Goal: Task Accomplishment & Management: Use online tool/utility

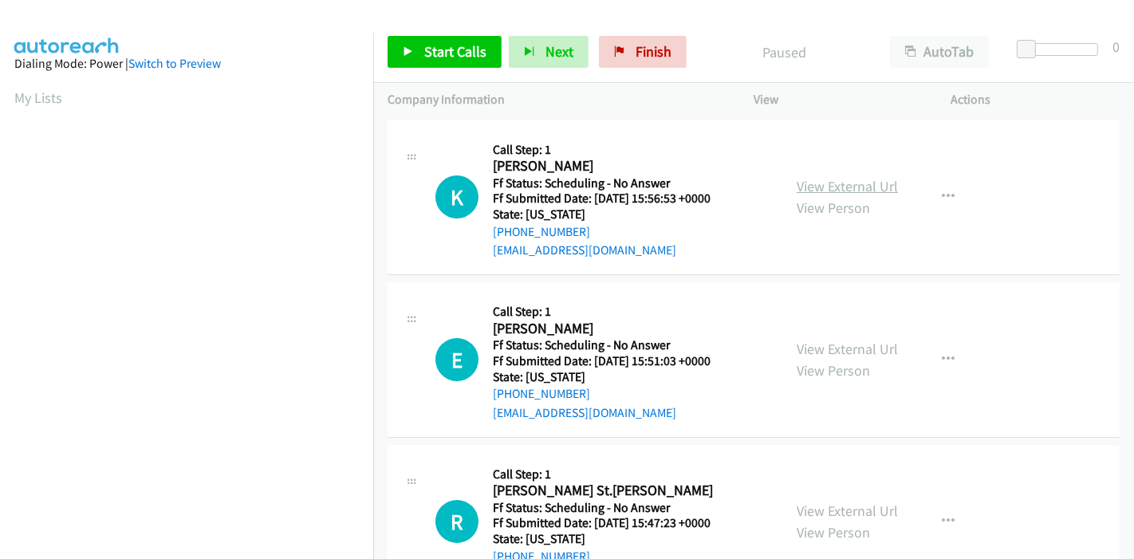
click at [865, 188] on link "View External Url" at bounding box center [847, 186] width 101 height 18
click at [838, 352] on link "View External Url" at bounding box center [847, 349] width 101 height 18
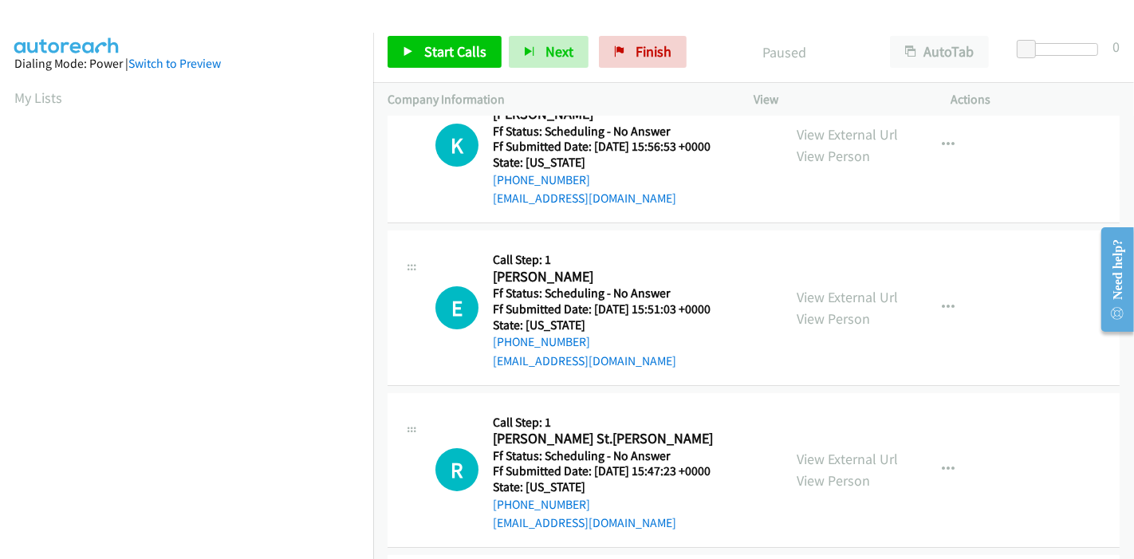
scroll to position [89, 0]
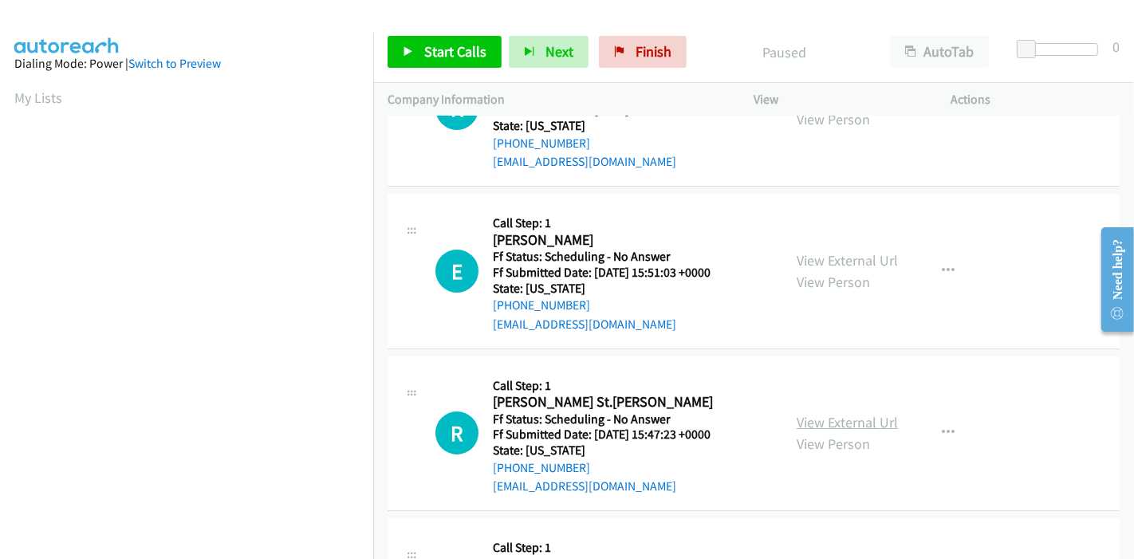
click at [802, 420] on link "View External Url" at bounding box center [847, 422] width 101 height 18
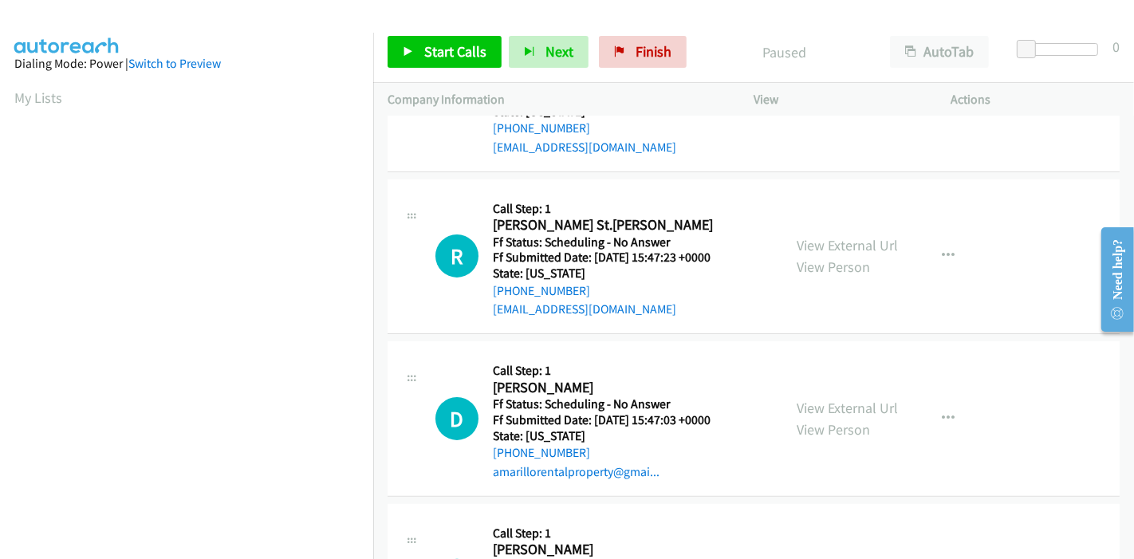
scroll to position [354, 0]
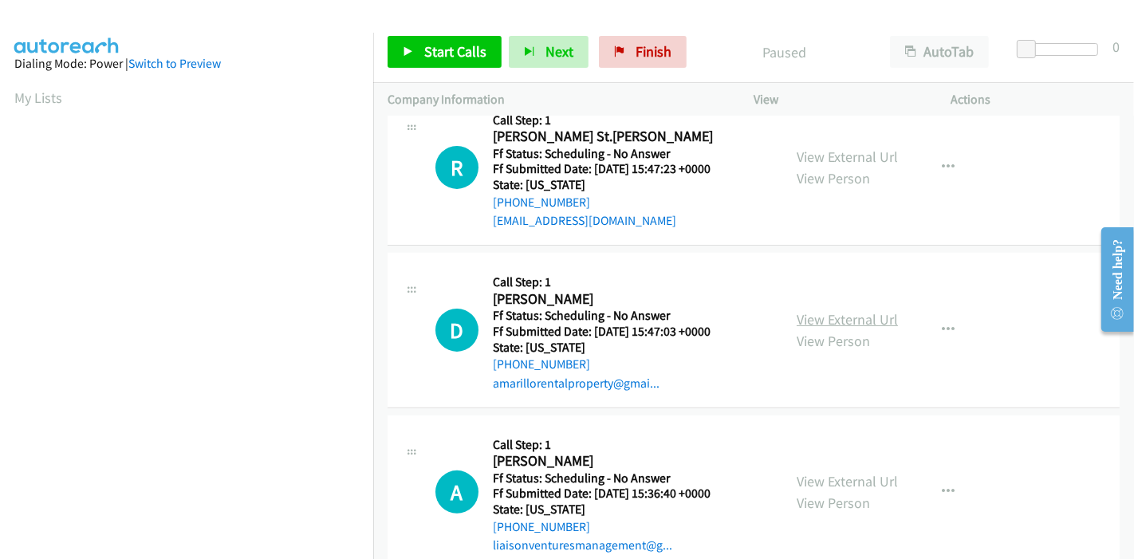
click at [815, 318] on link "View External Url" at bounding box center [847, 319] width 101 height 18
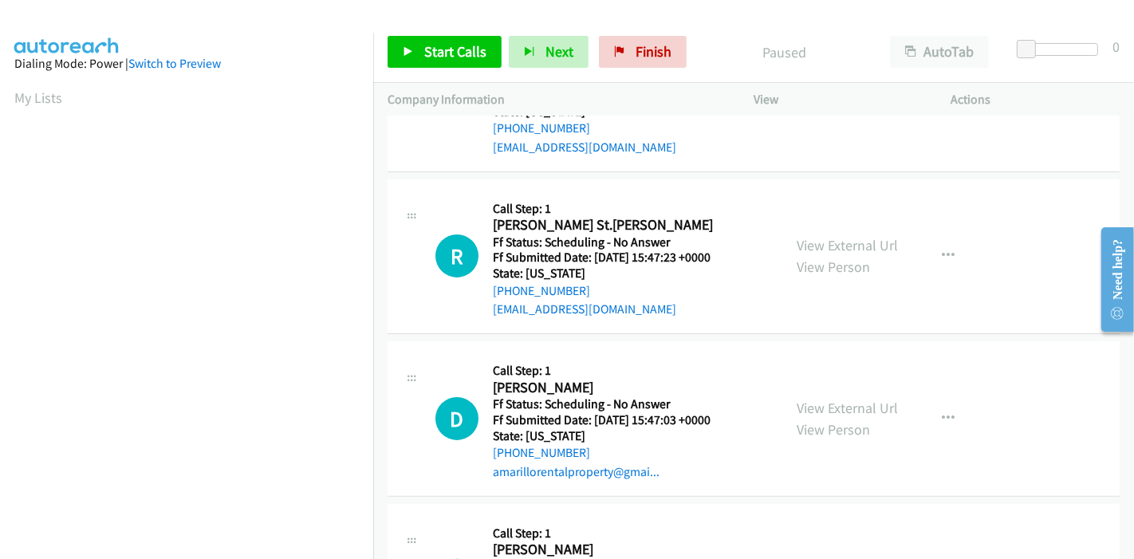
scroll to position [531, 0]
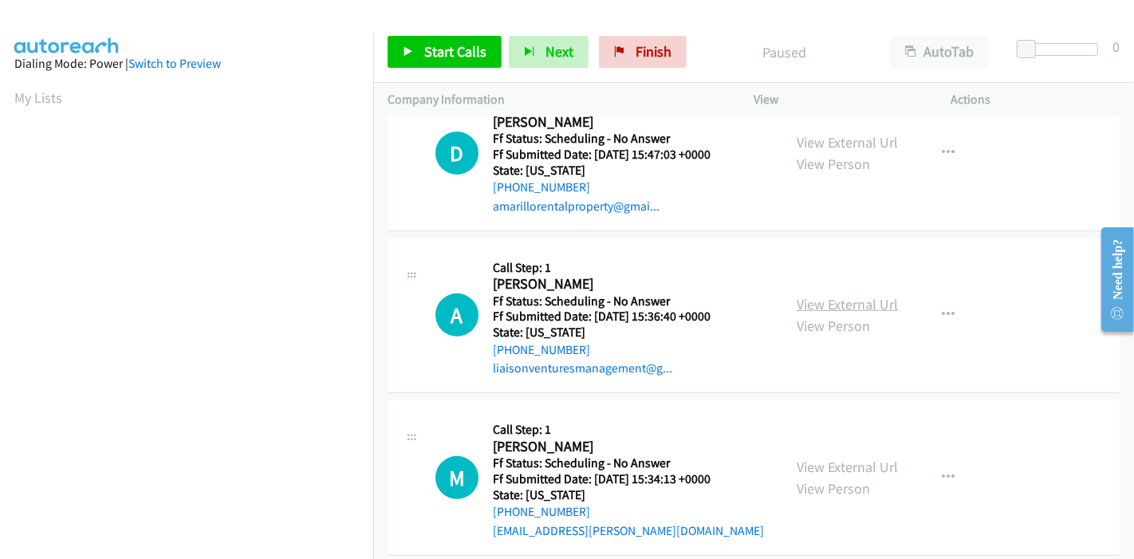
click at [843, 301] on link "View External Url" at bounding box center [847, 304] width 101 height 18
click at [428, 56] on span "Start Calls" at bounding box center [455, 51] width 62 height 18
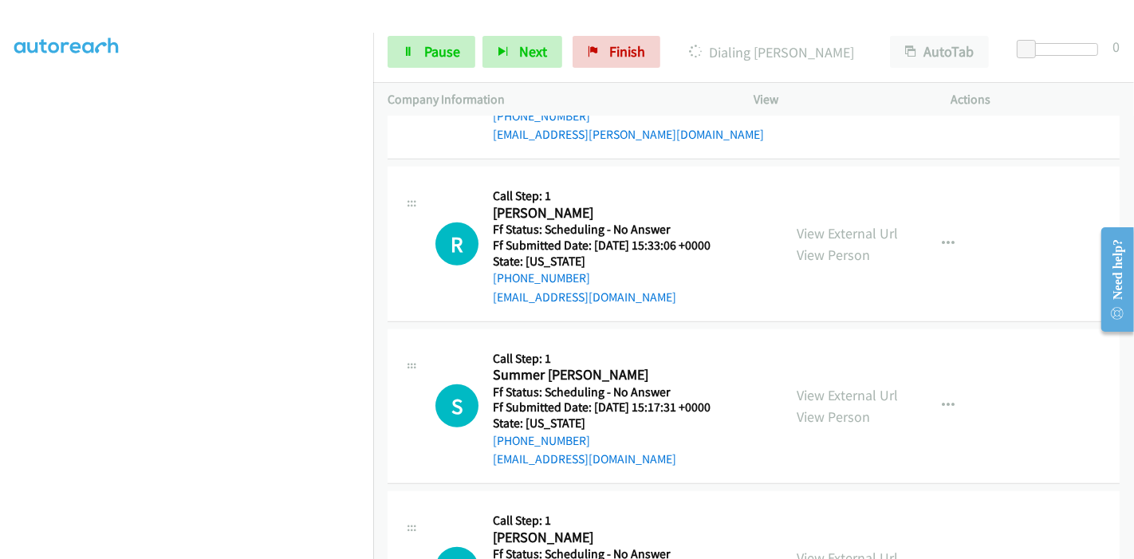
scroll to position [975, 0]
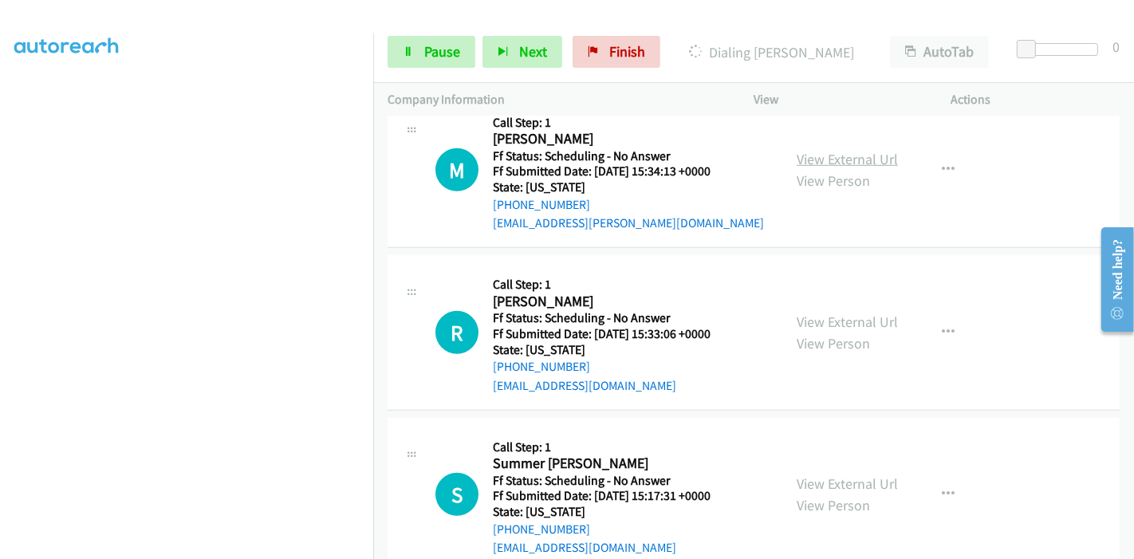
click at [829, 161] on link "View External Url" at bounding box center [847, 159] width 101 height 18
click at [818, 313] on link "View External Url" at bounding box center [847, 322] width 101 height 18
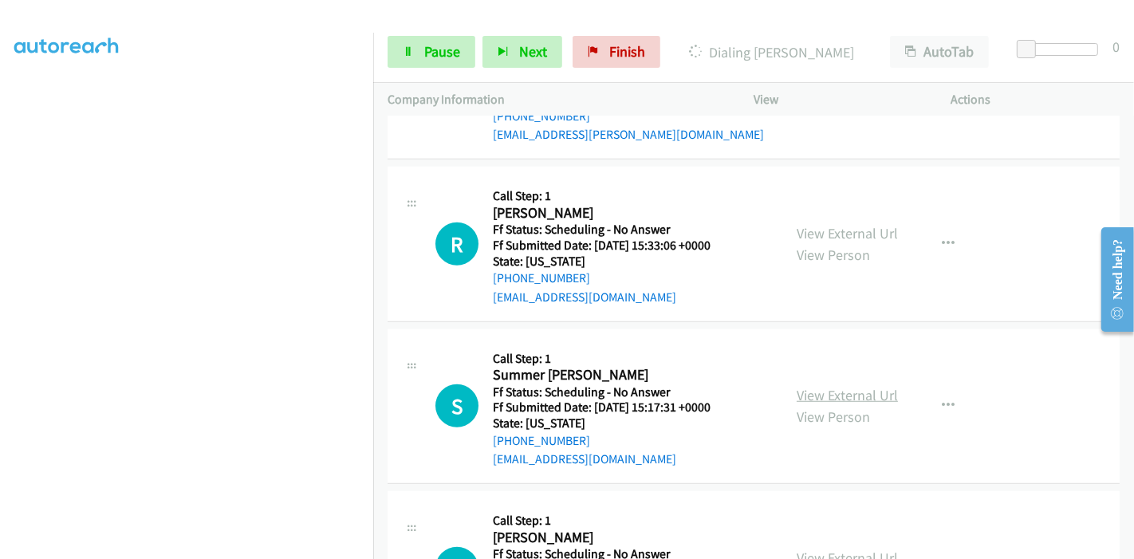
click at [815, 390] on link "View External Url" at bounding box center [847, 395] width 101 height 18
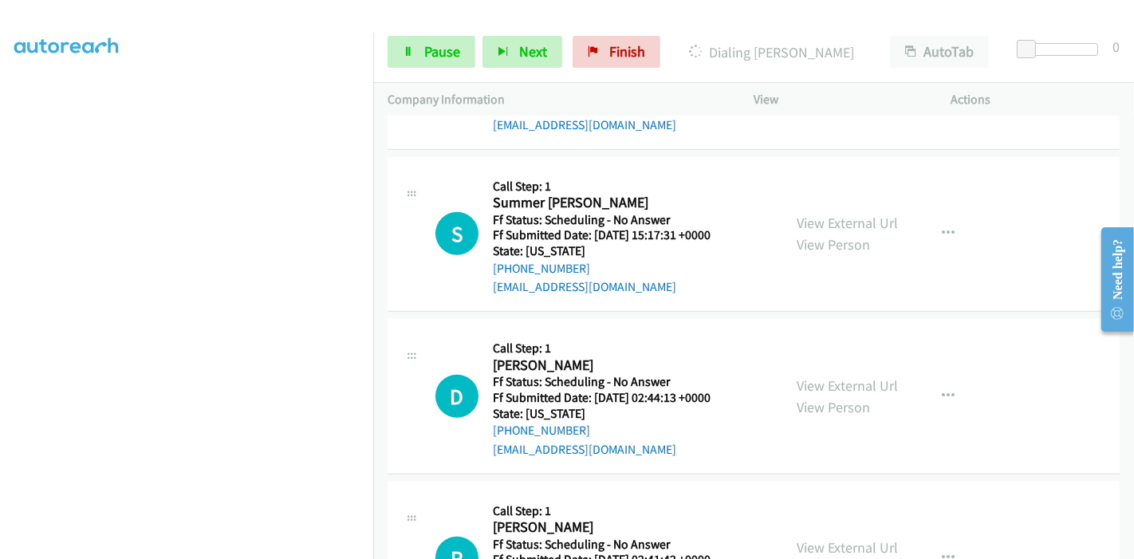
scroll to position [1240, 0]
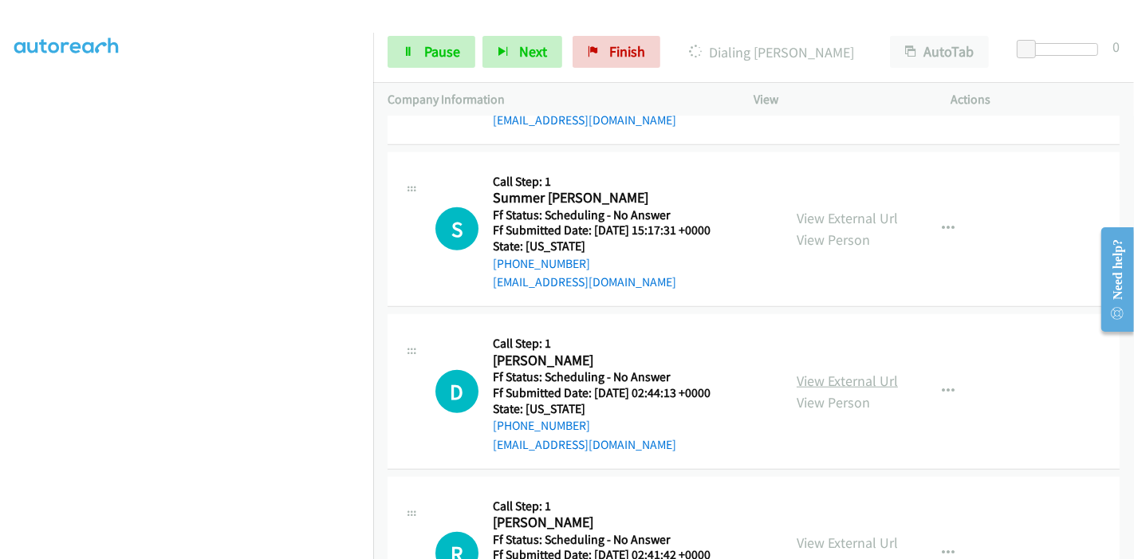
click at [826, 372] on link "View External Url" at bounding box center [847, 381] width 101 height 18
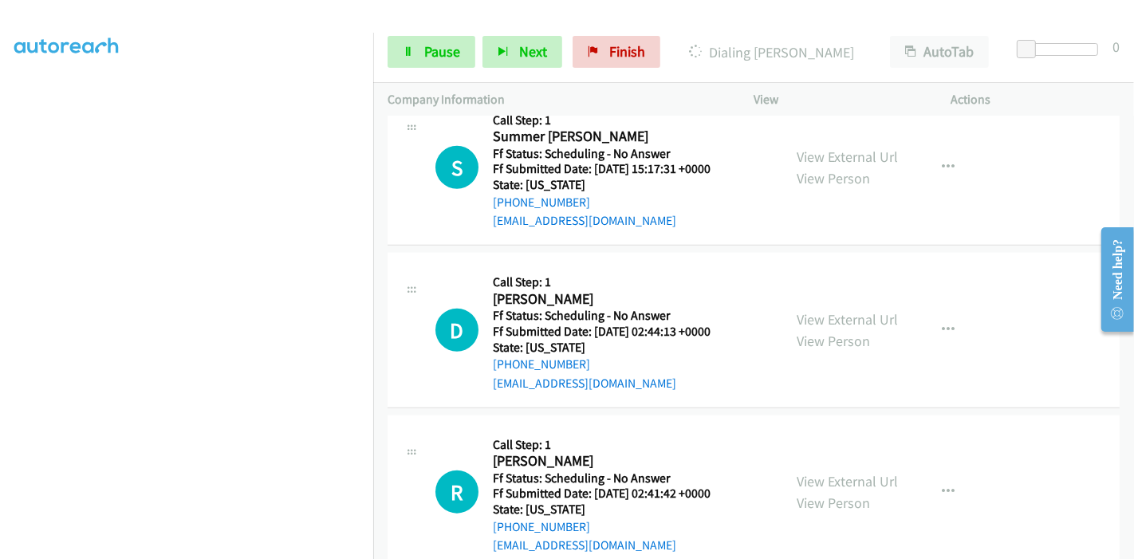
scroll to position [1329, 0]
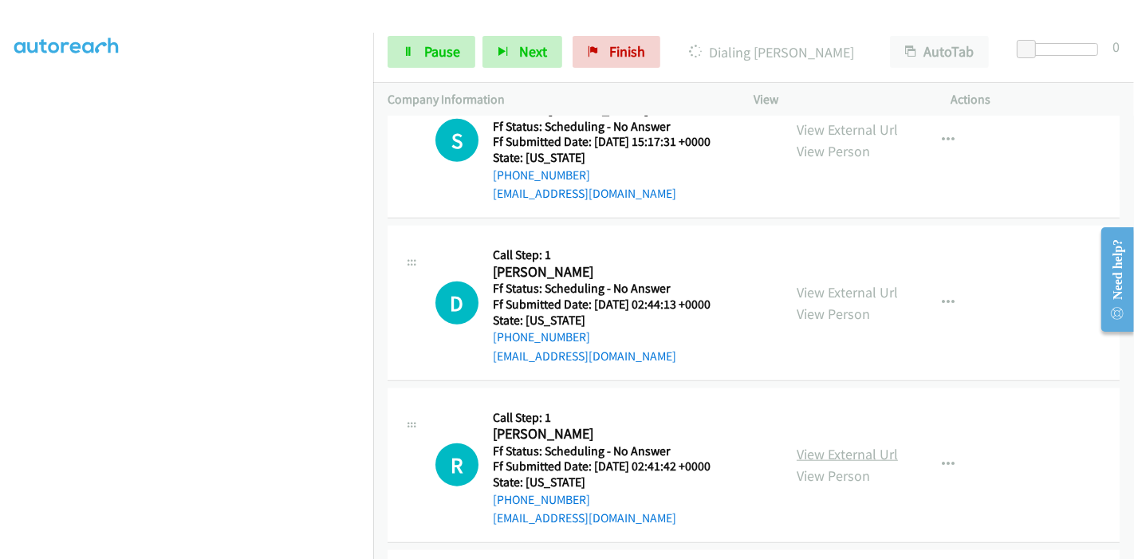
click at [811, 455] on link "View External Url" at bounding box center [847, 454] width 101 height 18
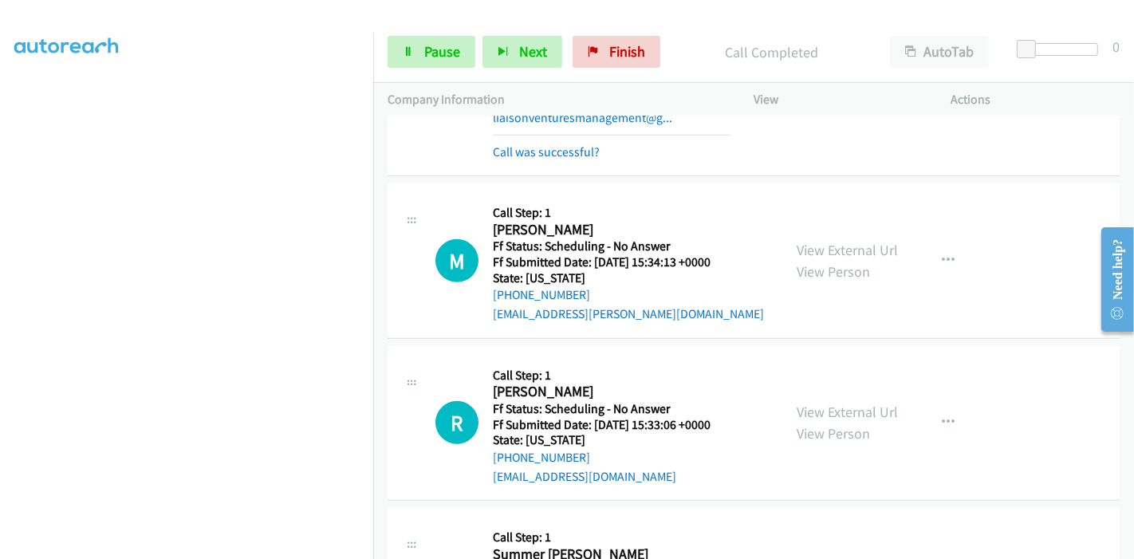
scroll to position [920, 0]
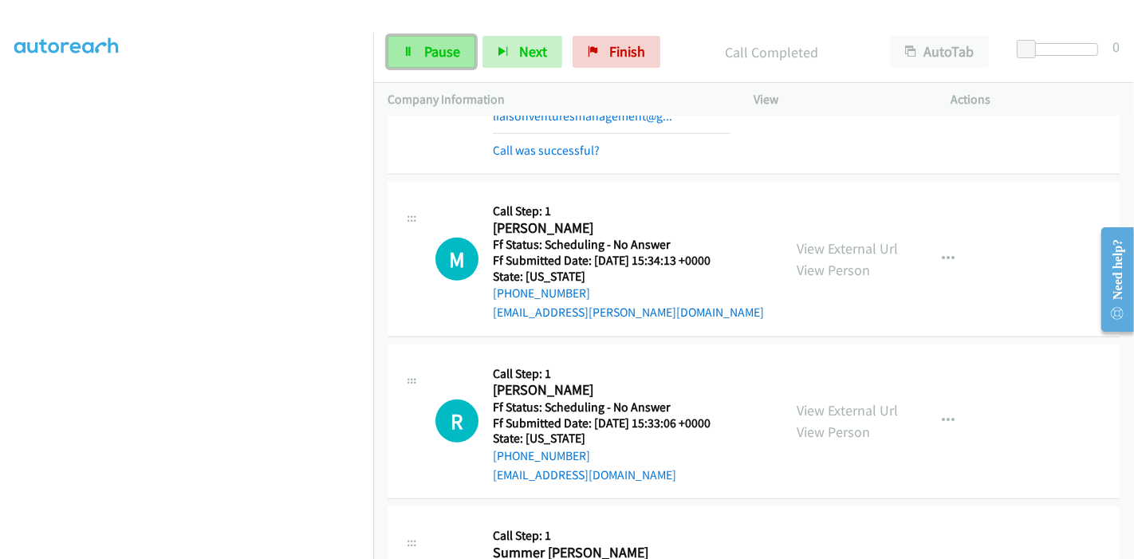
click at [421, 45] on link "Pause" at bounding box center [432, 52] width 88 height 32
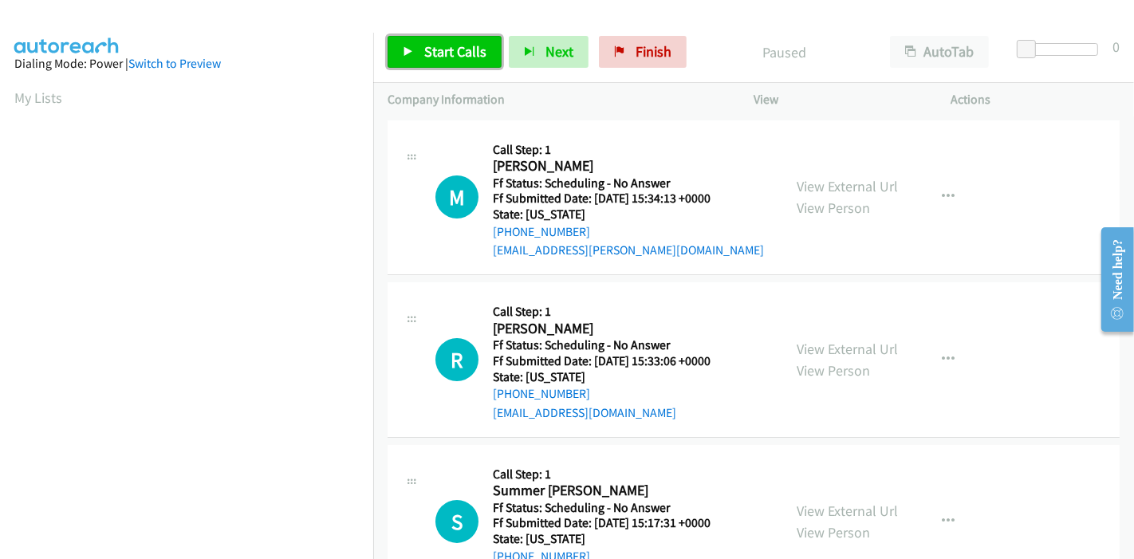
click at [429, 57] on span "Start Calls" at bounding box center [455, 51] width 62 height 18
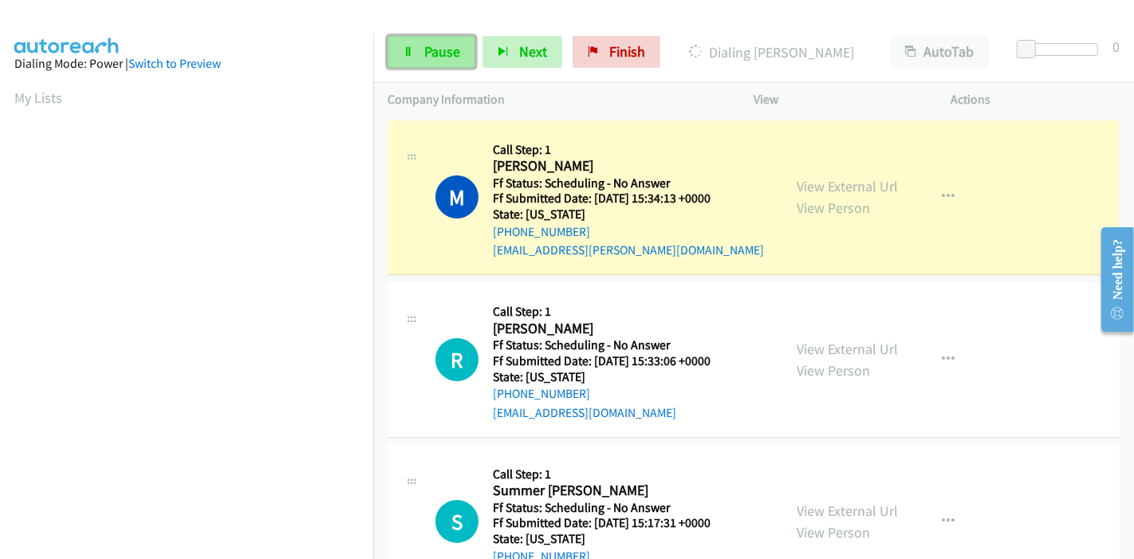
click at [425, 49] on span "Pause" at bounding box center [442, 51] width 36 height 18
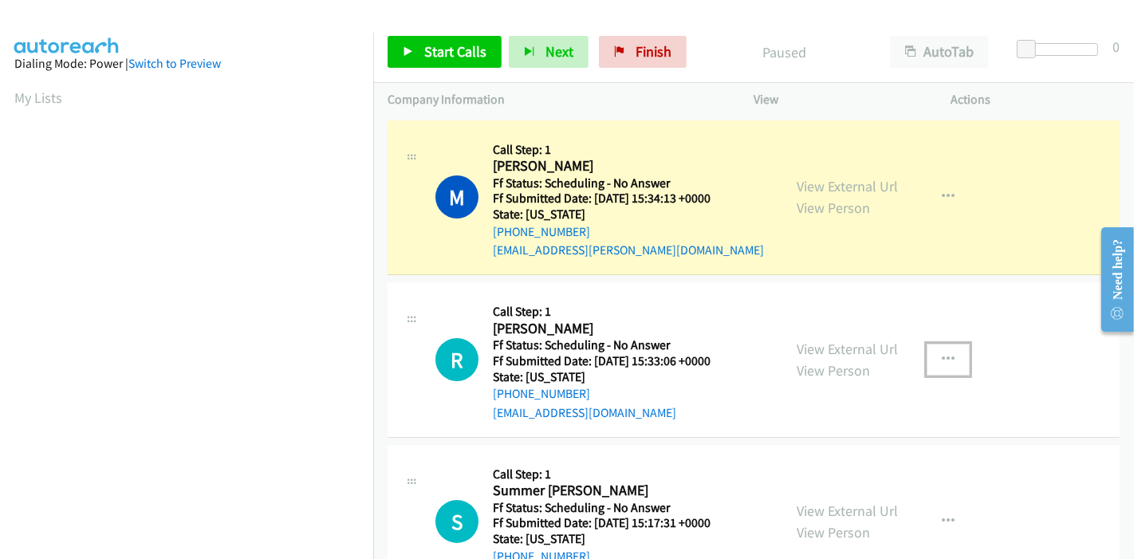
click at [927, 345] on button "button" at bounding box center [948, 360] width 43 height 32
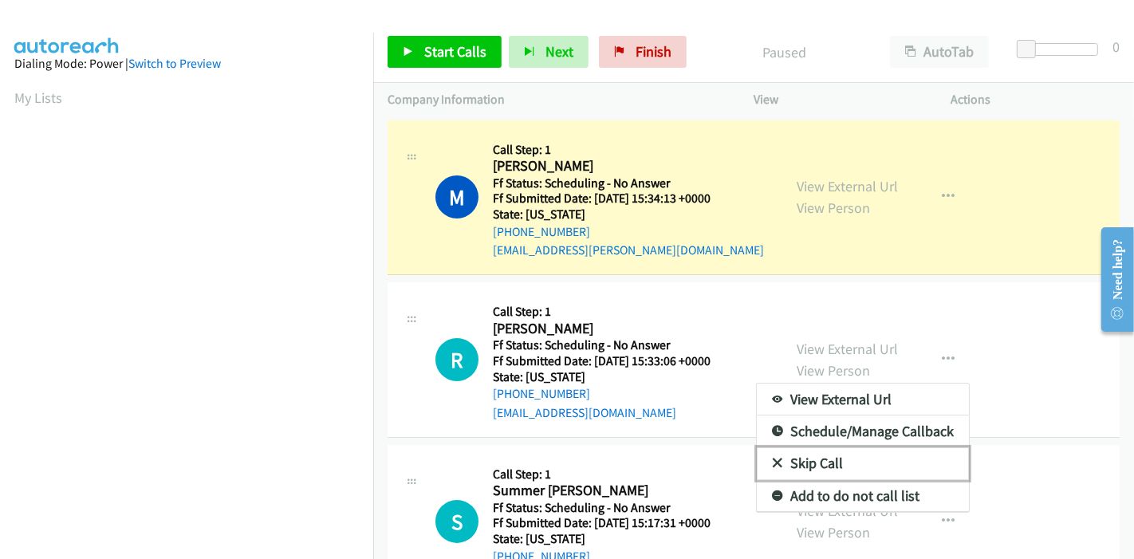
click at [825, 459] on link "Skip Call" at bounding box center [863, 463] width 212 height 32
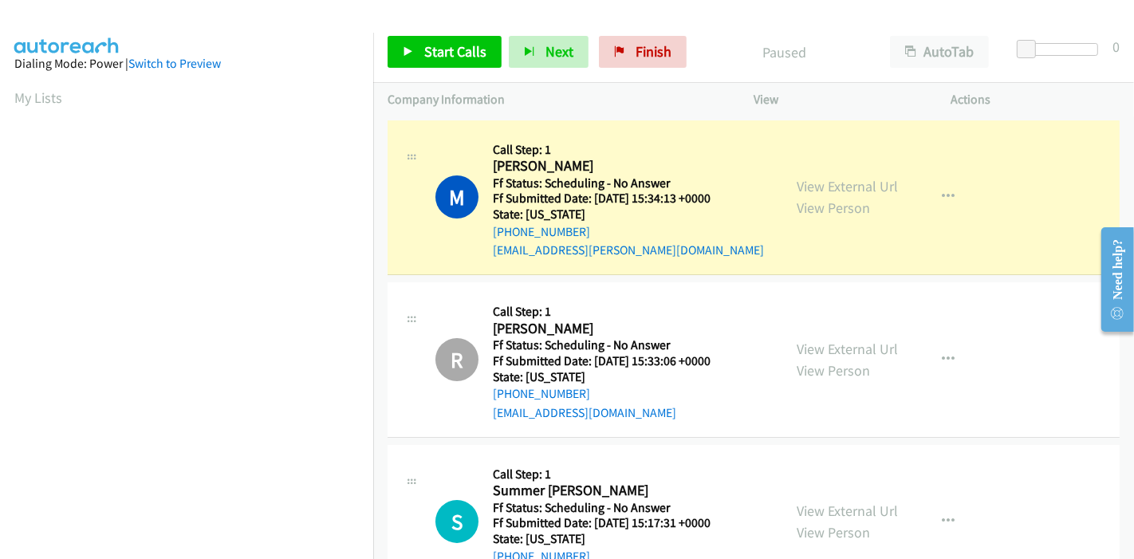
scroll to position [337, 0]
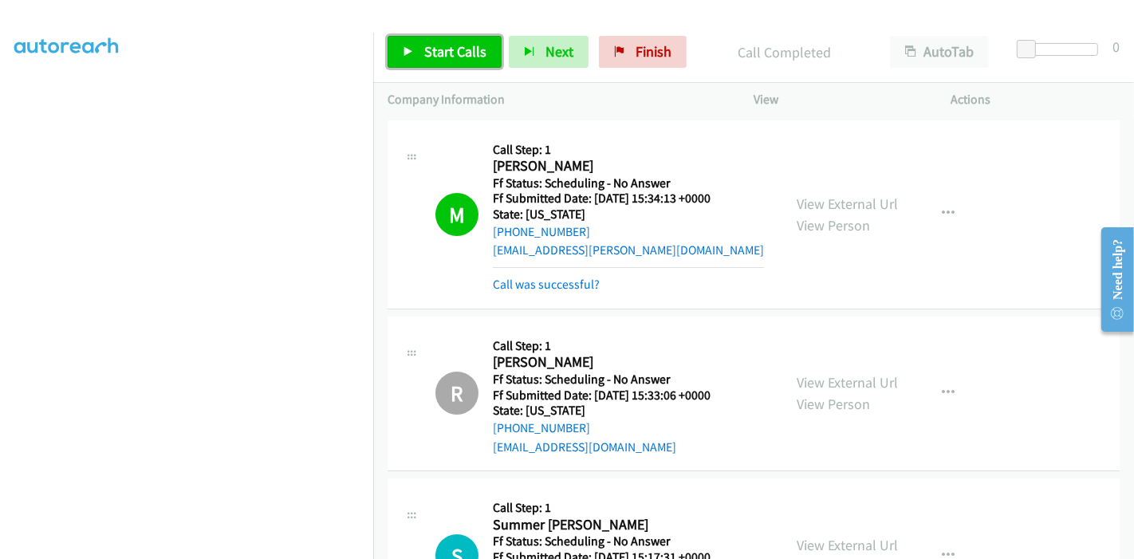
click at [408, 47] on icon at bounding box center [408, 52] width 11 height 11
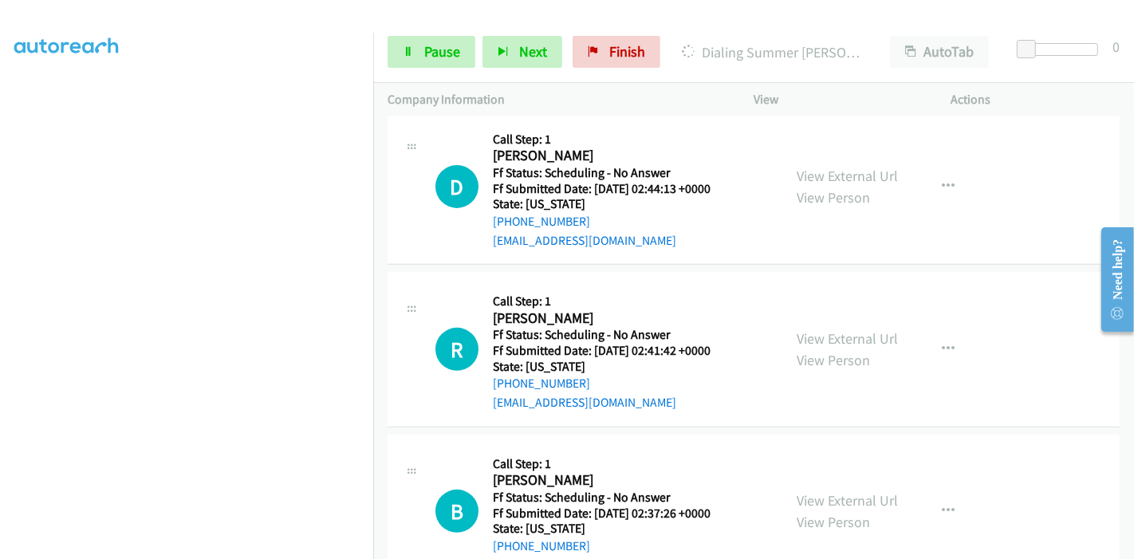
scroll to position [620, 0]
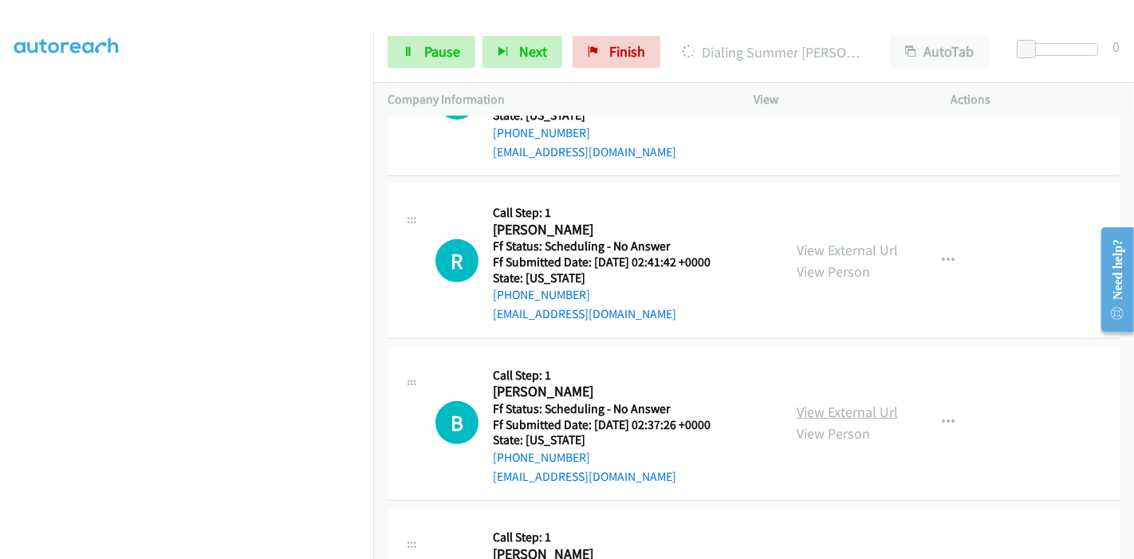
click at [834, 405] on link "View External Url" at bounding box center [847, 412] width 101 height 18
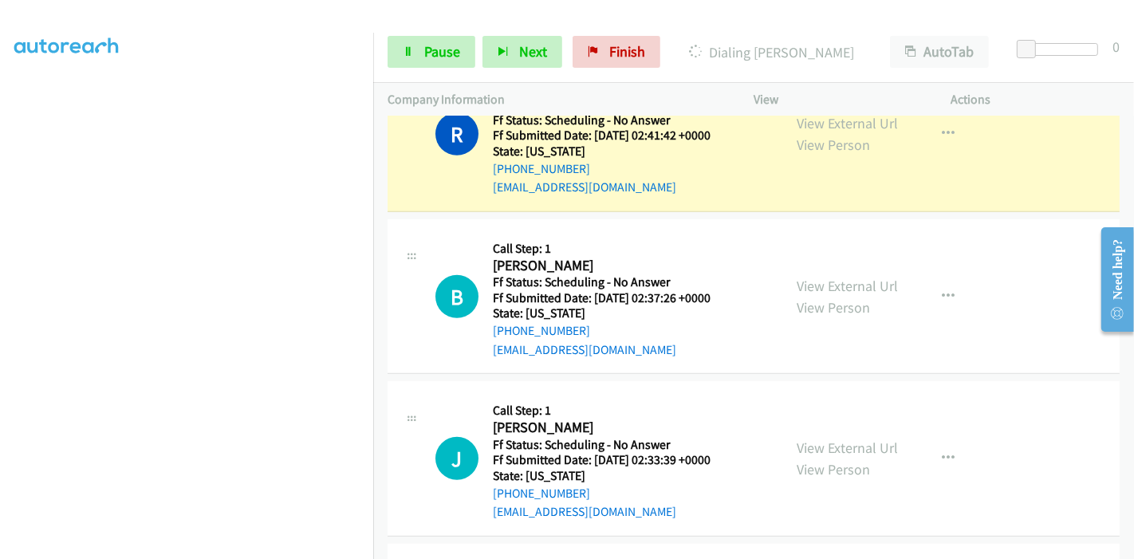
scroll to position [831, 0]
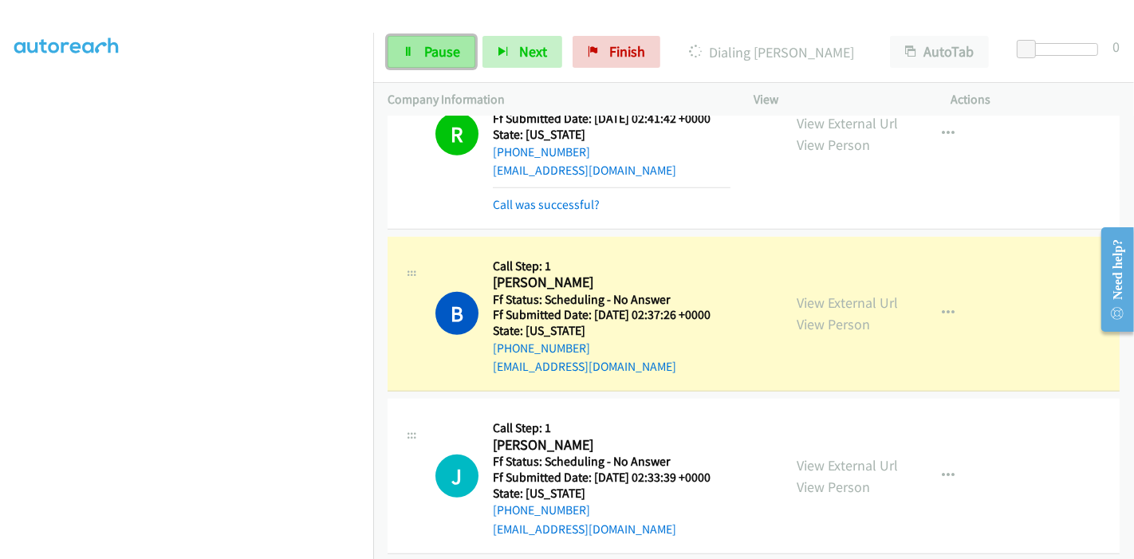
click at [419, 52] on link "Pause" at bounding box center [432, 52] width 88 height 32
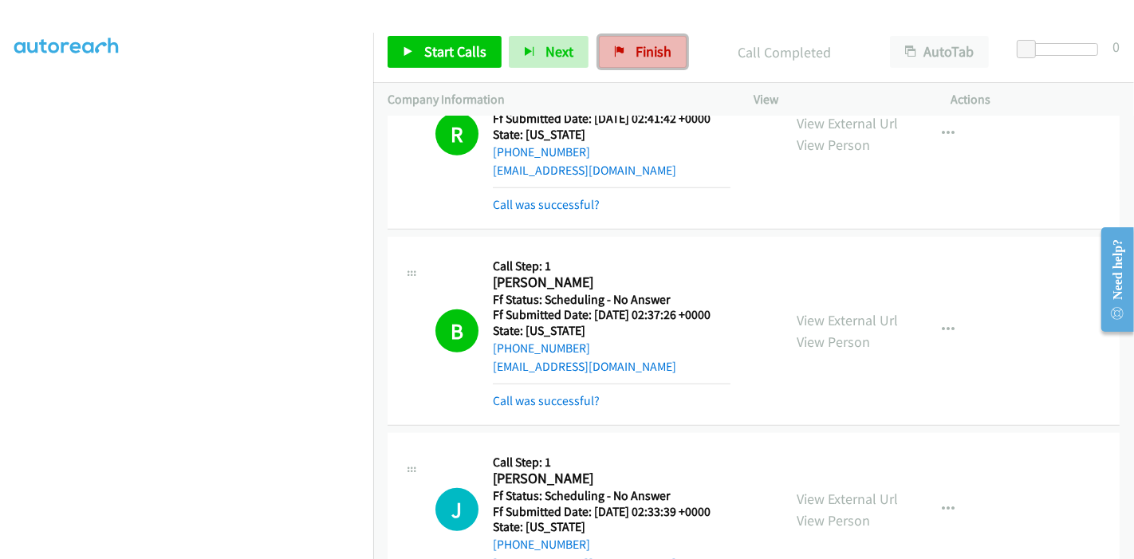
drag, startPoint x: 642, startPoint y: 45, endPoint x: 642, endPoint y: 61, distance: 16.0
click at [642, 45] on span "Finish" at bounding box center [654, 51] width 36 height 18
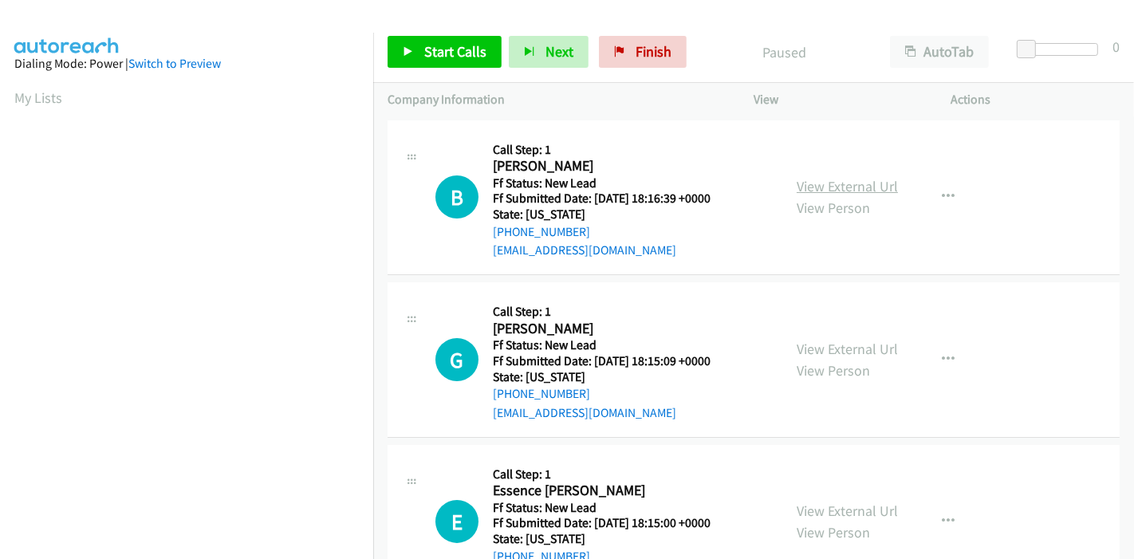
click at [849, 187] on link "View External Url" at bounding box center [847, 186] width 101 height 18
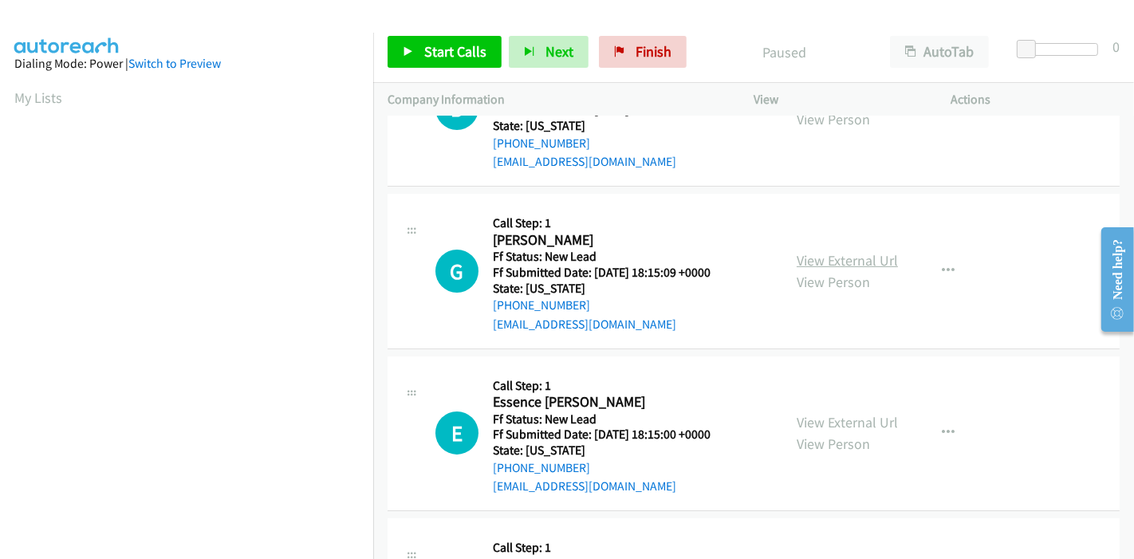
click at [874, 254] on link "View External Url" at bounding box center [847, 260] width 101 height 18
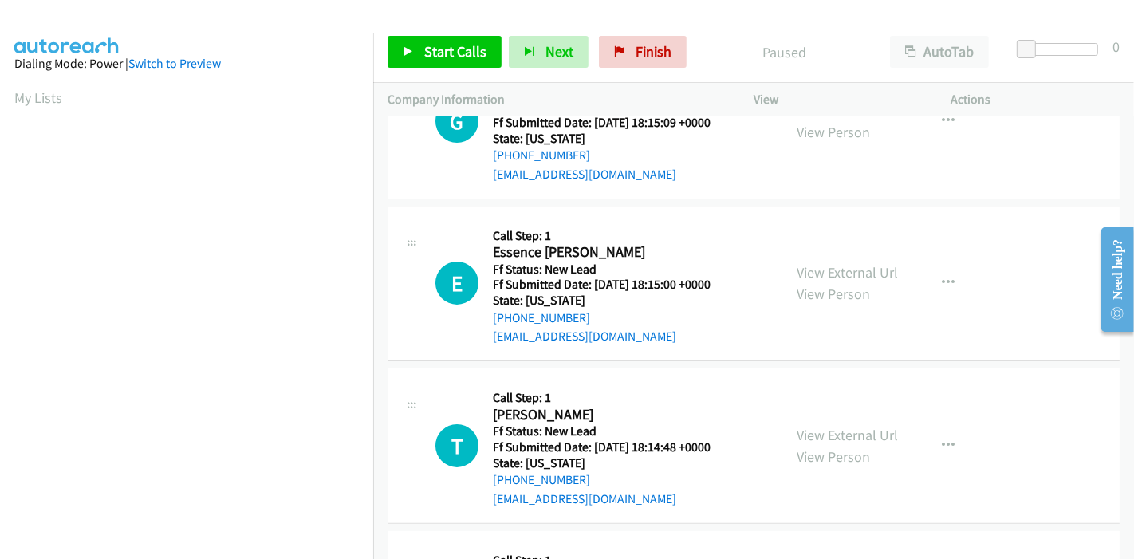
scroll to position [266, 0]
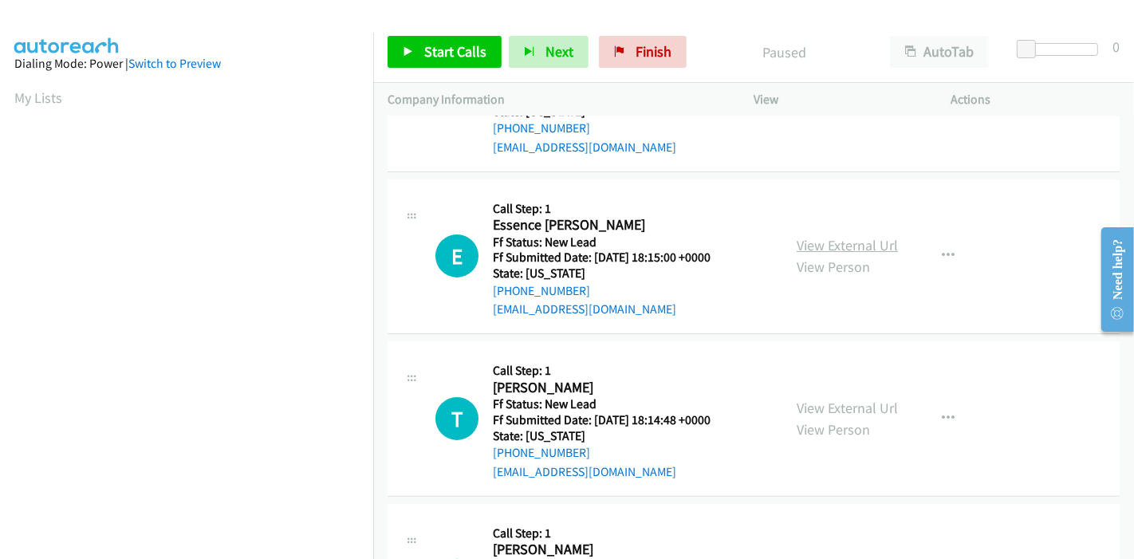
click at [855, 246] on link "View External Url" at bounding box center [847, 245] width 101 height 18
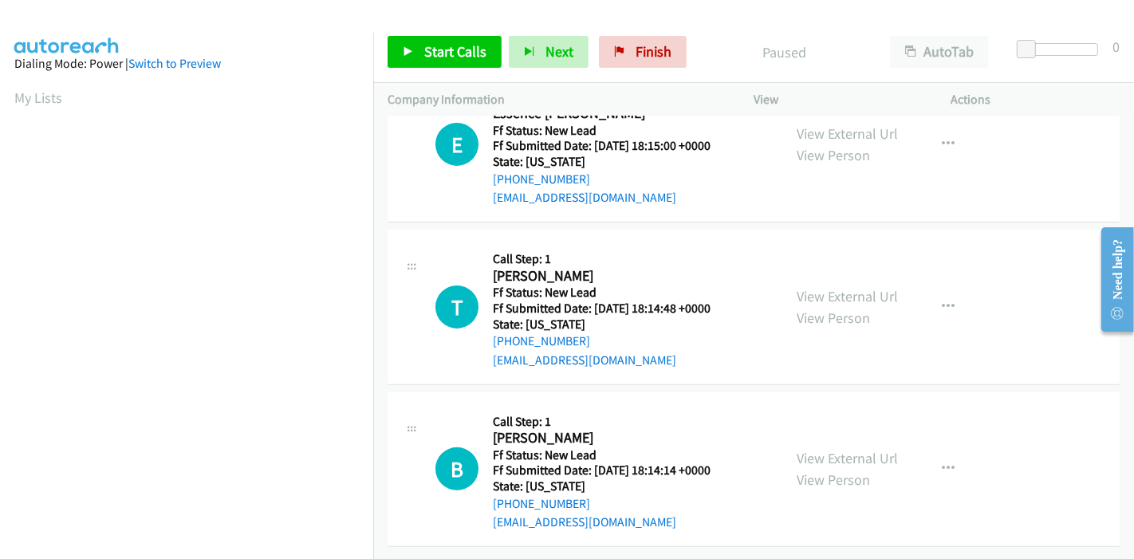
scroll to position [388, 0]
click at [867, 287] on link "View External Url" at bounding box center [847, 296] width 101 height 18
click at [829, 449] on link "View External Url" at bounding box center [847, 458] width 101 height 18
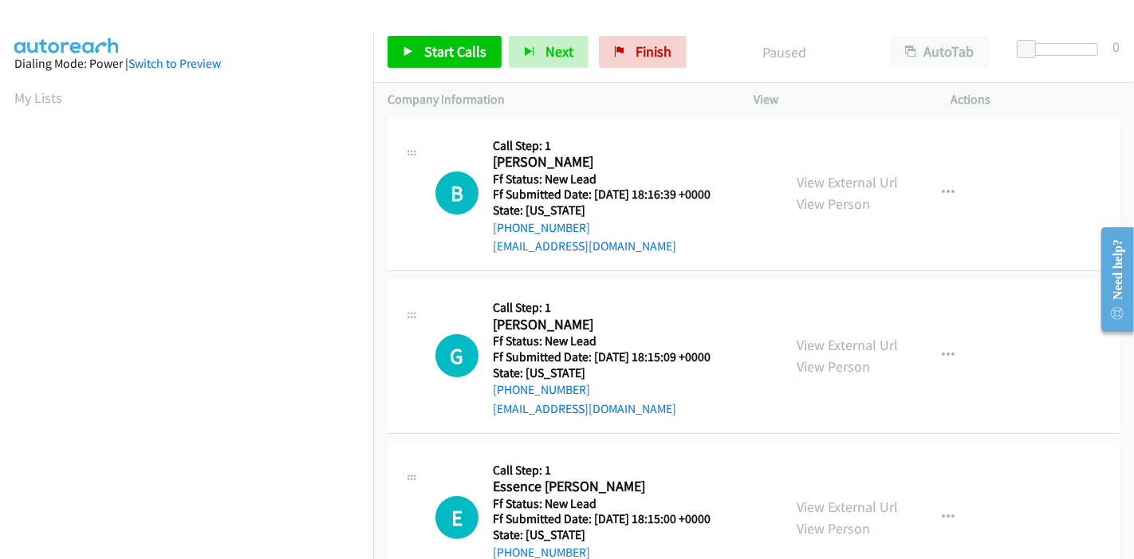
scroll to position [0, 0]
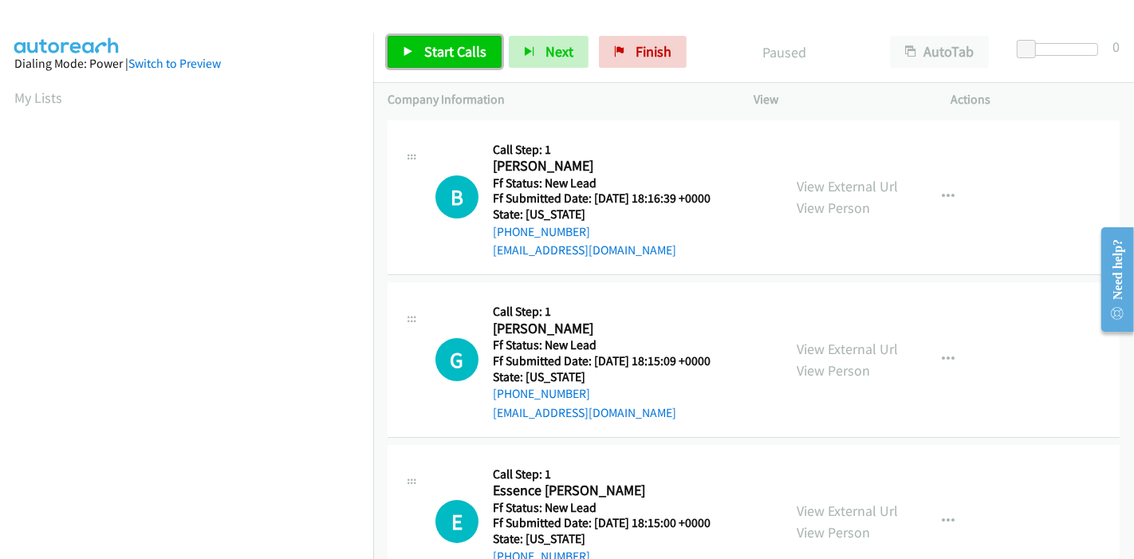
click at [405, 49] on icon at bounding box center [408, 52] width 11 height 11
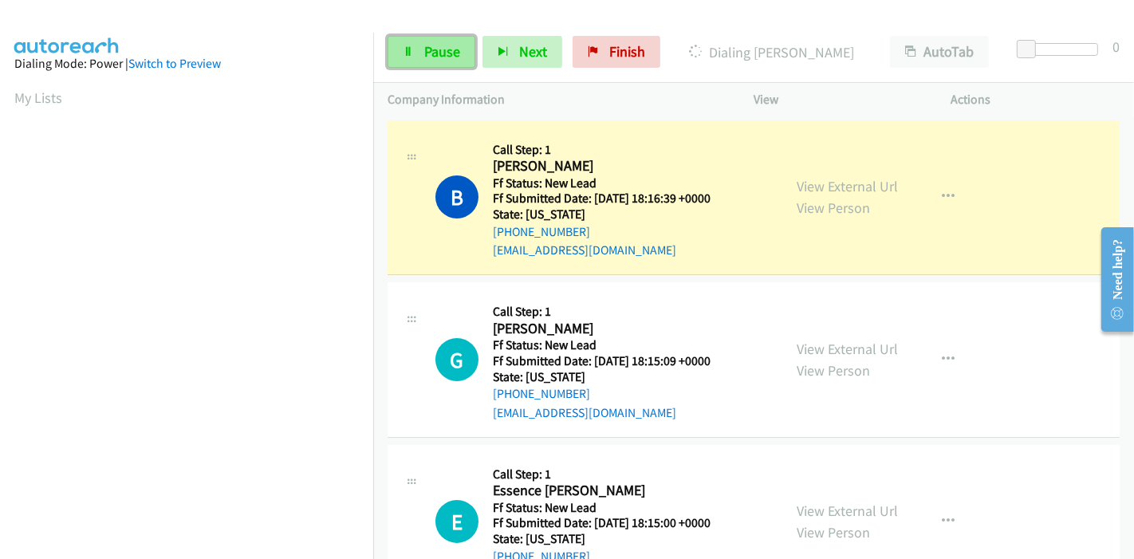
click at [405, 65] on link "Pause" at bounding box center [432, 52] width 88 height 32
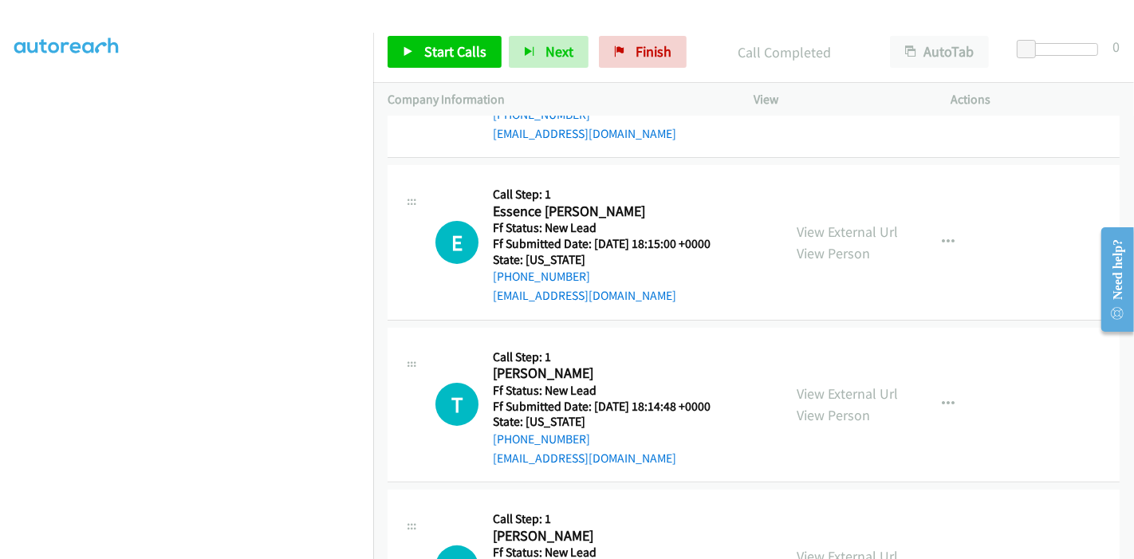
scroll to position [156, 0]
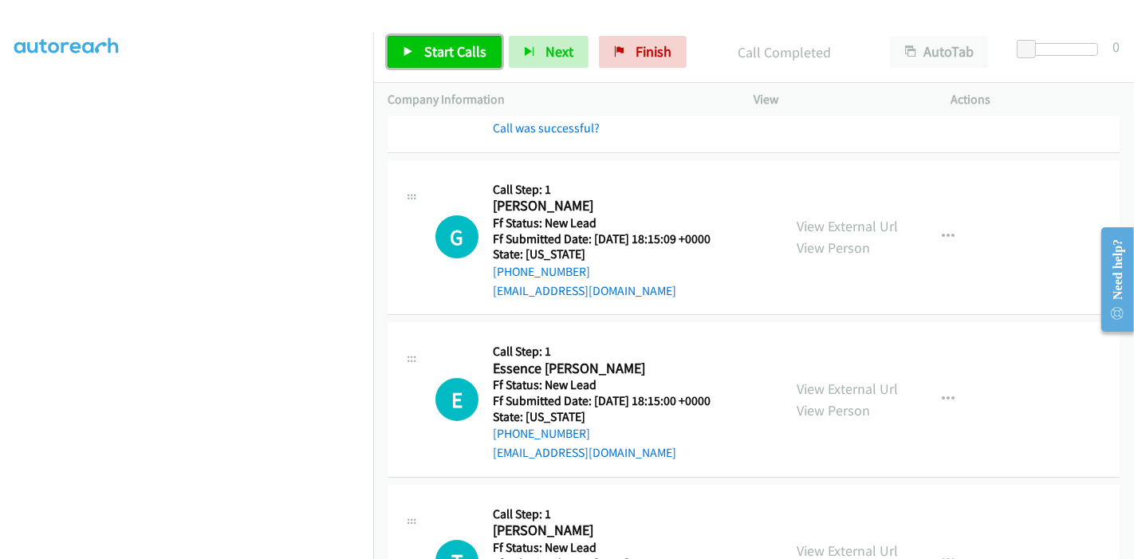
click at [431, 51] on span "Start Calls" at bounding box center [455, 51] width 62 height 18
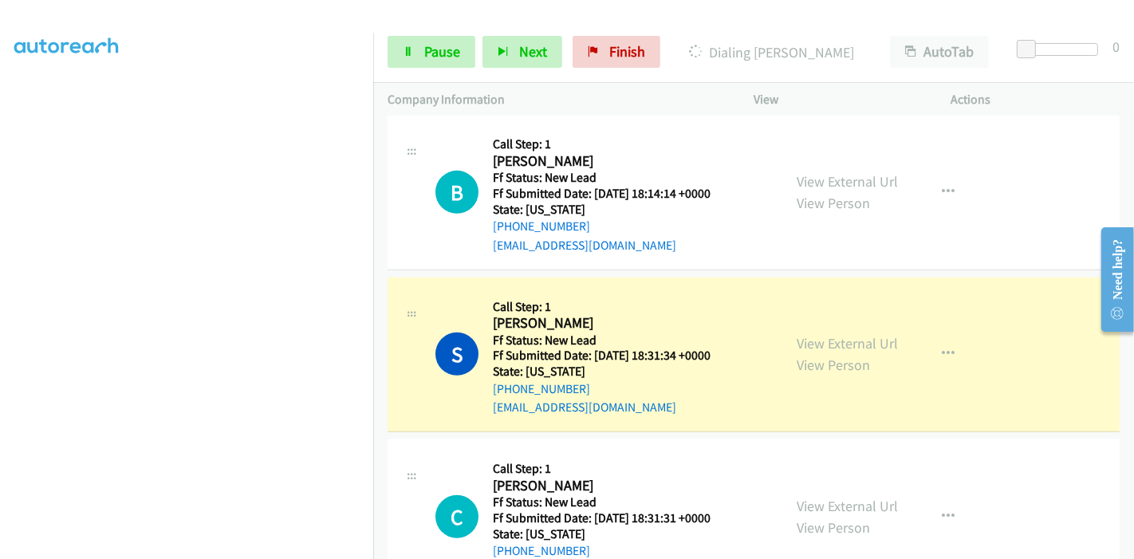
scroll to position [799, 0]
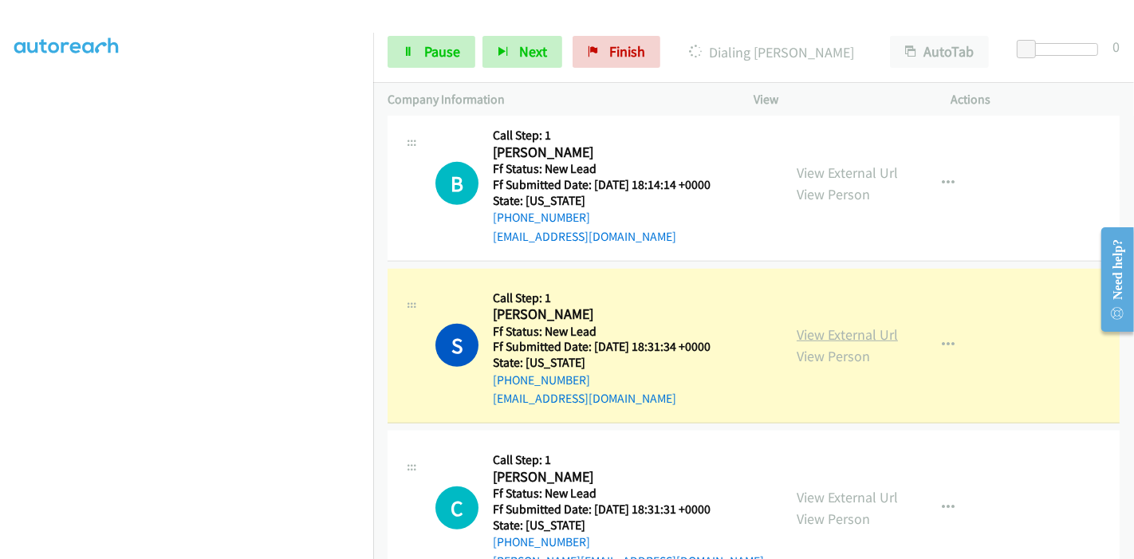
click at [837, 331] on link "View External Url" at bounding box center [847, 334] width 101 height 18
click at [431, 46] on span "Pause" at bounding box center [442, 51] width 36 height 18
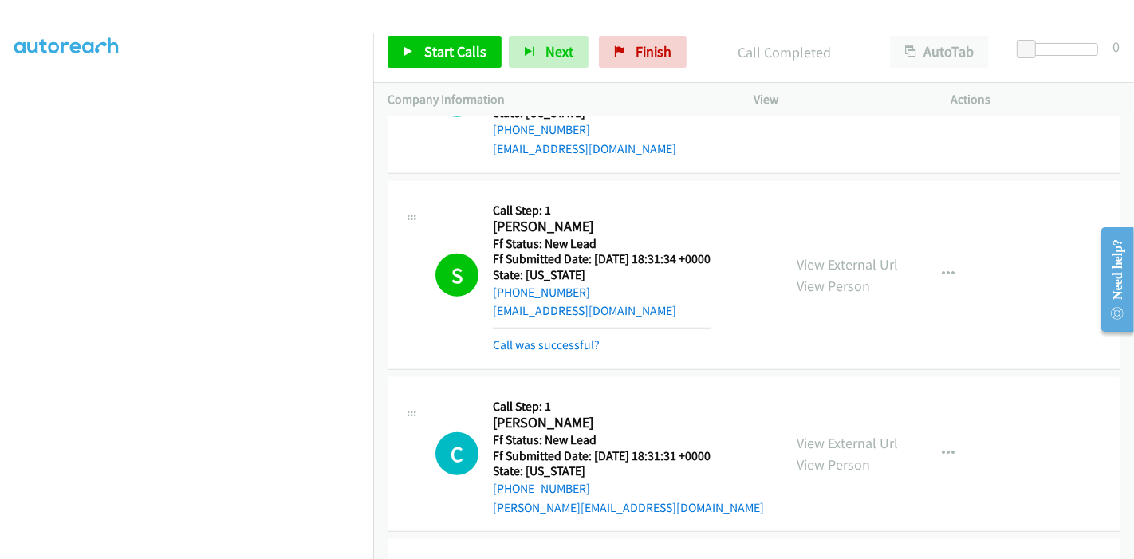
scroll to position [888, 0]
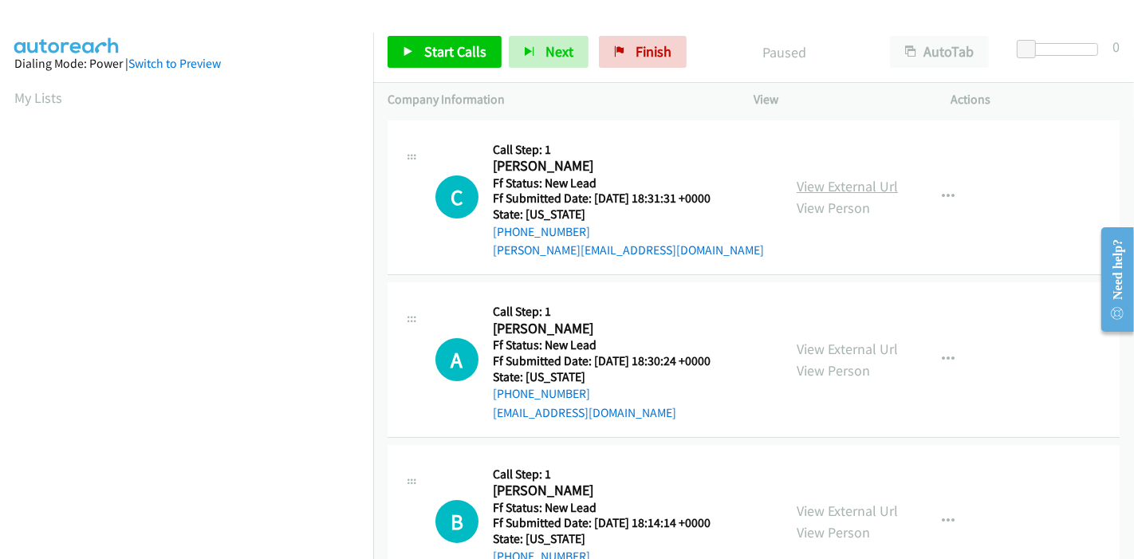
click at [849, 187] on link "View External Url" at bounding box center [847, 186] width 101 height 18
click at [947, 207] on button "button" at bounding box center [948, 197] width 43 height 32
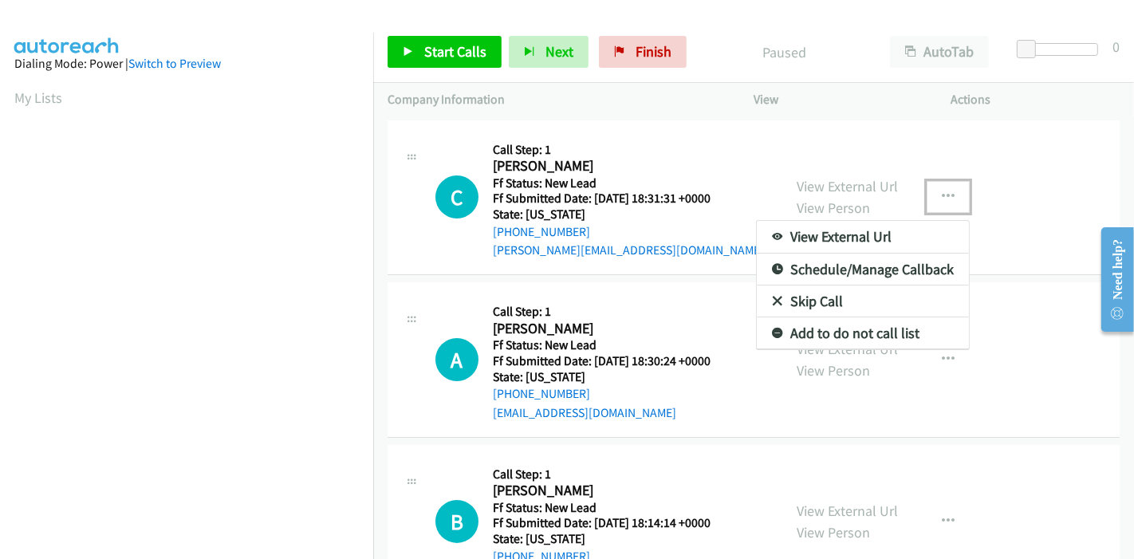
click at [816, 293] on link "Skip Call" at bounding box center [863, 302] width 212 height 32
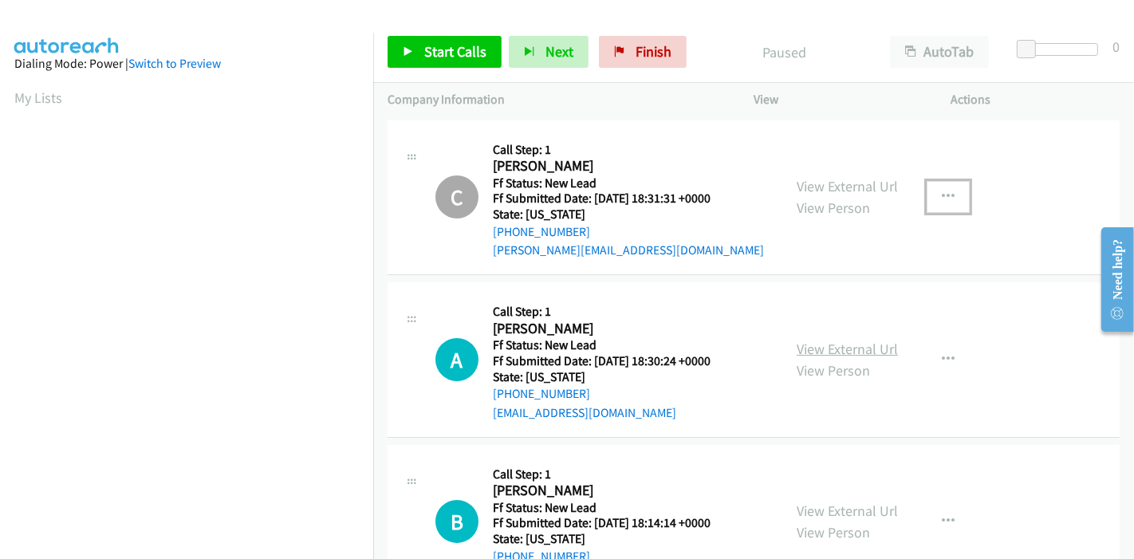
click at [875, 350] on link "View External Url" at bounding box center [847, 349] width 101 height 18
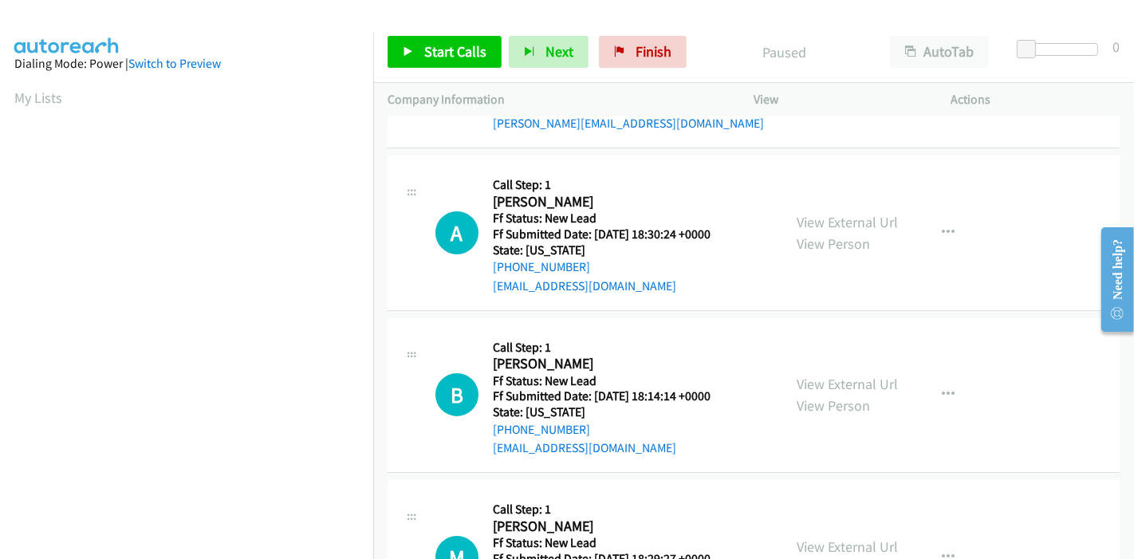
scroll to position [18, 0]
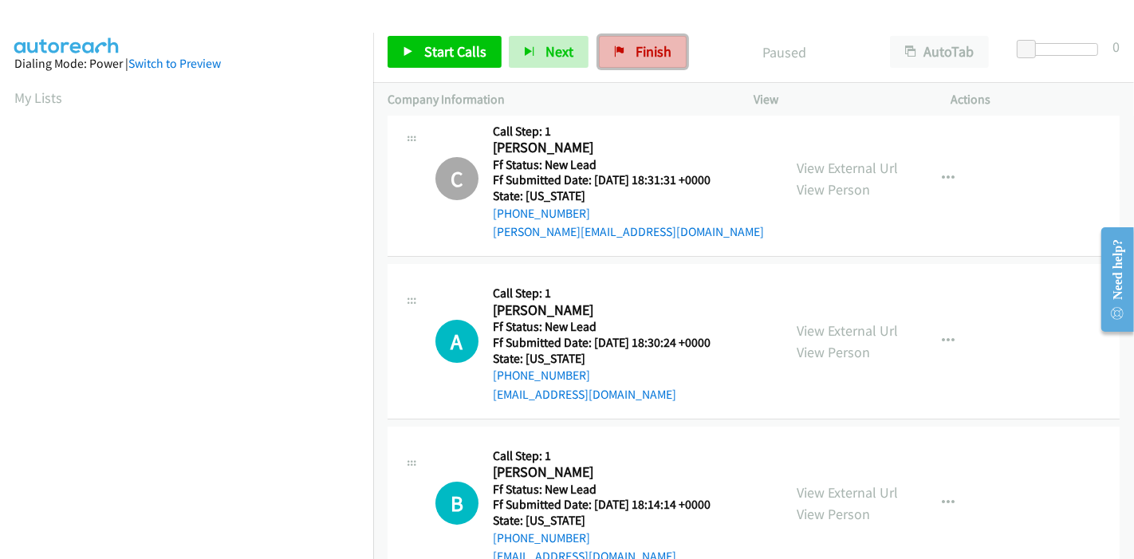
click at [637, 61] on link "Finish" at bounding box center [643, 52] width 88 height 32
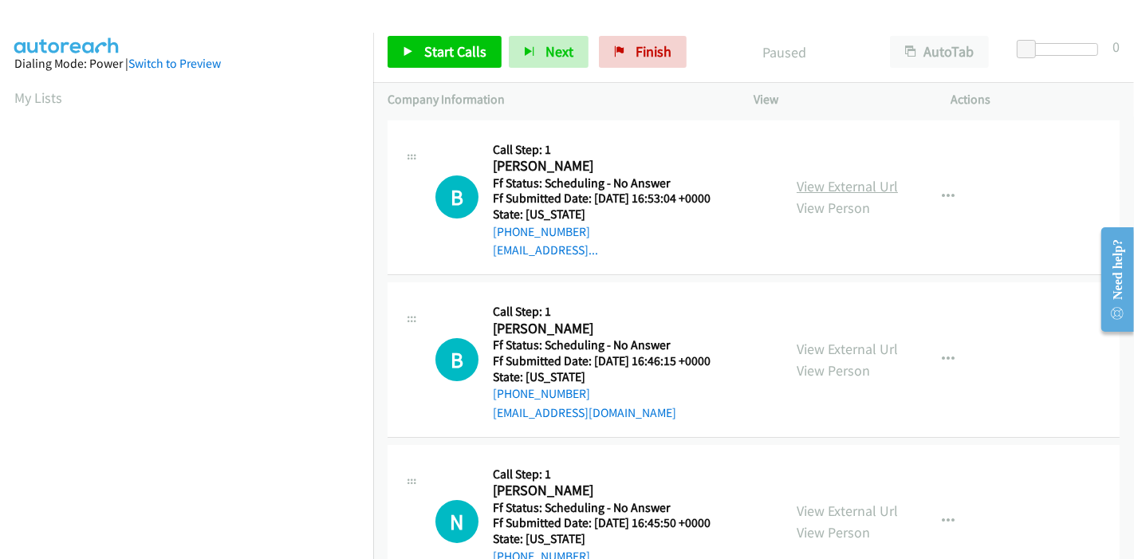
click at [827, 183] on link "View External Url" at bounding box center [847, 186] width 101 height 18
click at [849, 349] on link "View External Url" at bounding box center [847, 349] width 101 height 18
click at [441, 46] on span "Start Calls" at bounding box center [455, 51] width 62 height 18
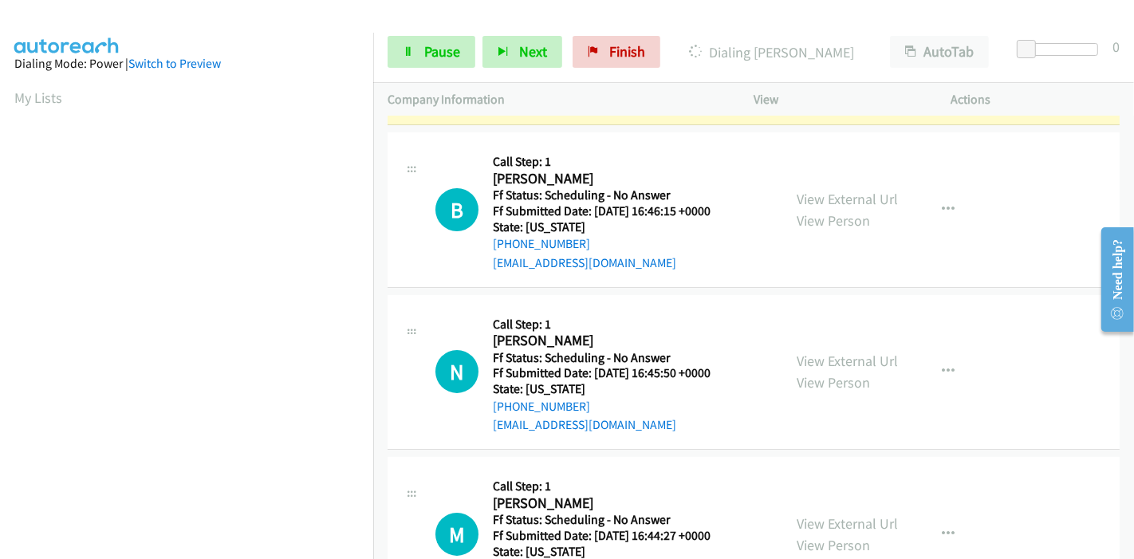
scroll to position [177, 0]
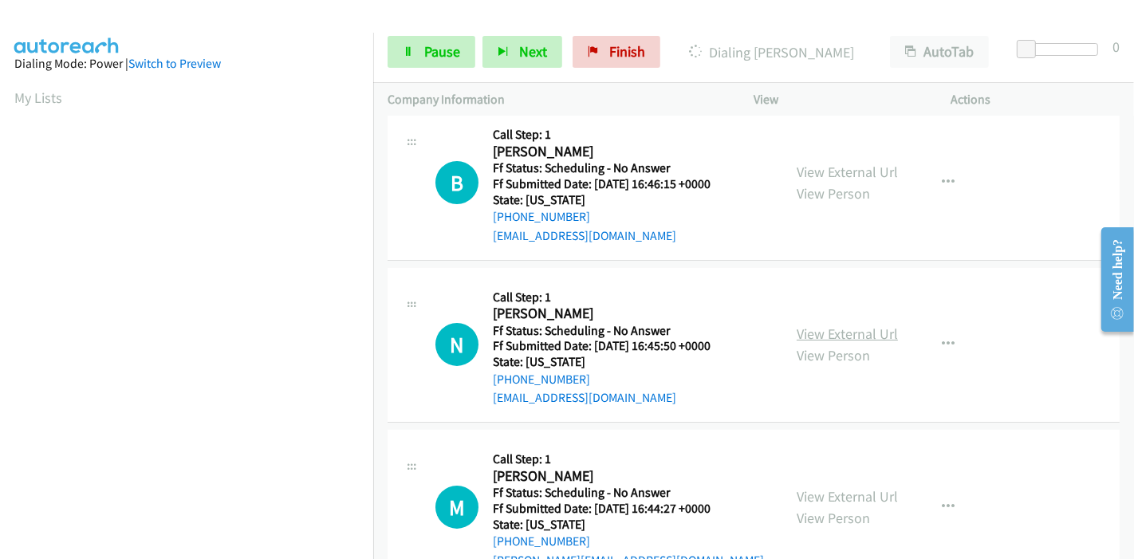
click at [821, 330] on link "View External Url" at bounding box center [847, 334] width 101 height 18
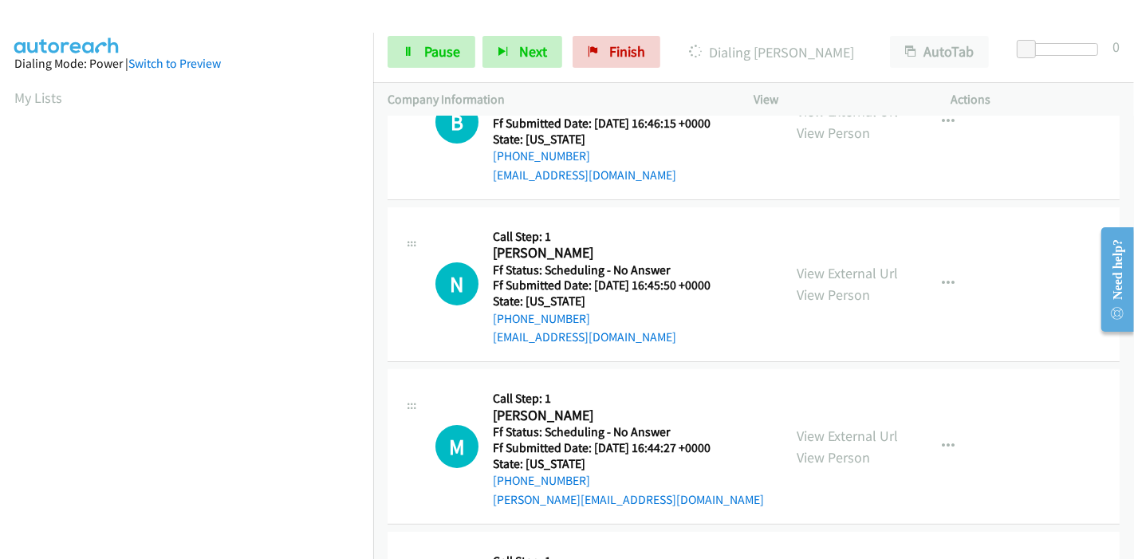
scroll to position [266, 0]
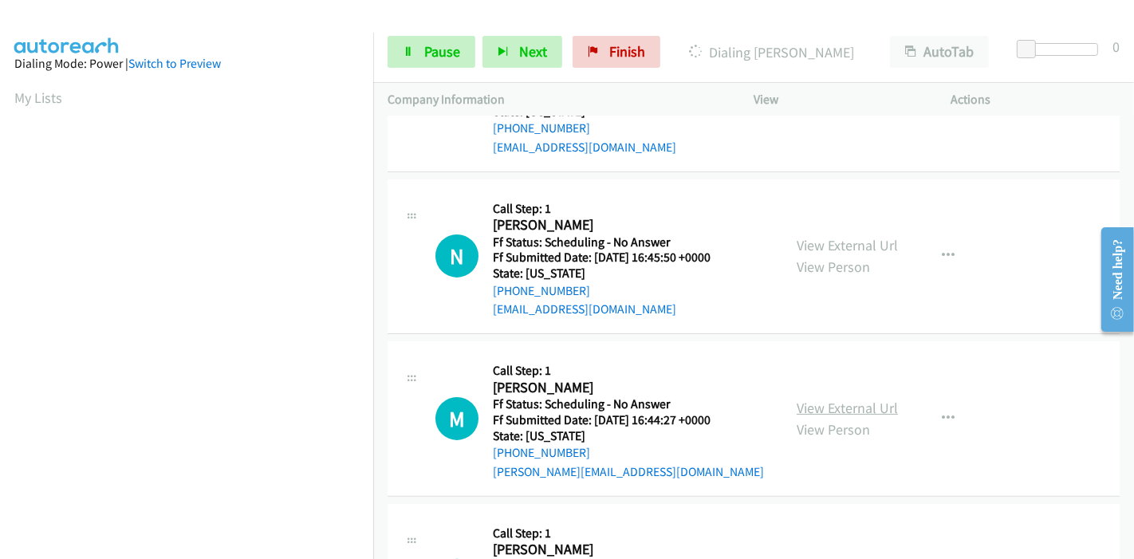
click at [811, 407] on link "View External Url" at bounding box center [847, 408] width 101 height 18
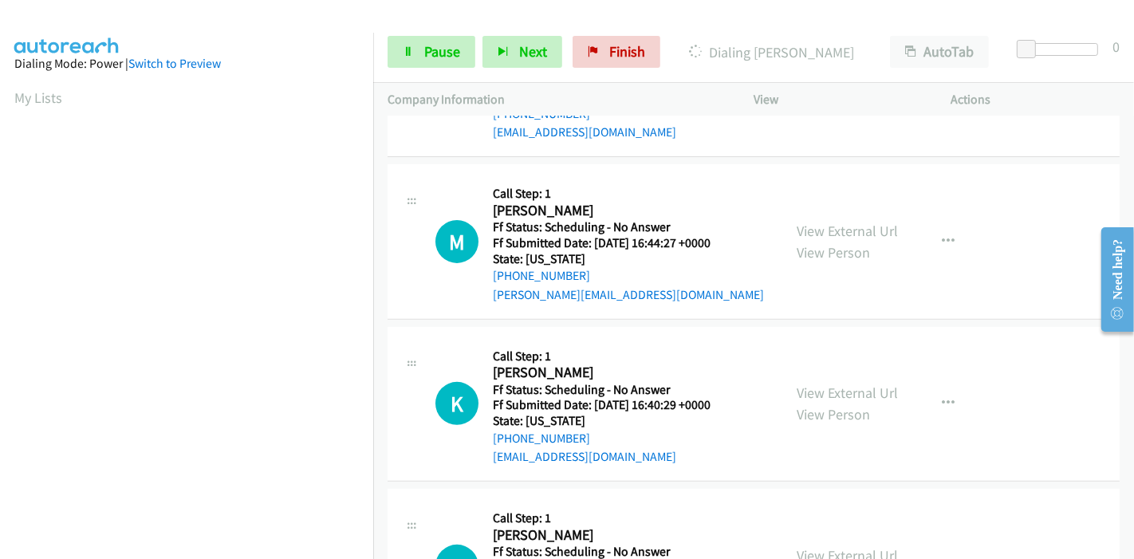
scroll to position [531, 0]
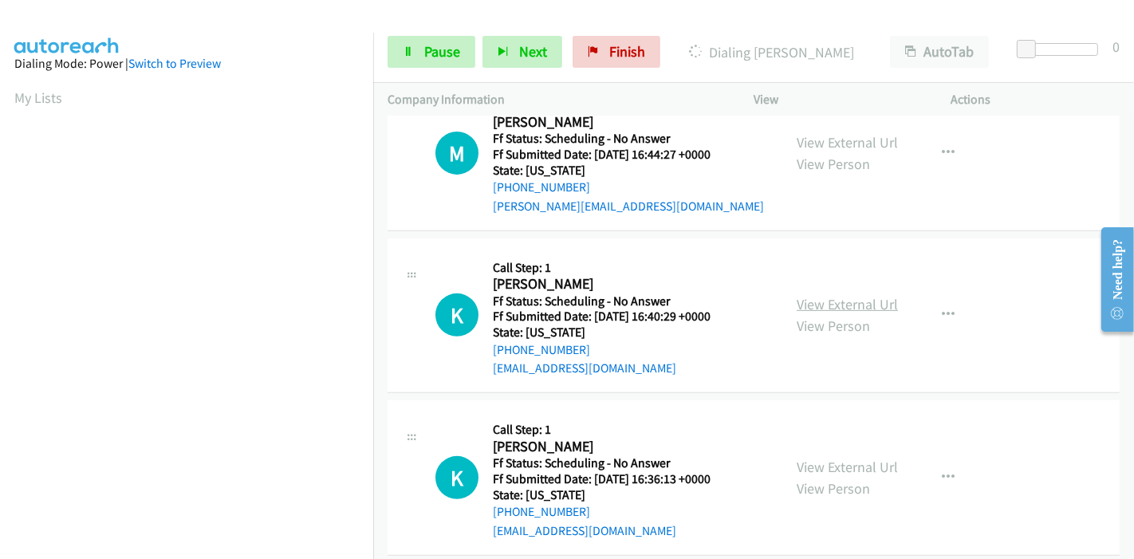
click at [829, 304] on link "View External Url" at bounding box center [847, 304] width 101 height 18
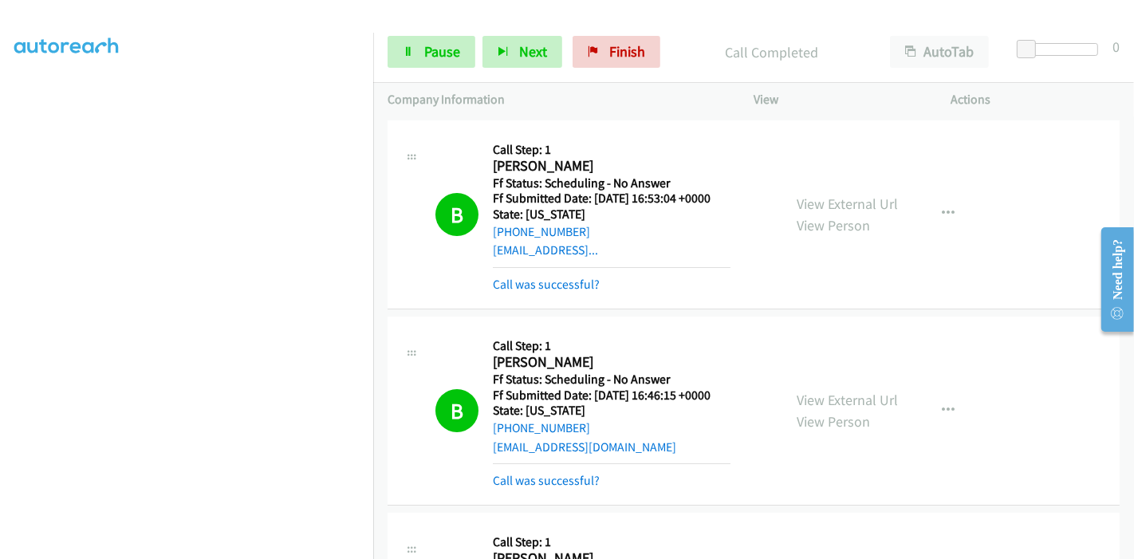
scroll to position [0, 0]
click at [410, 51] on icon at bounding box center [408, 52] width 11 height 11
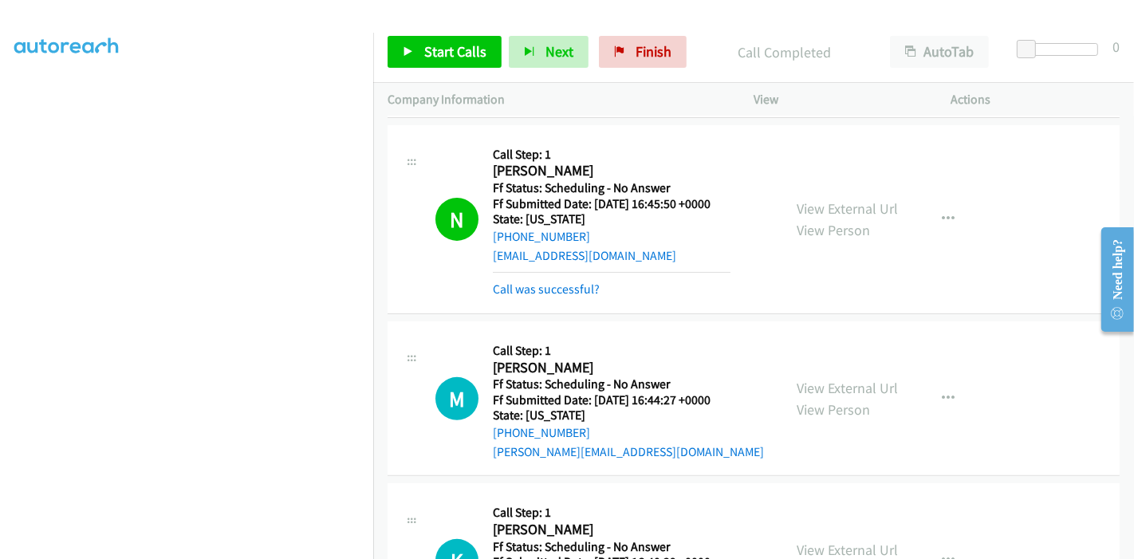
scroll to position [443, 0]
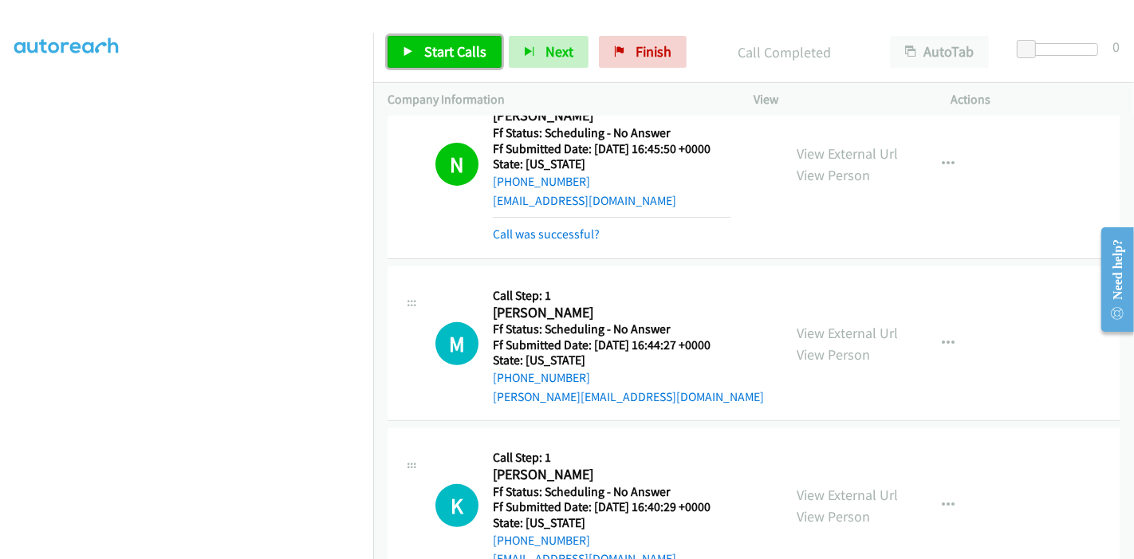
click at [421, 53] on link "Start Calls" at bounding box center [445, 52] width 114 height 32
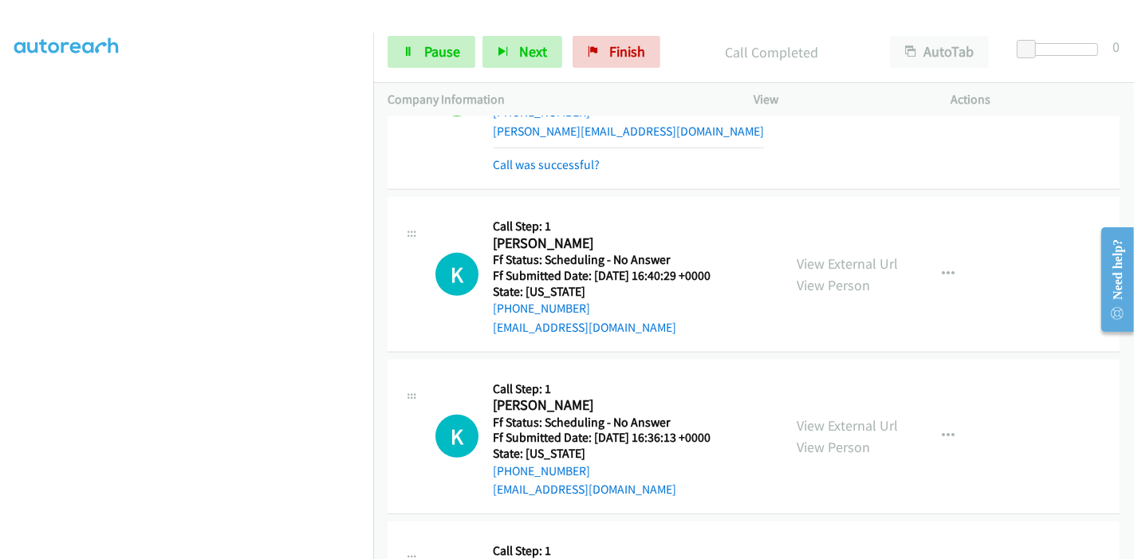
scroll to position [886, 0]
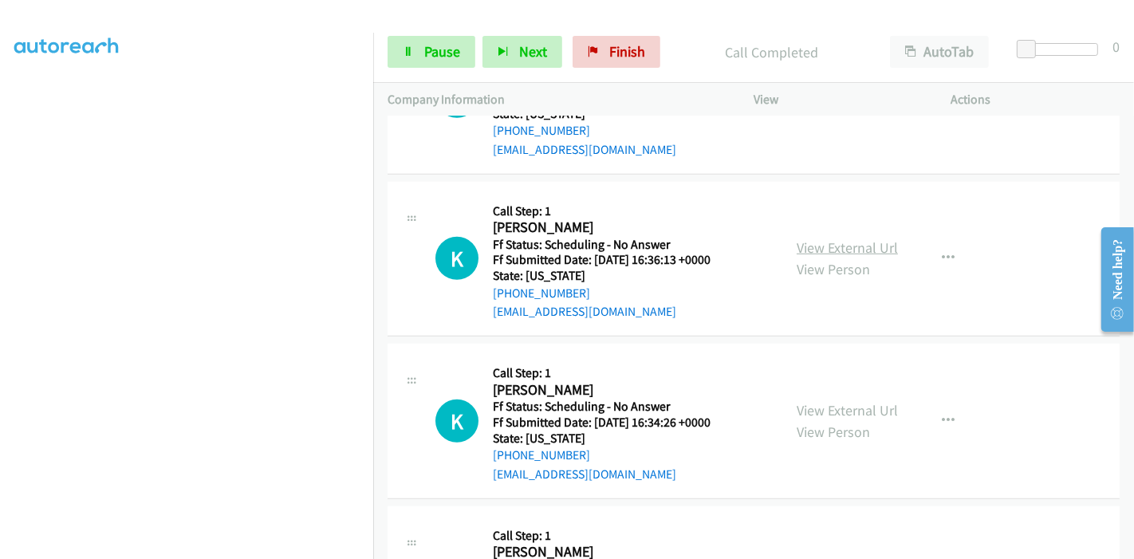
click at [810, 248] on link "View External Url" at bounding box center [847, 247] width 101 height 18
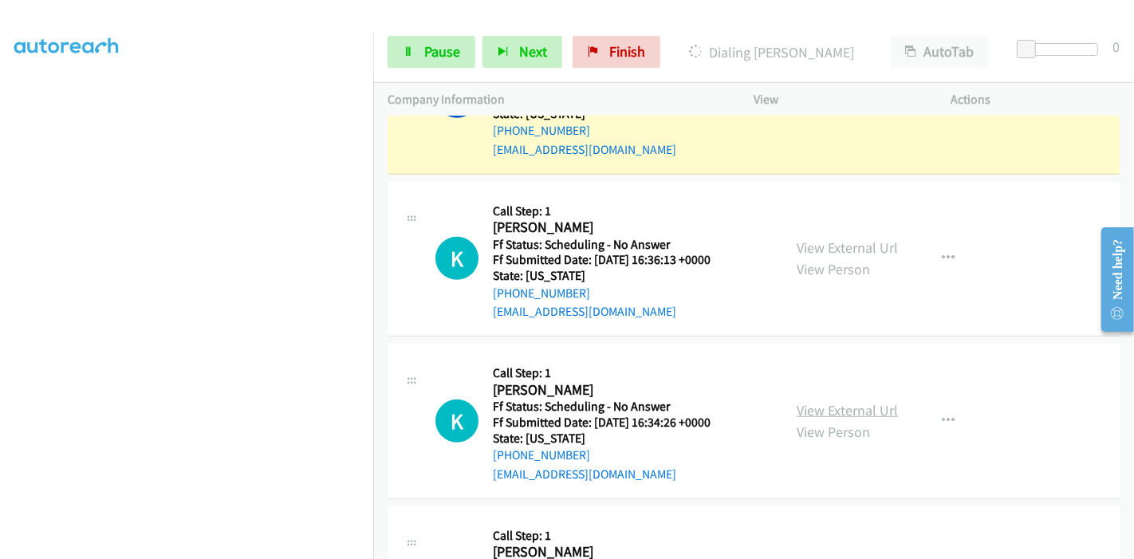
click at [809, 408] on link "View External Url" at bounding box center [847, 410] width 101 height 18
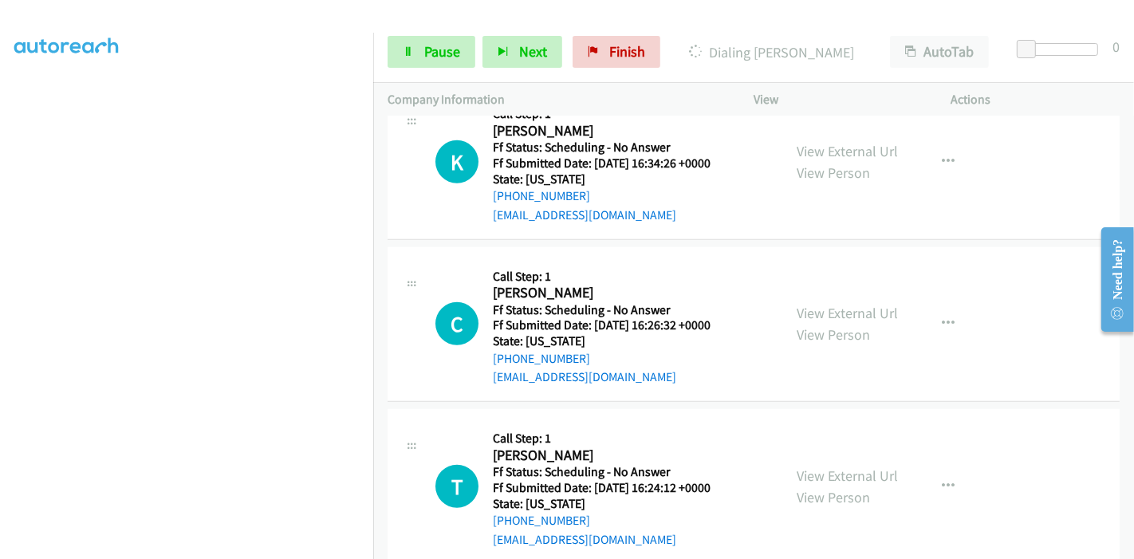
scroll to position [1152, 0]
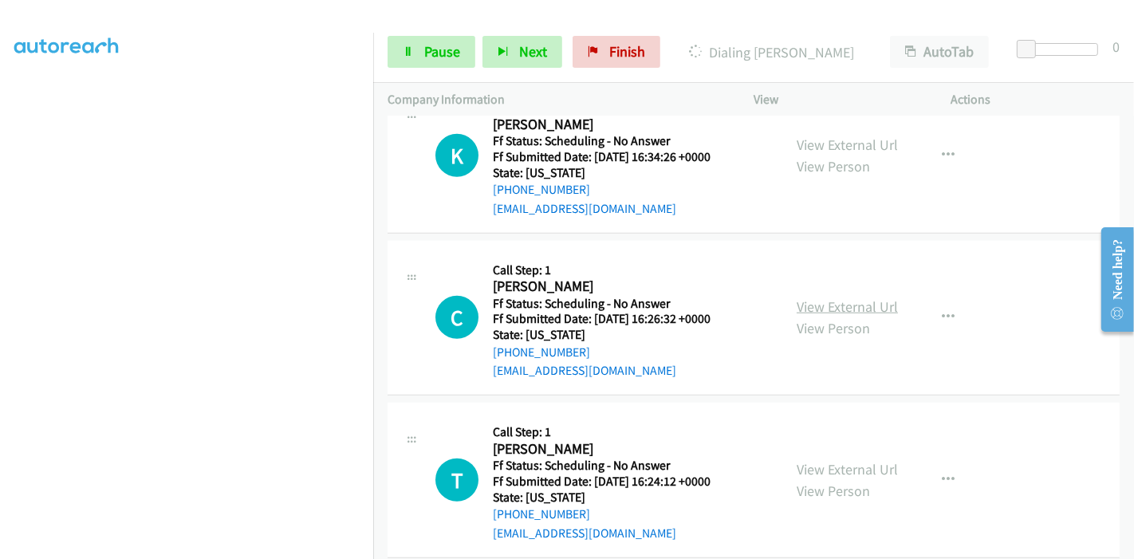
click at [827, 306] on link "View External Url" at bounding box center [847, 306] width 101 height 18
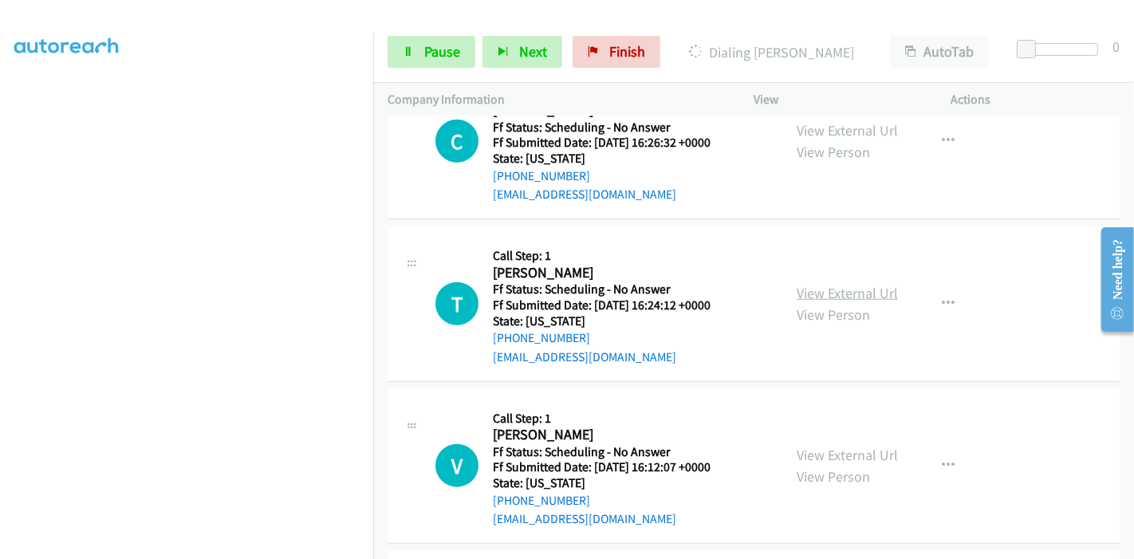
scroll to position [1329, 0]
click at [813, 288] on link "View External Url" at bounding box center [847, 292] width 101 height 18
click at [800, 446] on link "View External Url" at bounding box center [847, 454] width 101 height 18
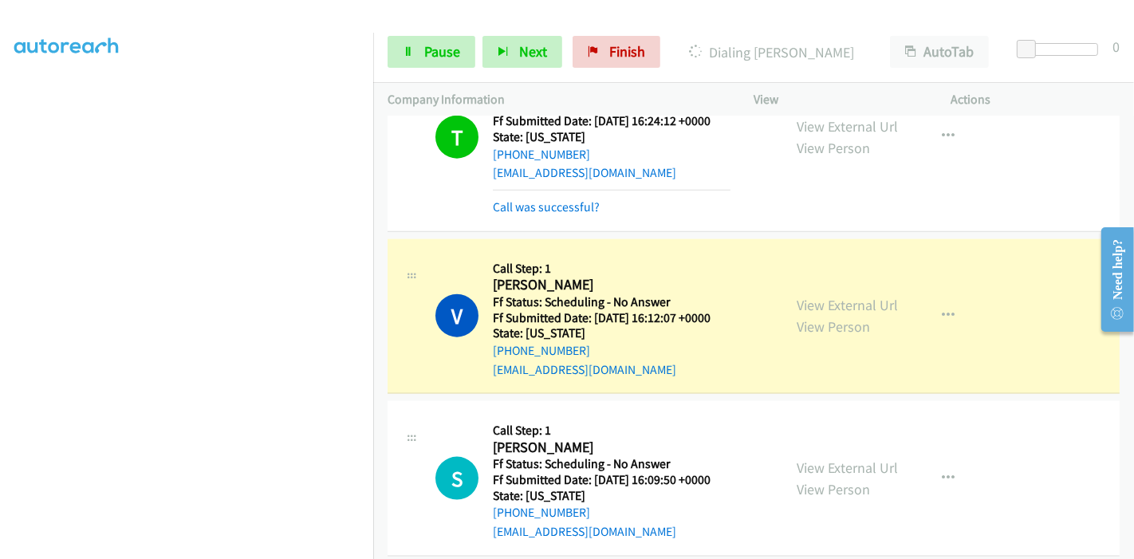
scroll to position [1595, 0]
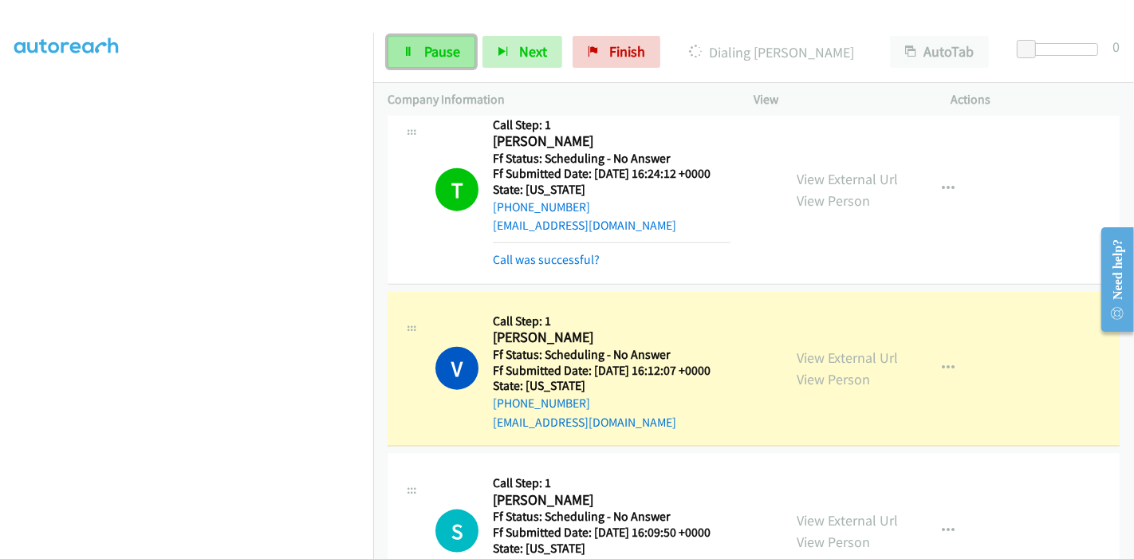
click at [432, 65] on link "Pause" at bounding box center [432, 52] width 88 height 32
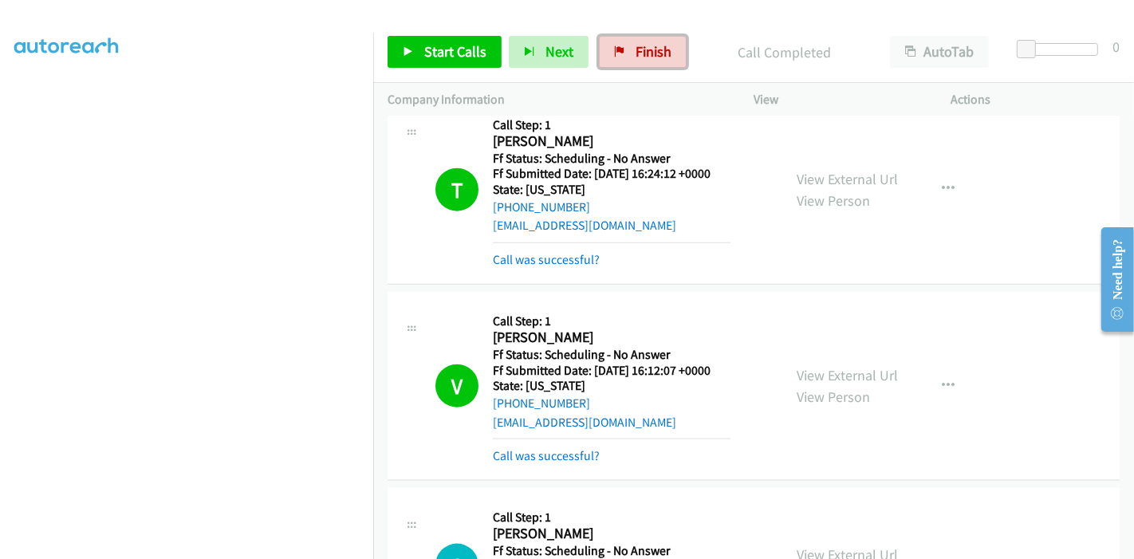
click at [647, 44] on span "Finish" at bounding box center [654, 51] width 36 height 18
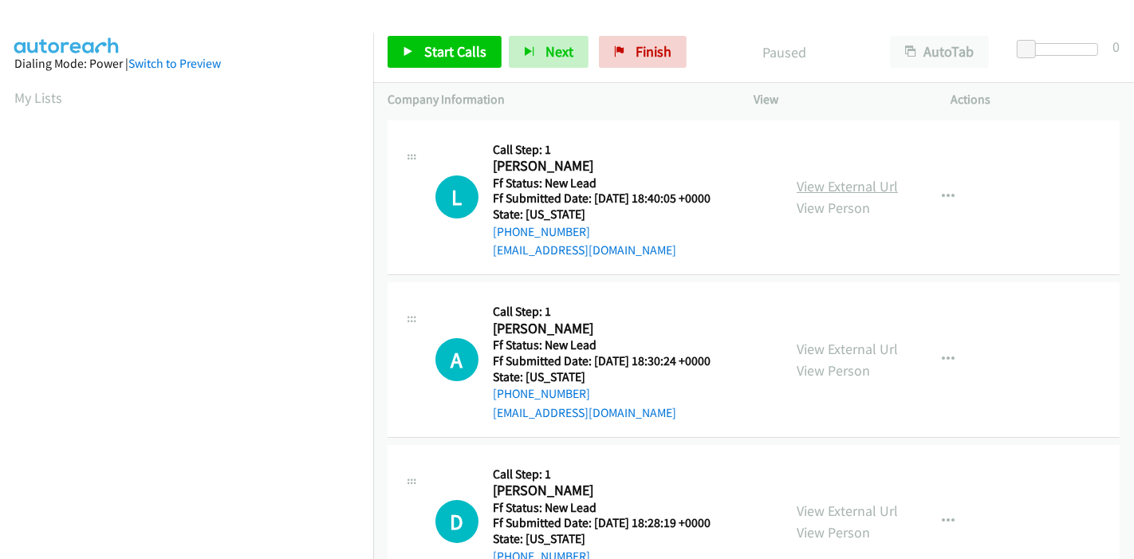
click at [828, 190] on link "View External Url" at bounding box center [847, 186] width 101 height 18
click at [813, 350] on link "View External Url" at bounding box center [847, 349] width 101 height 18
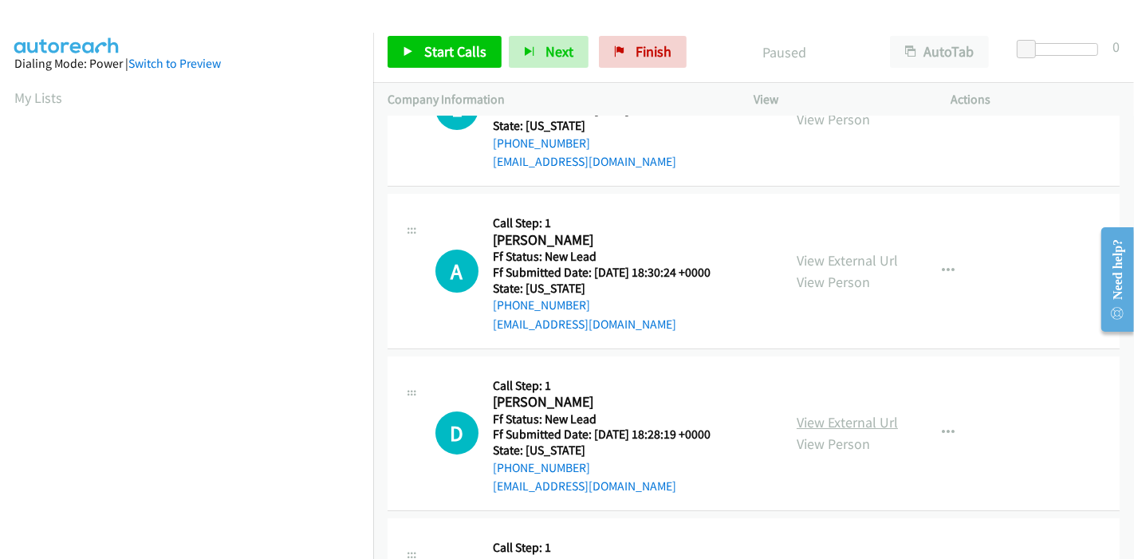
click at [806, 418] on link "View External Url" at bounding box center [847, 422] width 101 height 18
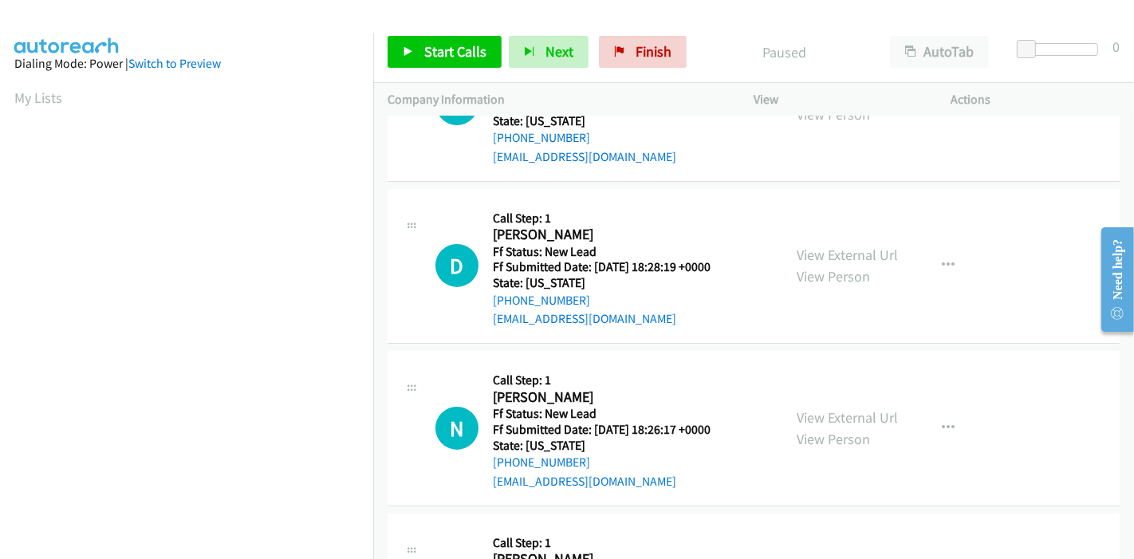
scroll to position [266, 0]
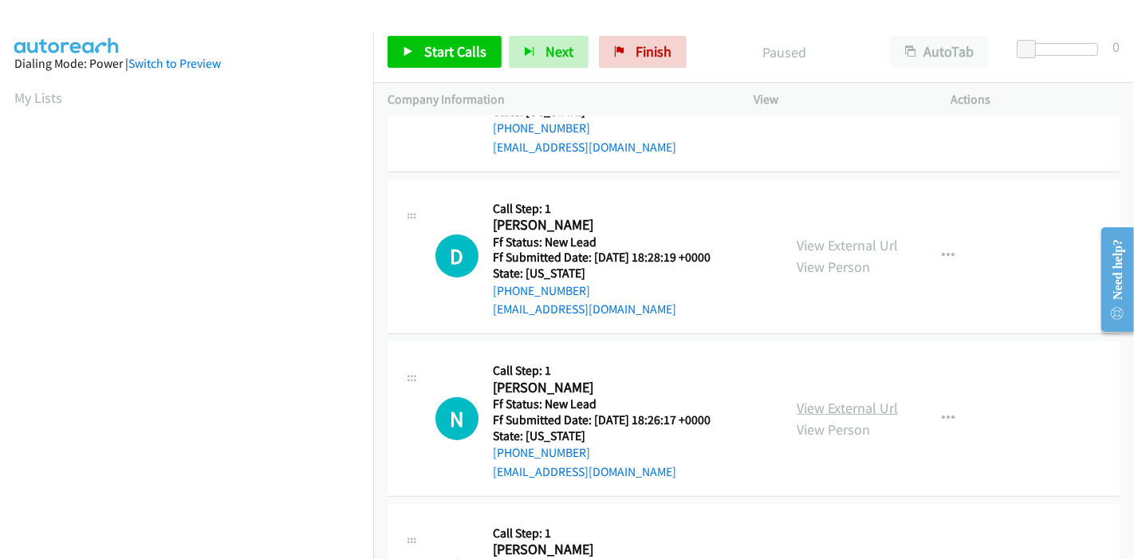
click at [829, 411] on link "View External Url" at bounding box center [847, 408] width 101 height 18
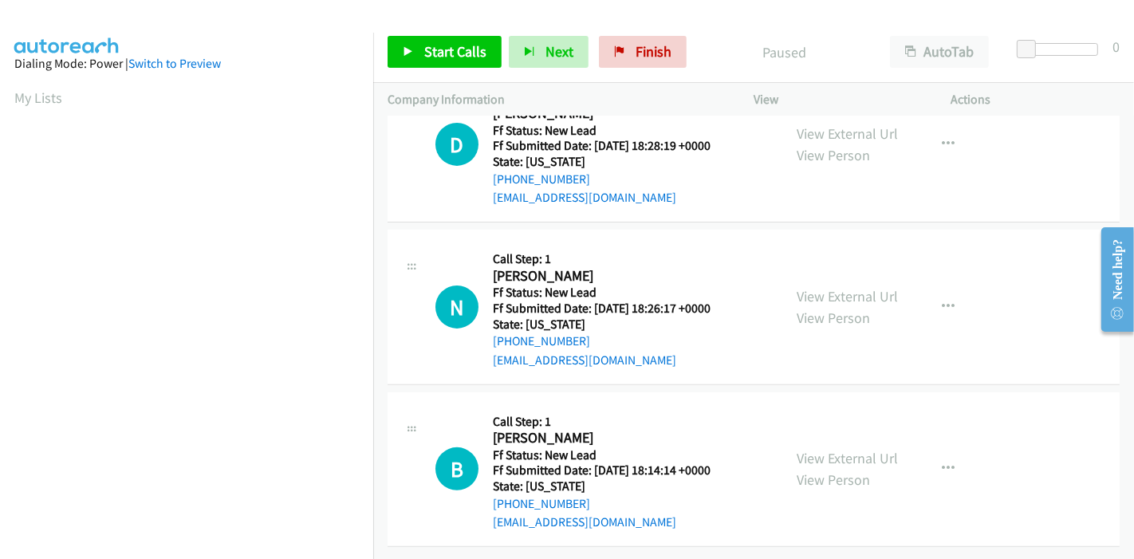
scroll to position [388, 0]
click at [833, 449] on link "View External Url" at bounding box center [847, 458] width 101 height 18
click at [455, 53] on span "Start Calls" at bounding box center [455, 51] width 62 height 18
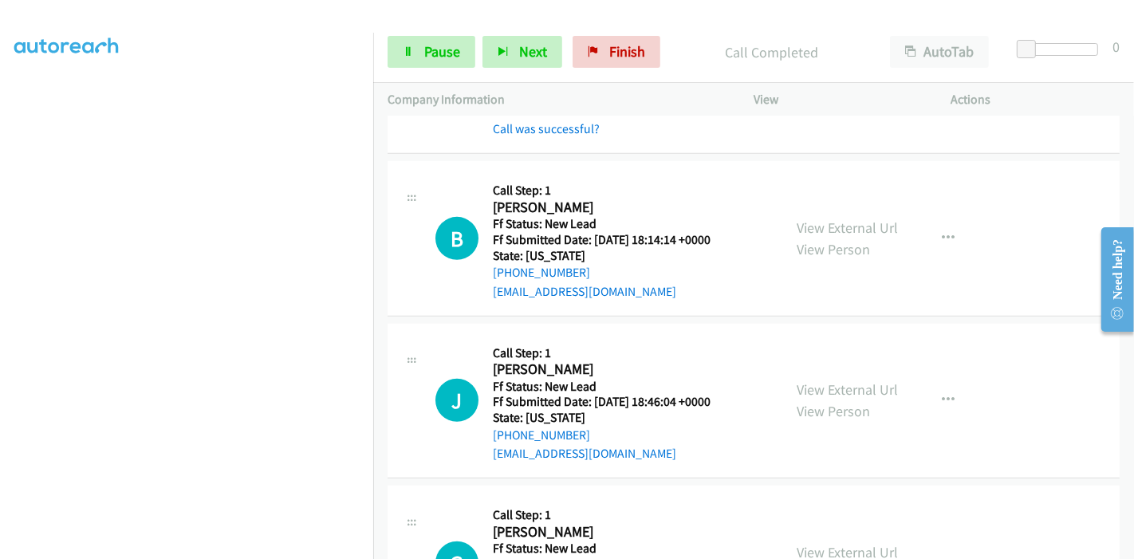
scroll to position [656, 0]
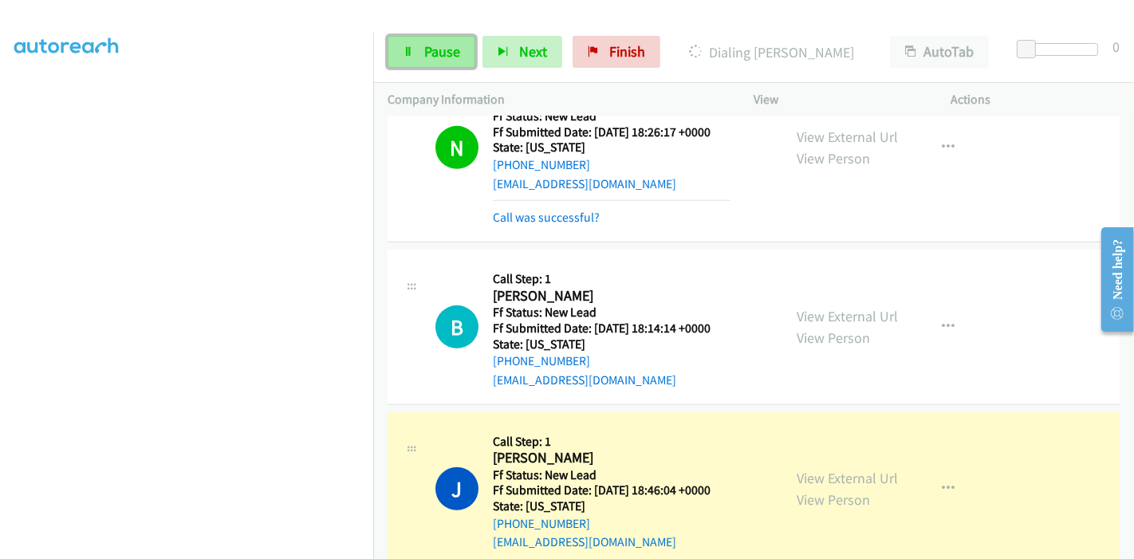
click at [426, 51] on span "Pause" at bounding box center [442, 51] width 36 height 18
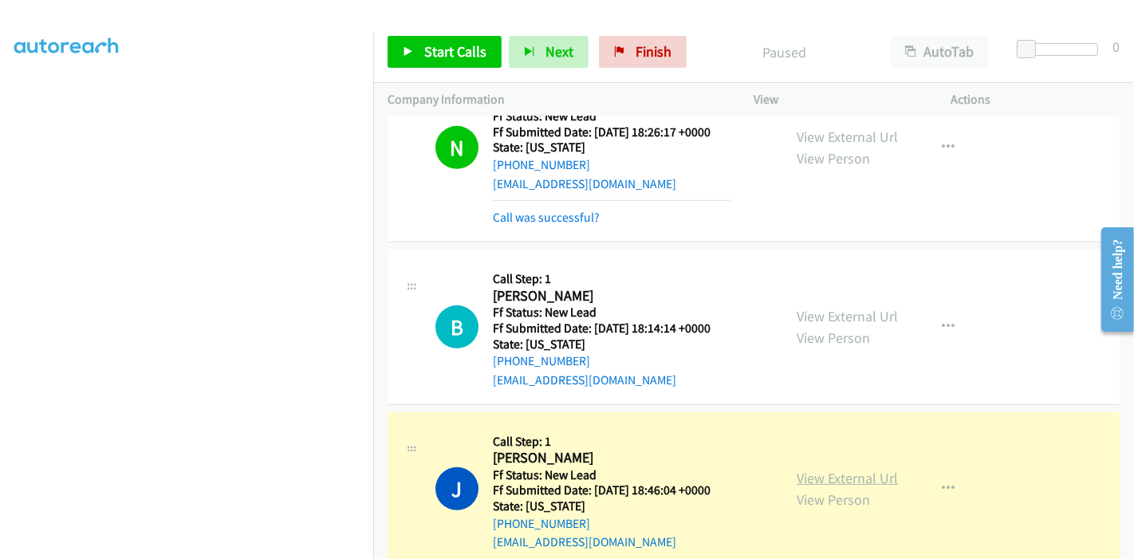
click at [813, 477] on link "View External Url" at bounding box center [847, 478] width 101 height 18
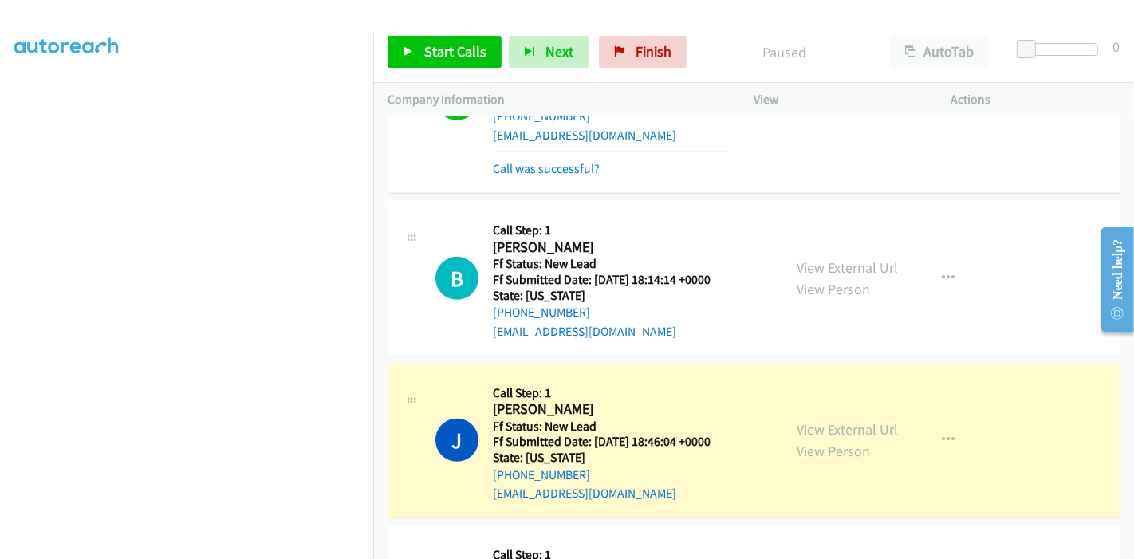
scroll to position [833, 0]
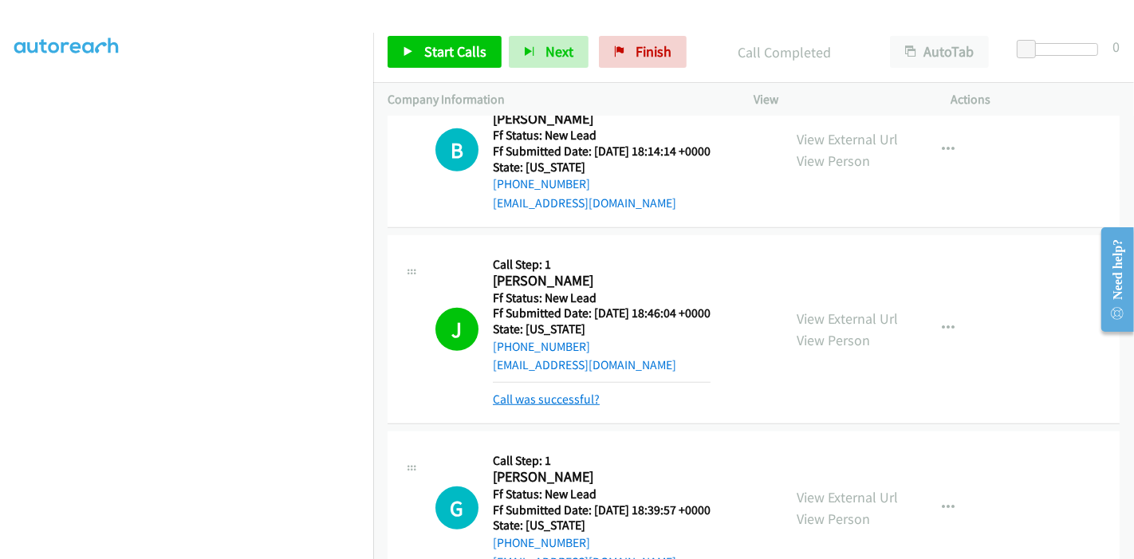
click at [553, 396] on link "Call was successful?" at bounding box center [546, 399] width 107 height 15
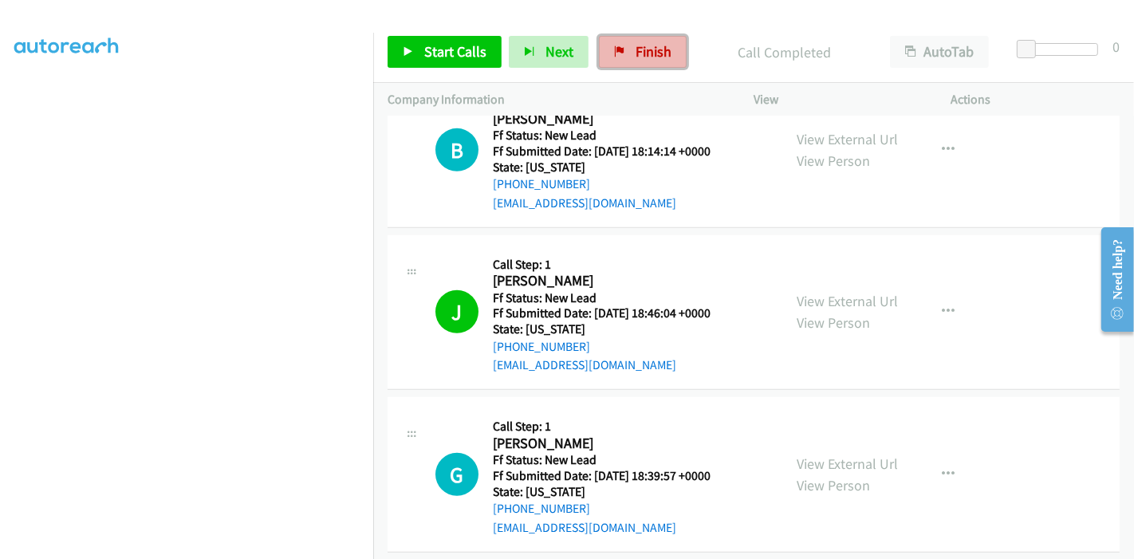
drag, startPoint x: 642, startPoint y: 53, endPoint x: 618, endPoint y: 61, distance: 25.2
click at [642, 53] on span "Finish" at bounding box center [654, 51] width 36 height 18
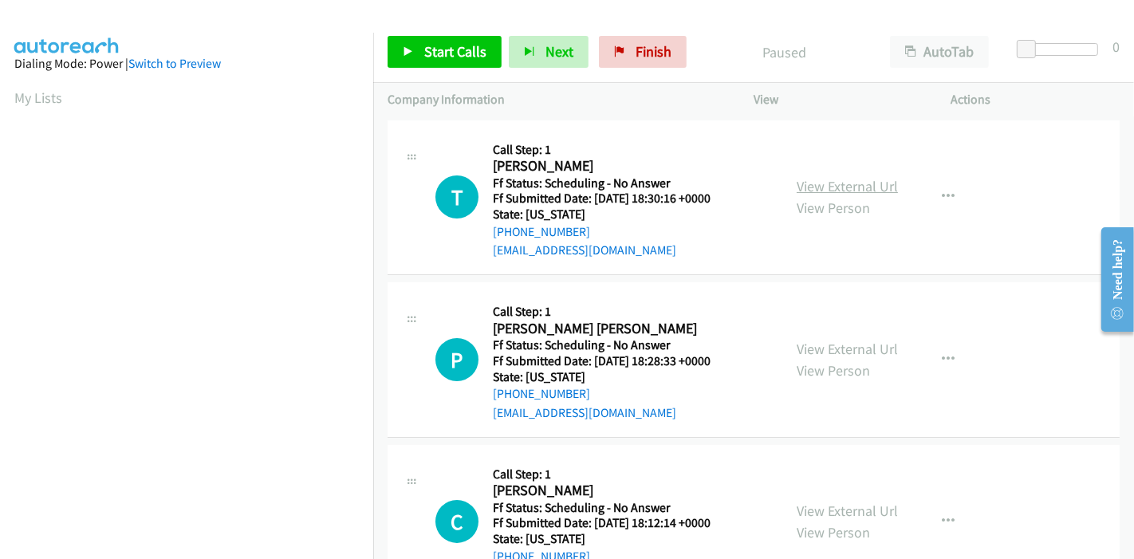
click at [835, 186] on link "View External Url" at bounding box center [847, 186] width 101 height 18
click at [843, 345] on link "View External Url" at bounding box center [847, 349] width 101 height 18
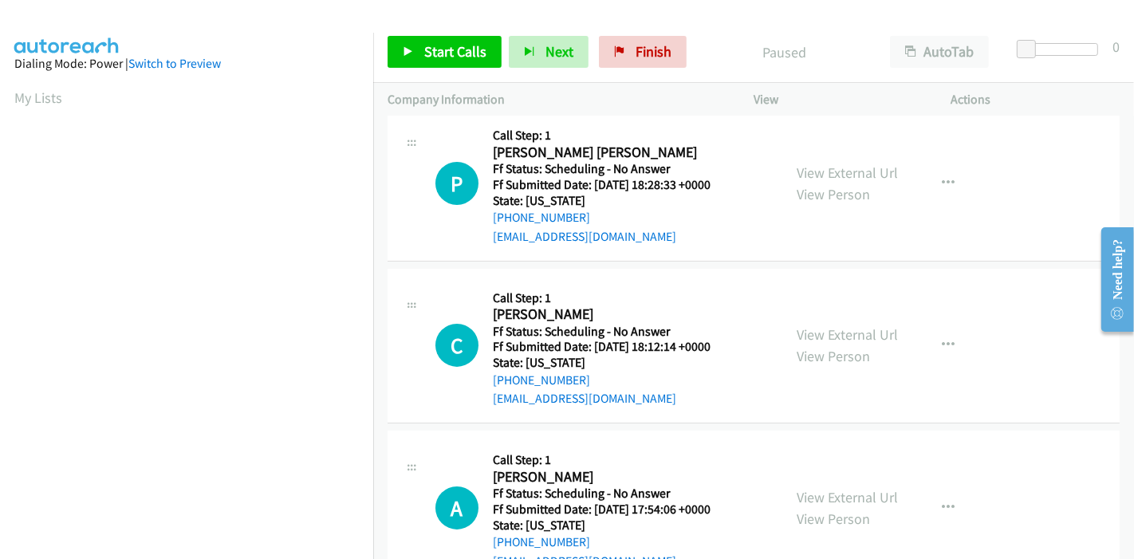
scroll to position [177, 0]
click at [857, 332] on link "View External Url" at bounding box center [847, 334] width 101 height 18
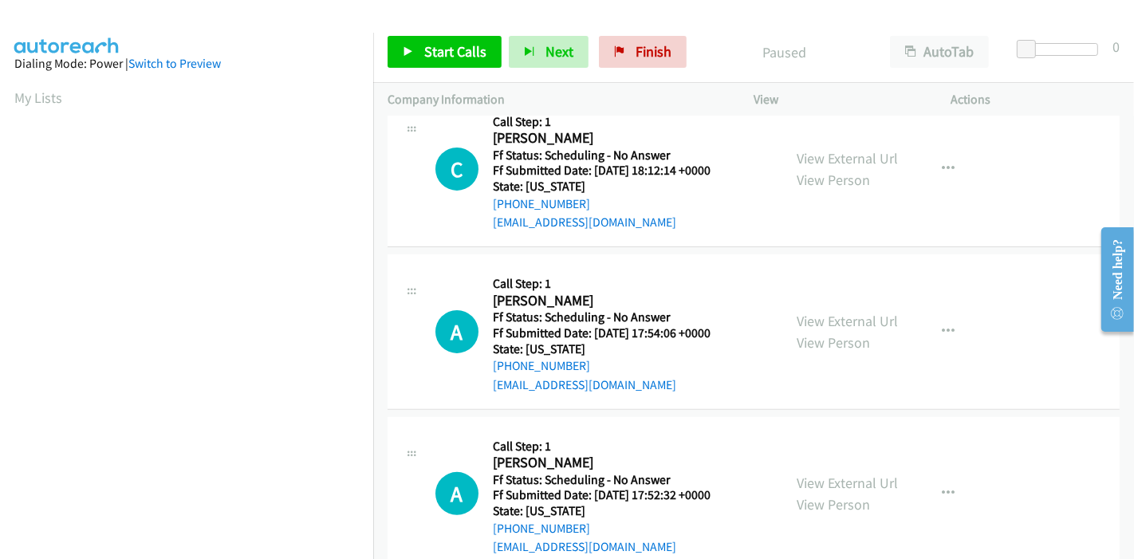
scroll to position [354, 0]
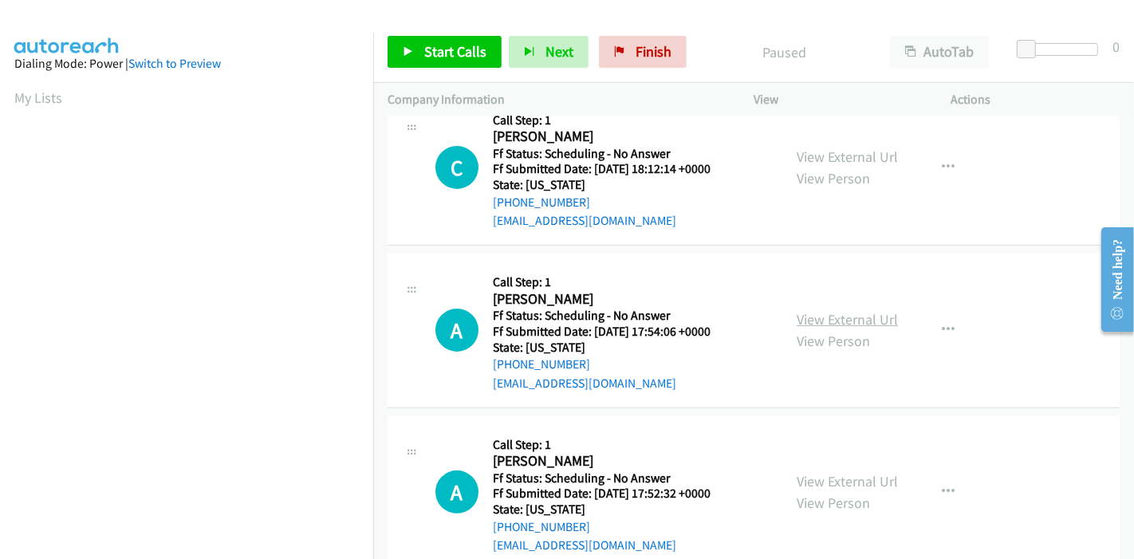
click at [837, 320] on link "View External Url" at bounding box center [847, 319] width 101 height 18
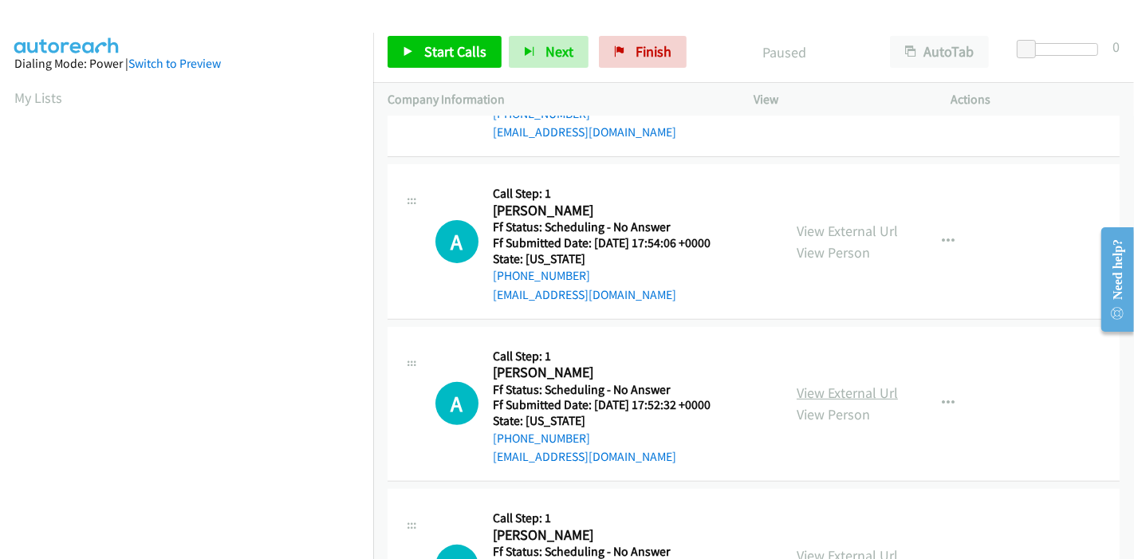
click at [845, 394] on link "View External Url" at bounding box center [847, 393] width 101 height 18
click at [446, 60] on span "Start Calls" at bounding box center [455, 51] width 62 height 18
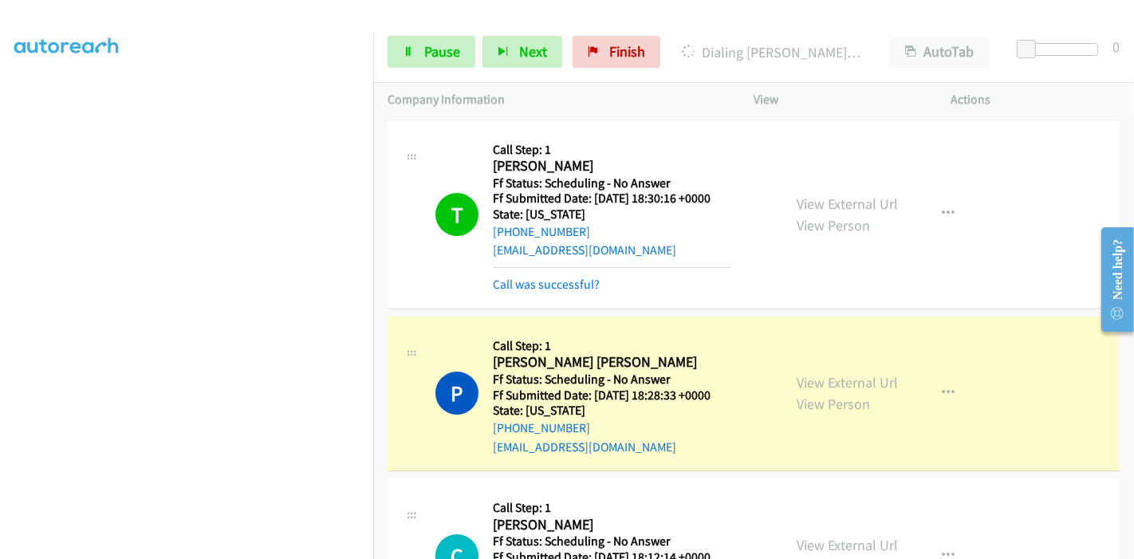
scroll to position [0, 0]
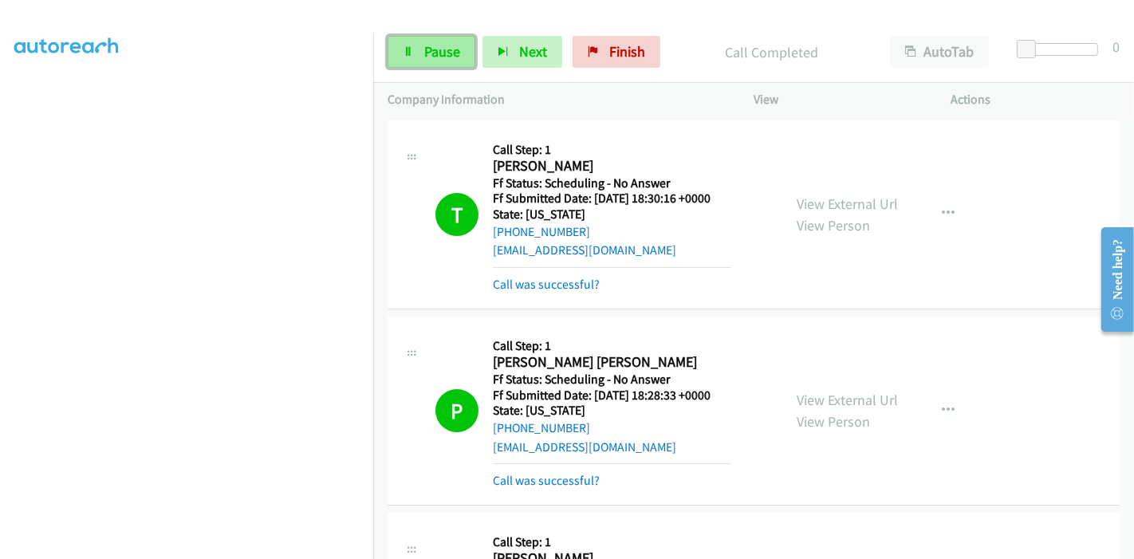
click at [427, 51] on span "Pause" at bounding box center [442, 51] width 36 height 18
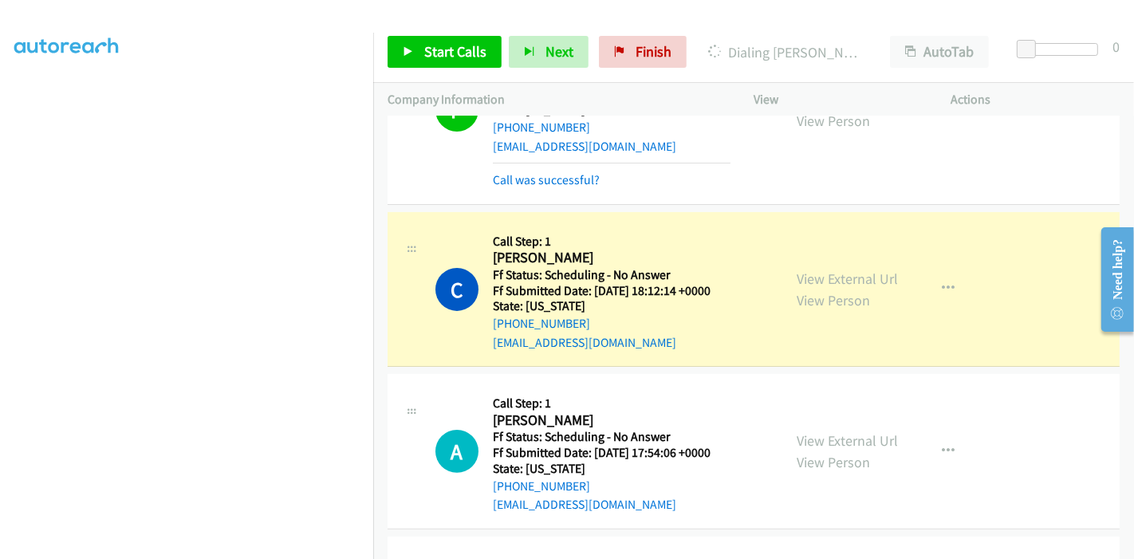
scroll to position [354, 0]
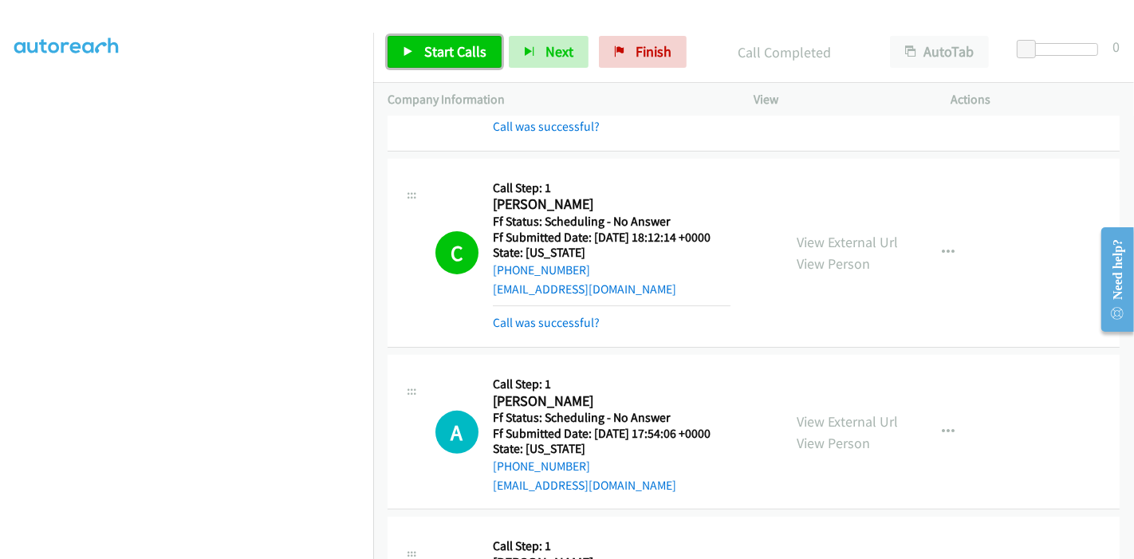
click at [437, 45] on span "Start Calls" at bounding box center [455, 51] width 62 height 18
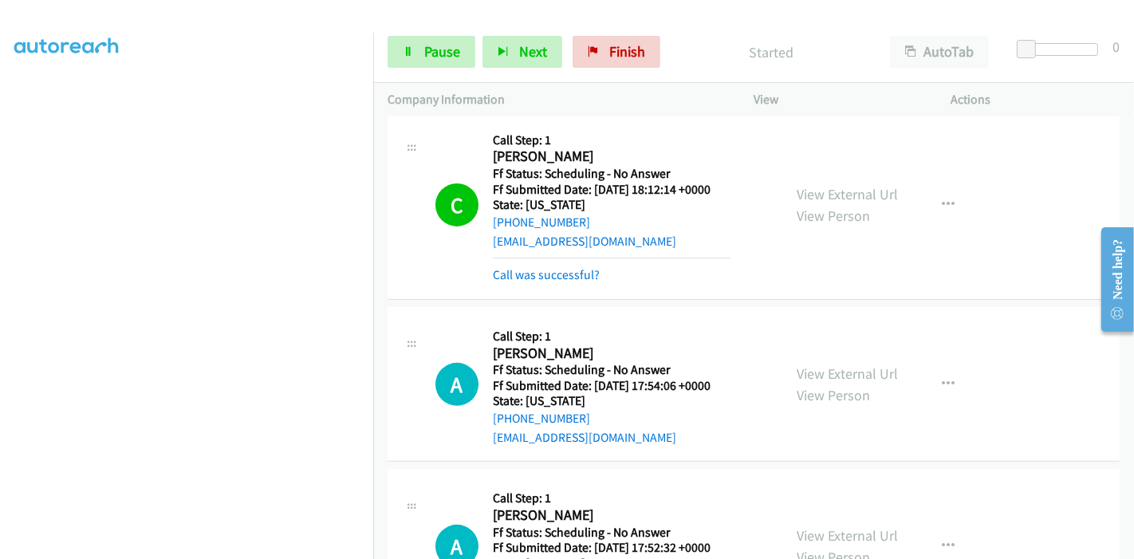
scroll to position [443, 0]
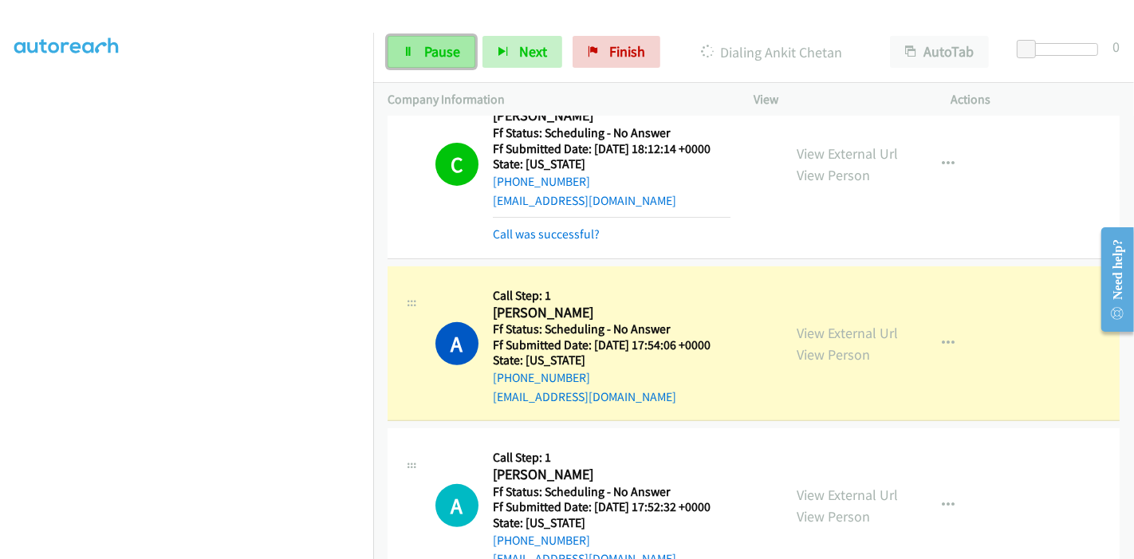
click at [435, 60] on span "Pause" at bounding box center [442, 51] width 36 height 18
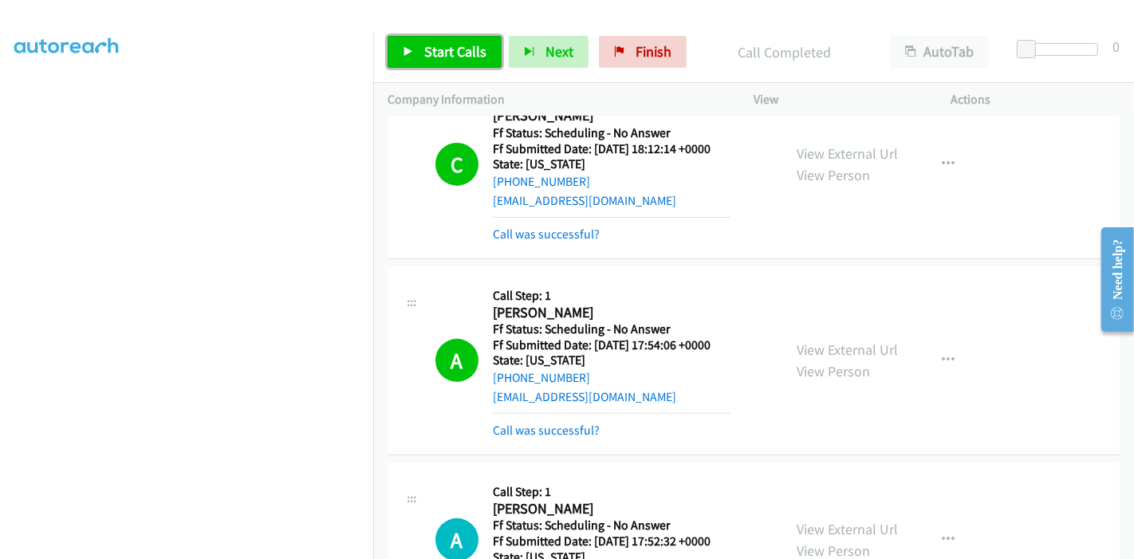
click at [455, 41] on link "Start Calls" at bounding box center [445, 52] width 114 height 32
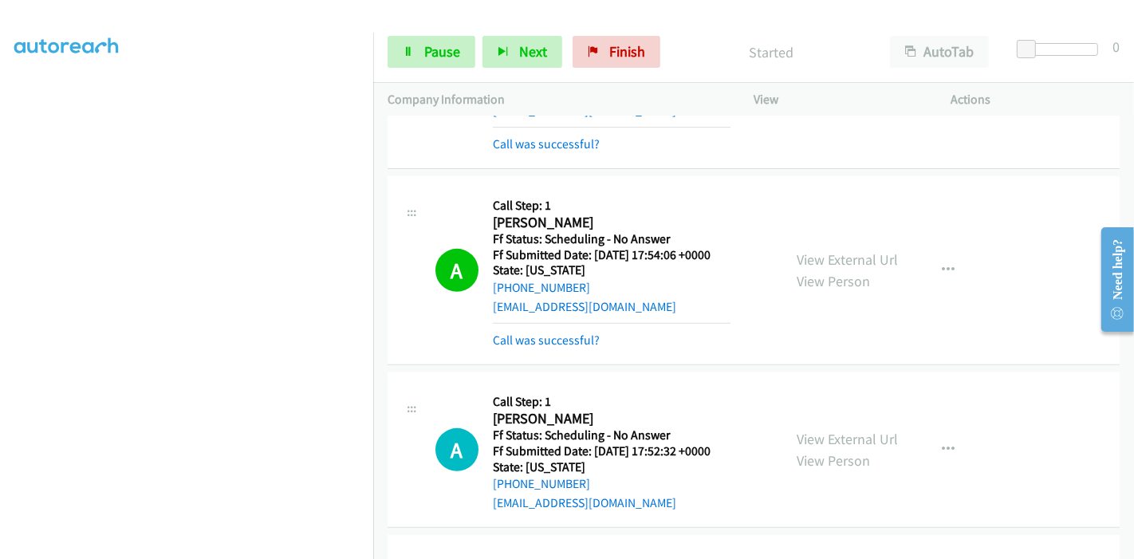
scroll to position [620, 0]
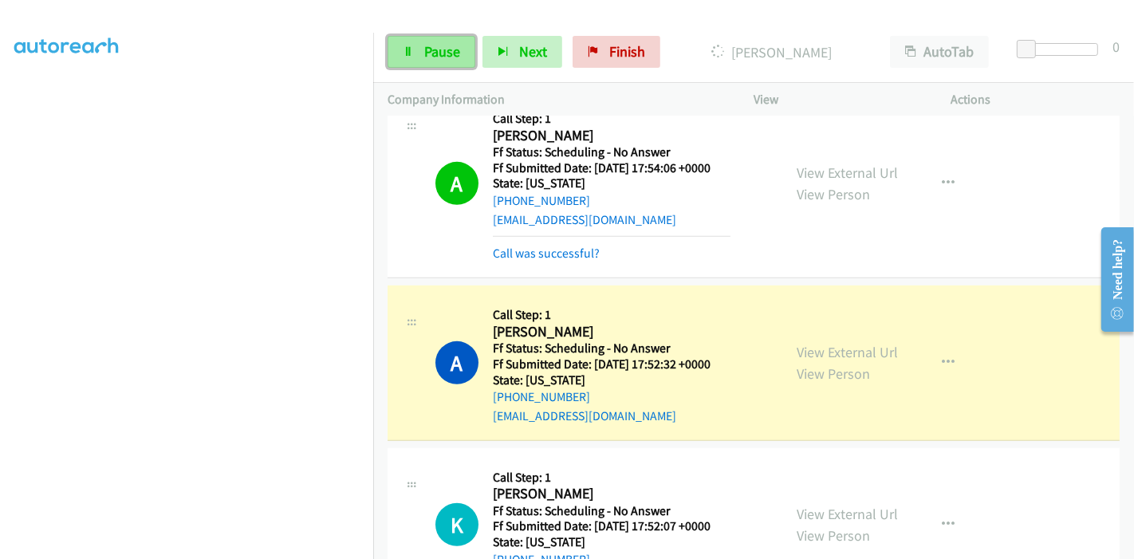
click at [408, 42] on link "Pause" at bounding box center [432, 52] width 88 height 32
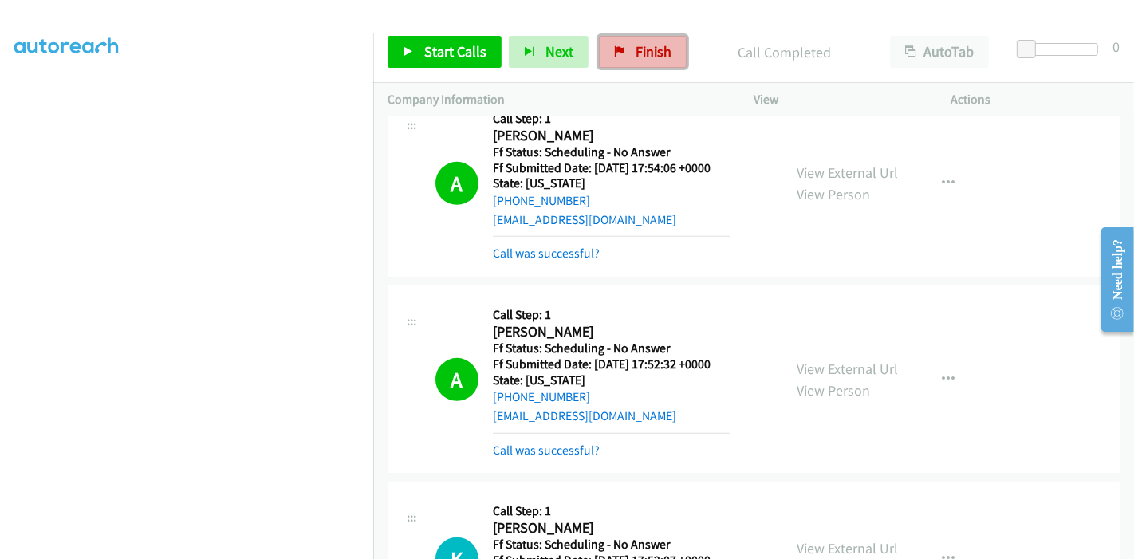
click at [637, 57] on span "Finish" at bounding box center [654, 51] width 36 height 18
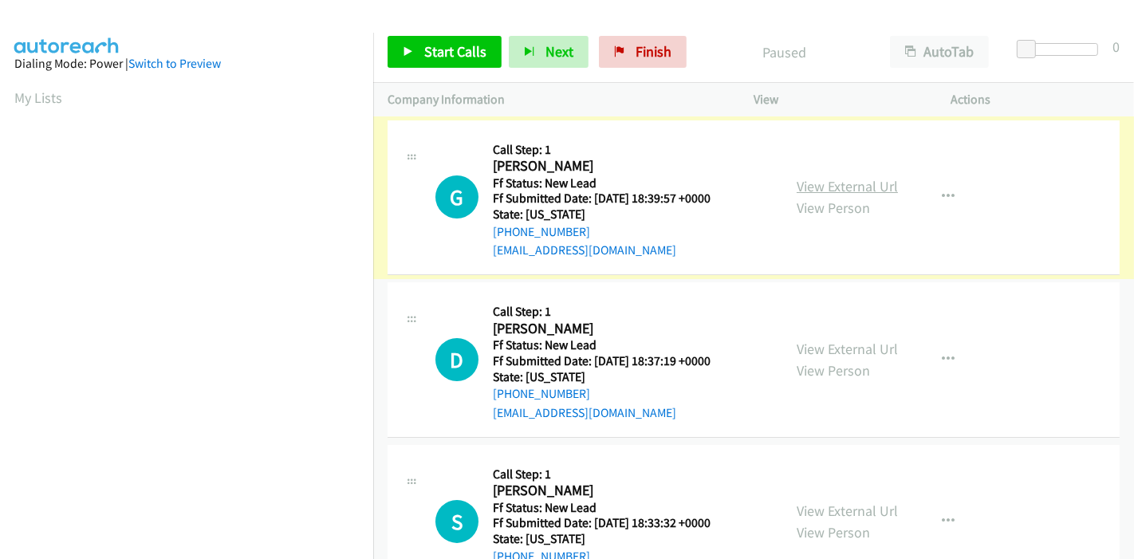
click at [852, 186] on link "View External Url" at bounding box center [847, 186] width 101 height 18
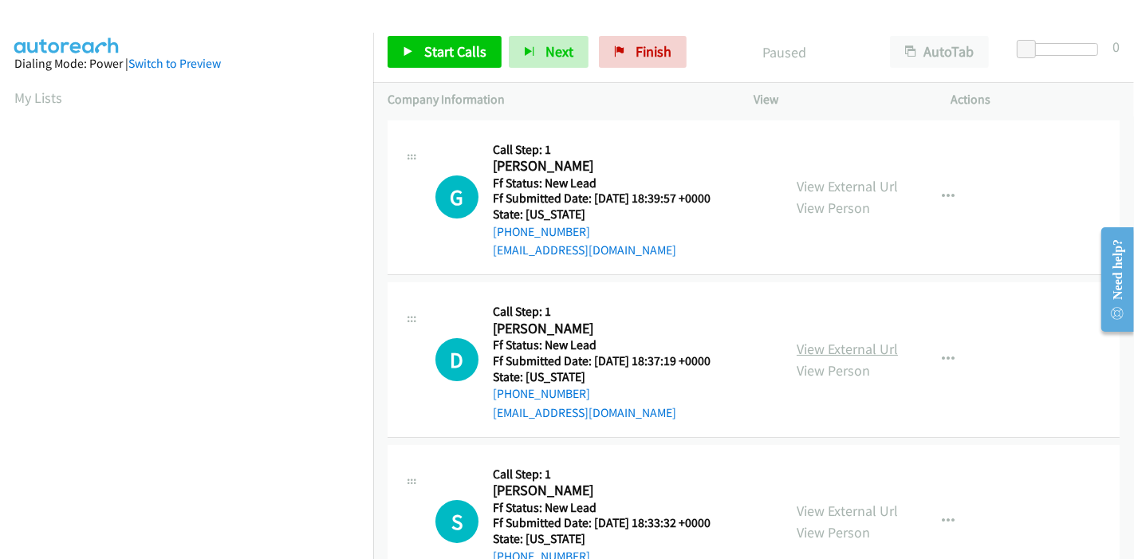
click at [808, 344] on link "View External Url" at bounding box center [847, 349] width 101 height 18
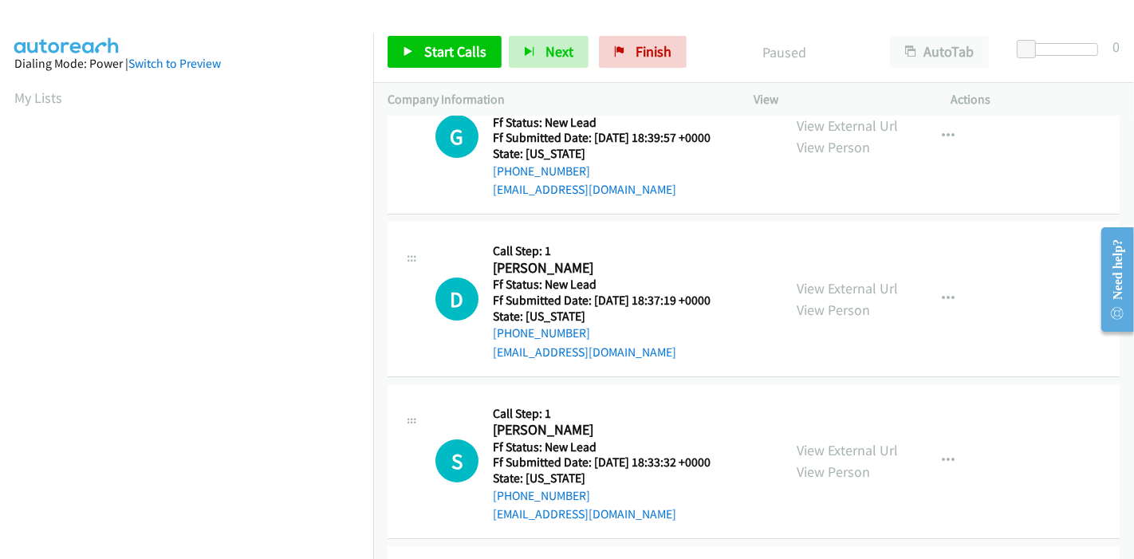
scroll to position [89, 0]
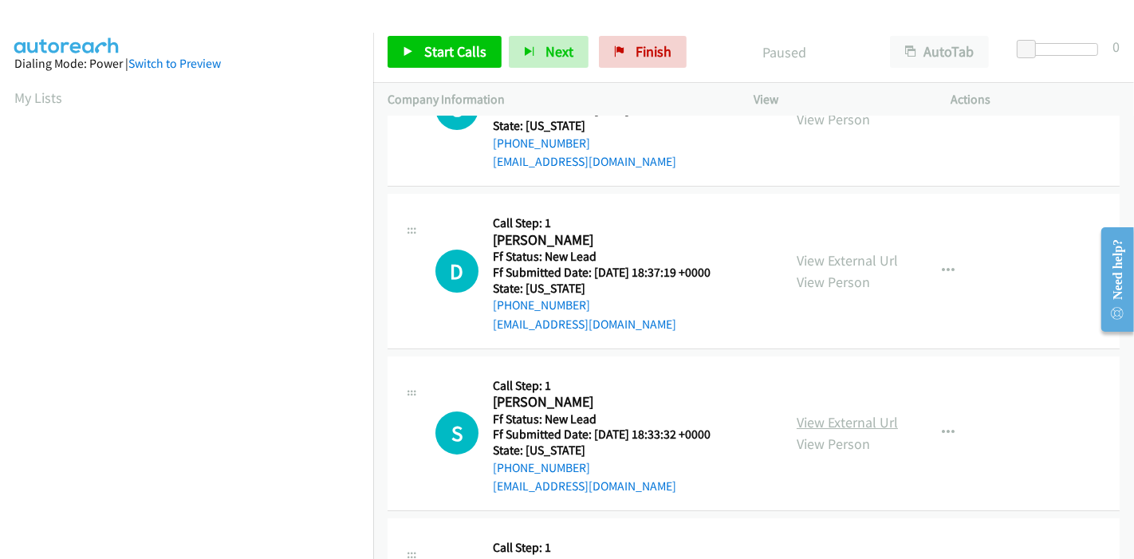
click at [798, 419] on link "View External Url" at bounding box center [847, 422] width 101 height 18
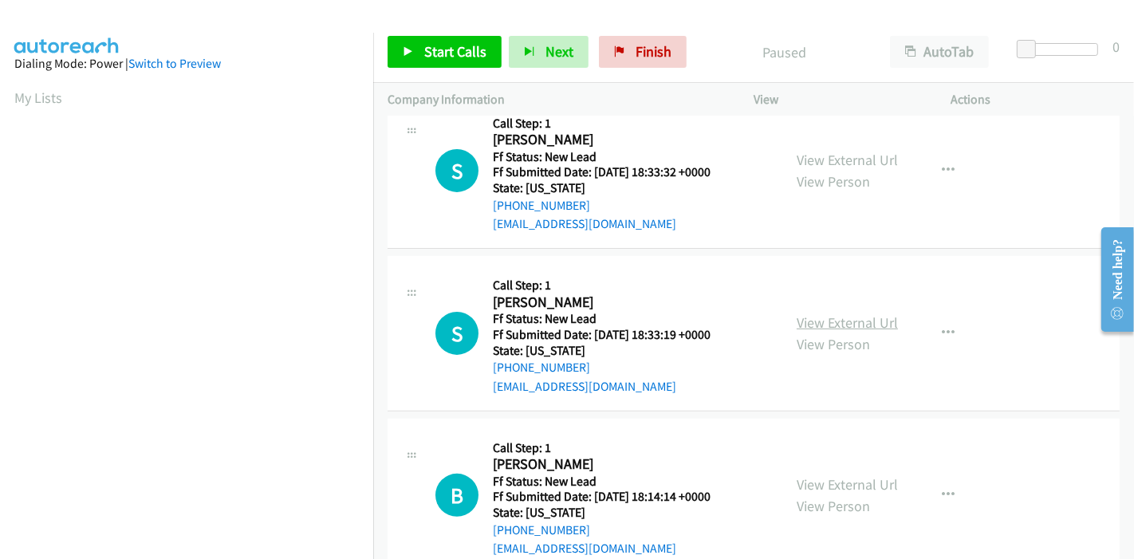
scroll to position [354, 0]
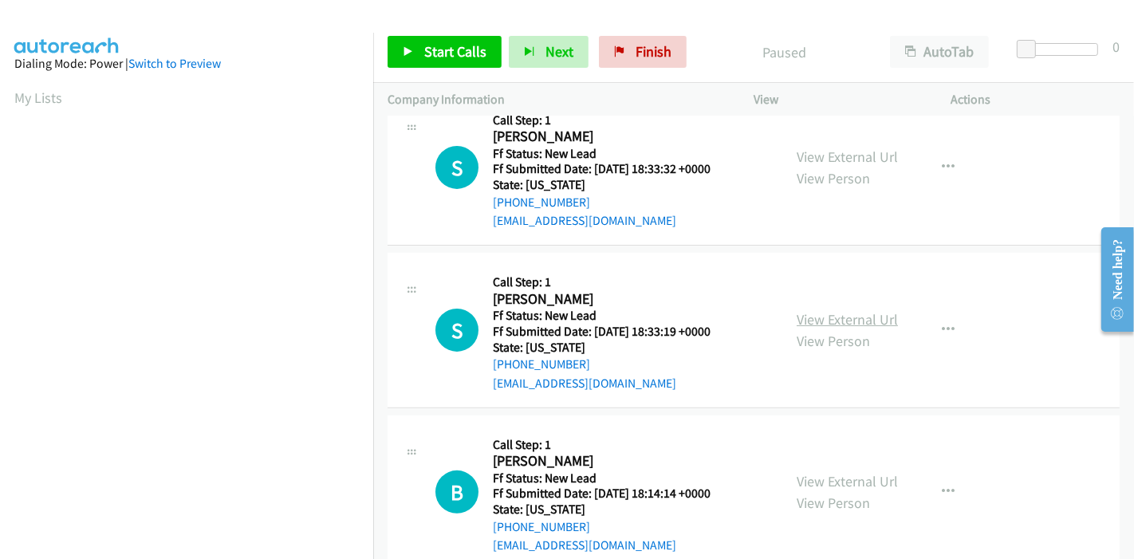
click at [813, 317] on link "View External Url" at bounding box center [847, 319] width 101 height 18
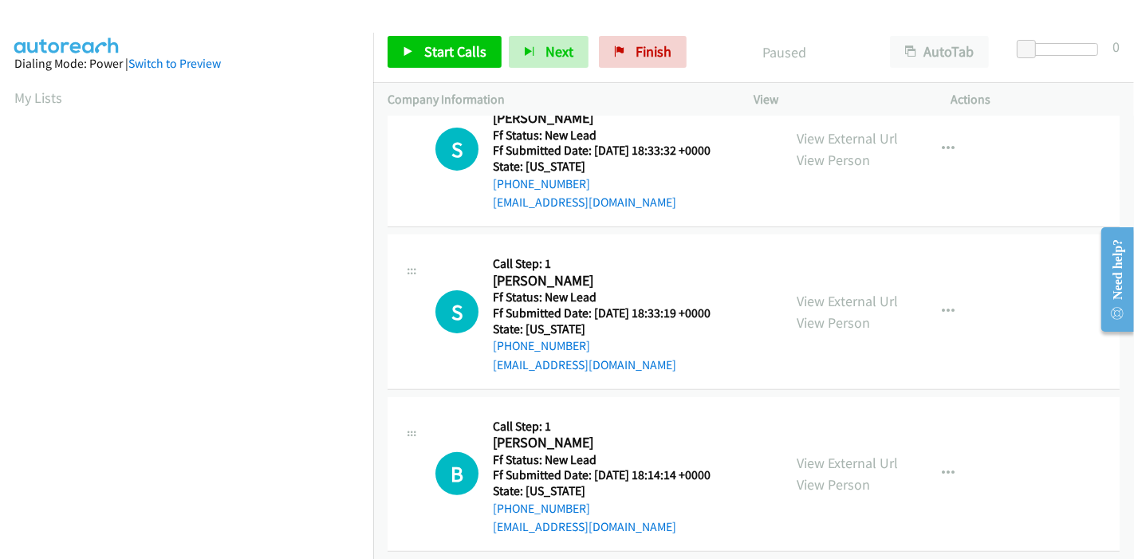
scroll to position [388, 0]
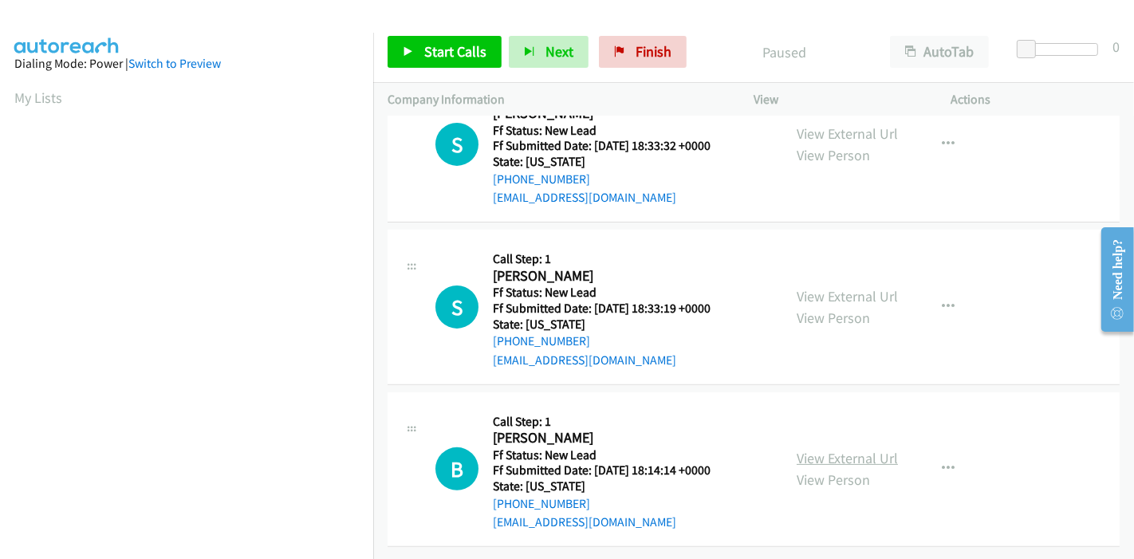
click at [848, 450] on link "View External Url" at bounding box center [847, 458] width 101 height 18
click at [419, 65] on link "Start Calls" at bounding box center [445, 52] width 114 height 32
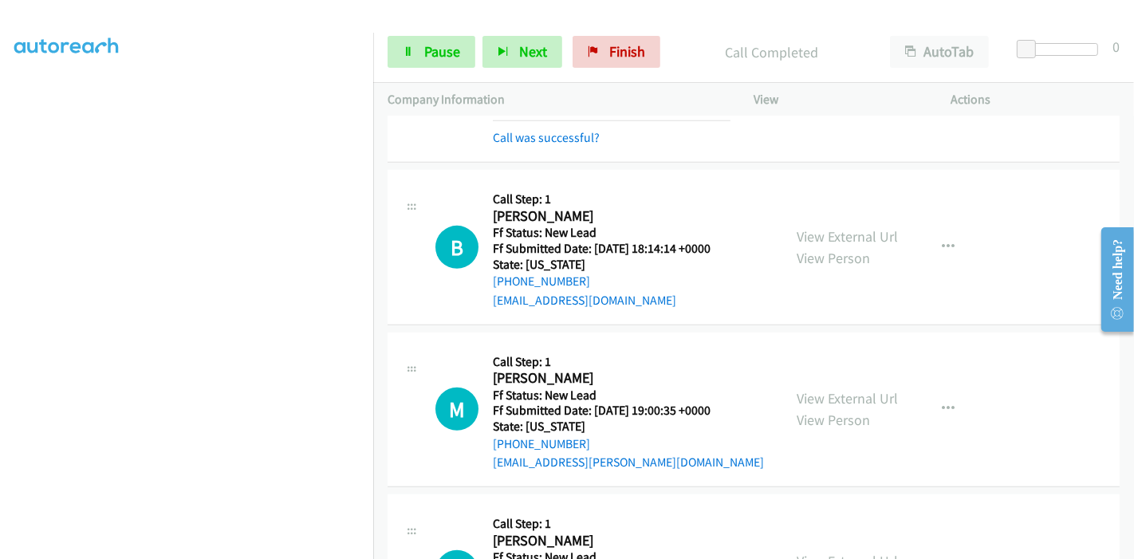
scroll to position [738, 0]
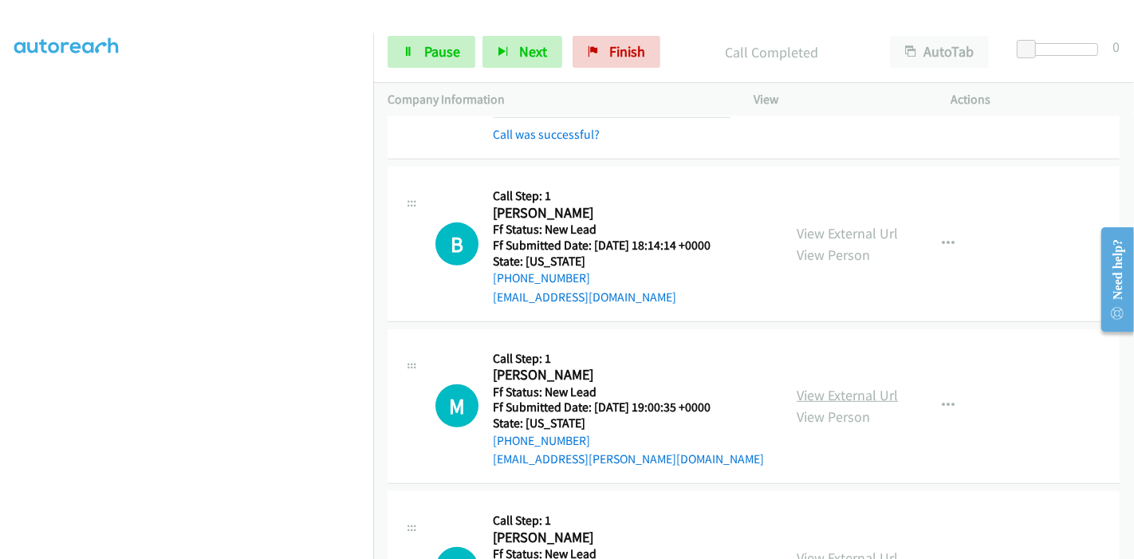
click at [819, 391] on link "View External Url" at bounding box center [847, 395] width 101 height 18
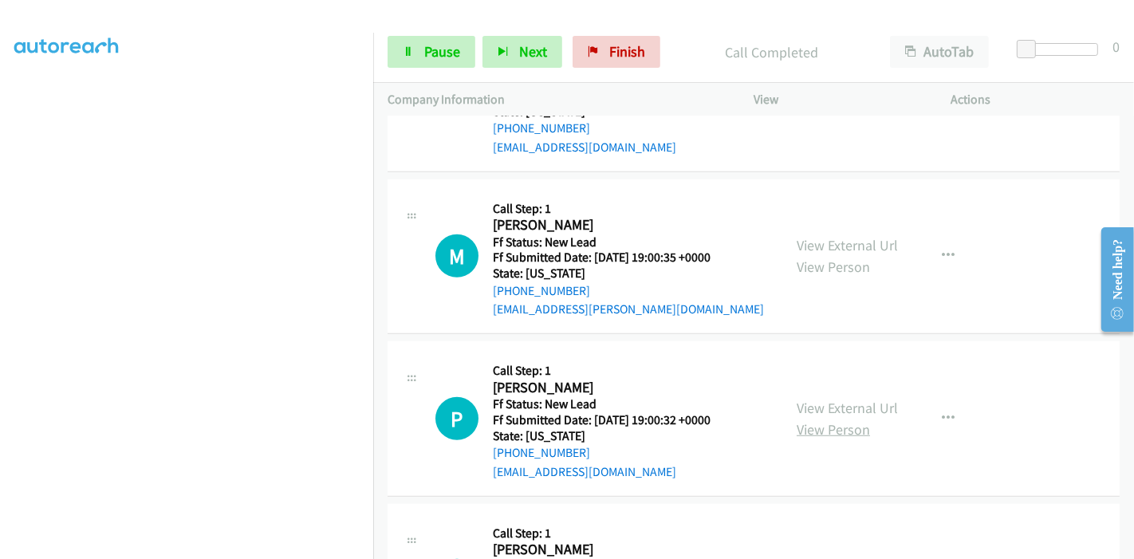
scroll to position [916, 0]
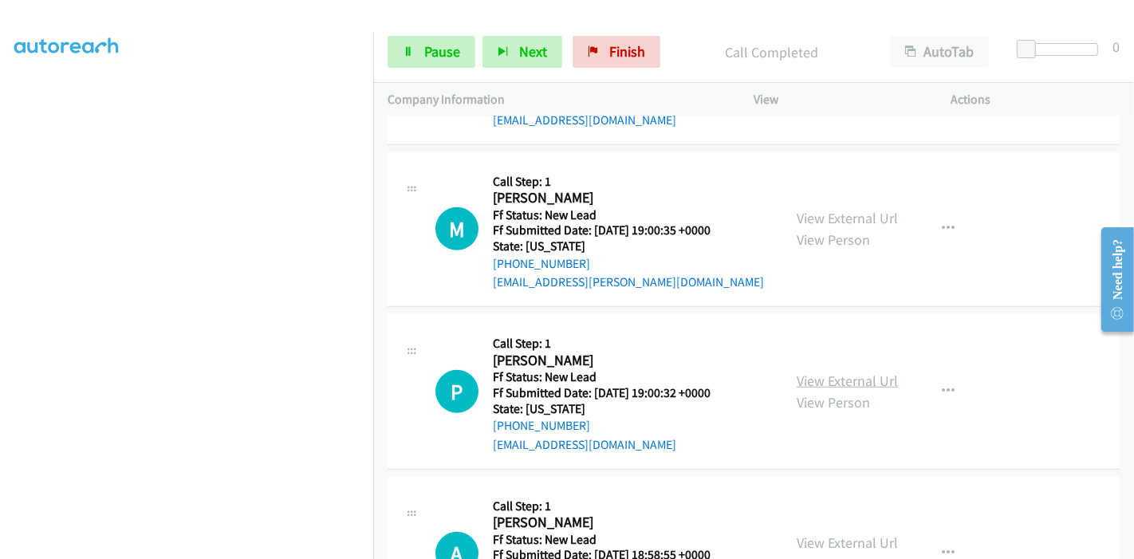
click at [831, 380] on link "View External Url" at bounding box center [847, 381] width 101 height 18
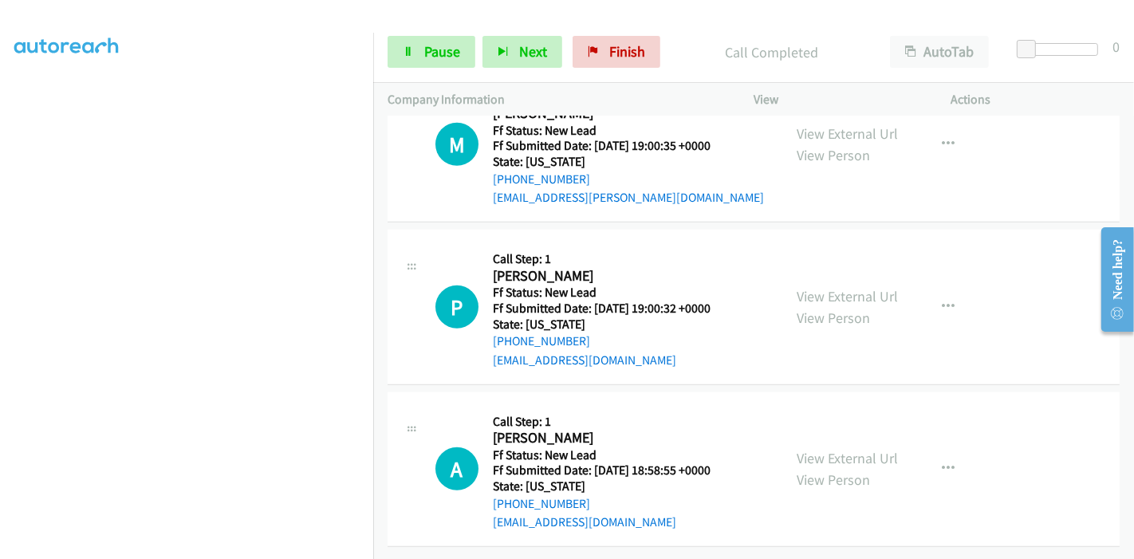
scroll to position [1010, 0]
click at [815, 449] on link "View External Url" at bounding box center [847, 458] width 101 height 18
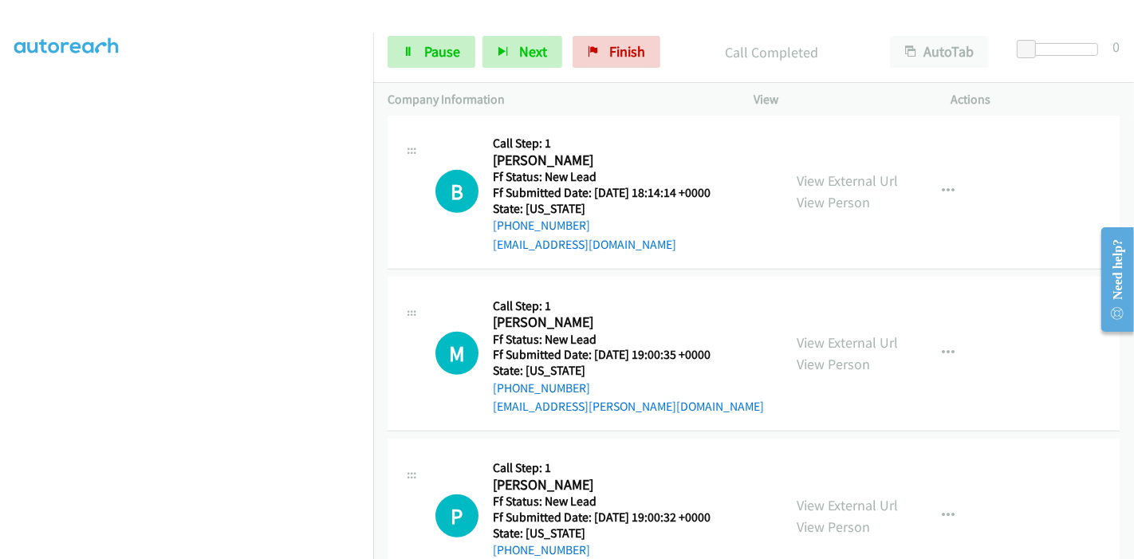
scroll to position [744, 0]
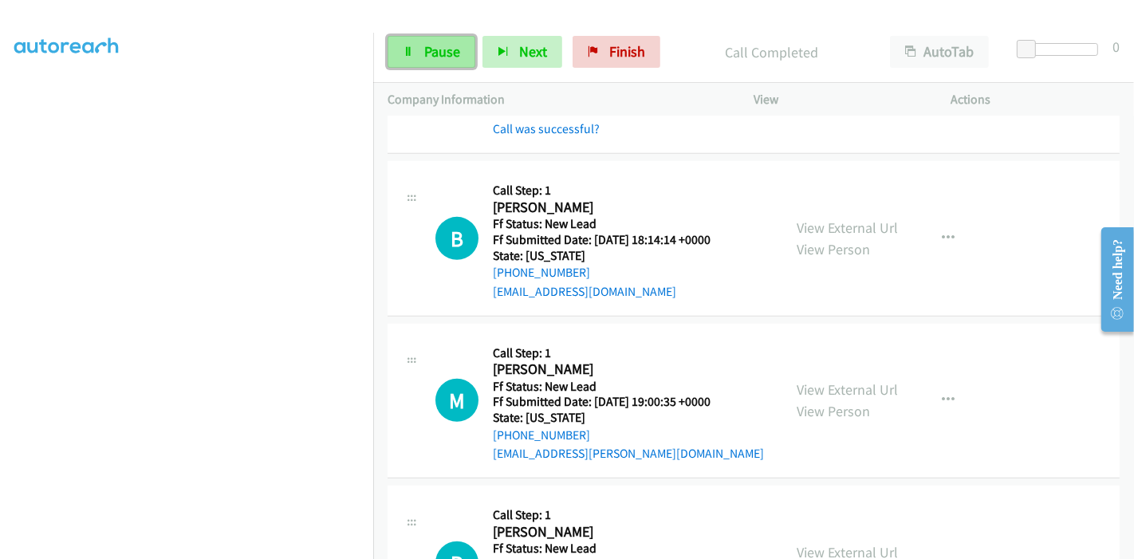
click at [434, 57] on span "Pause" at bounding box center [442, 51] width 36 height 18
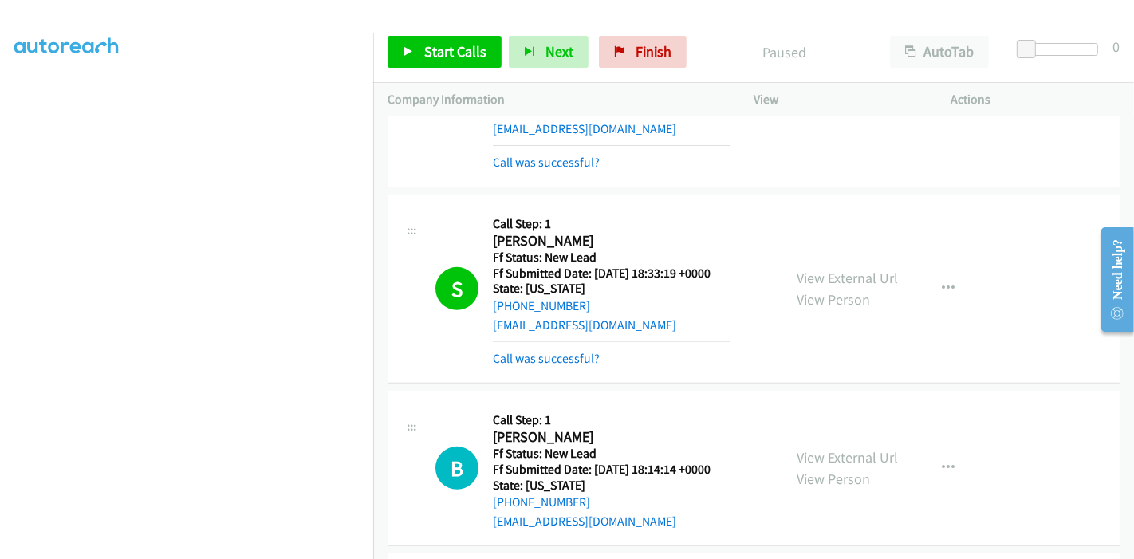
scroll to position [479, 0]
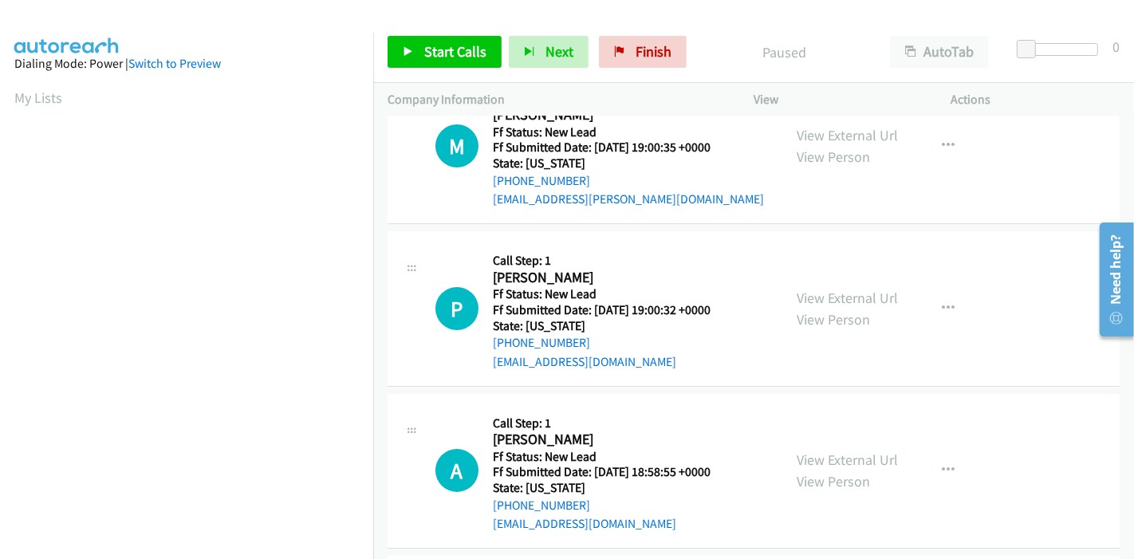
scroll to position [49, 0]
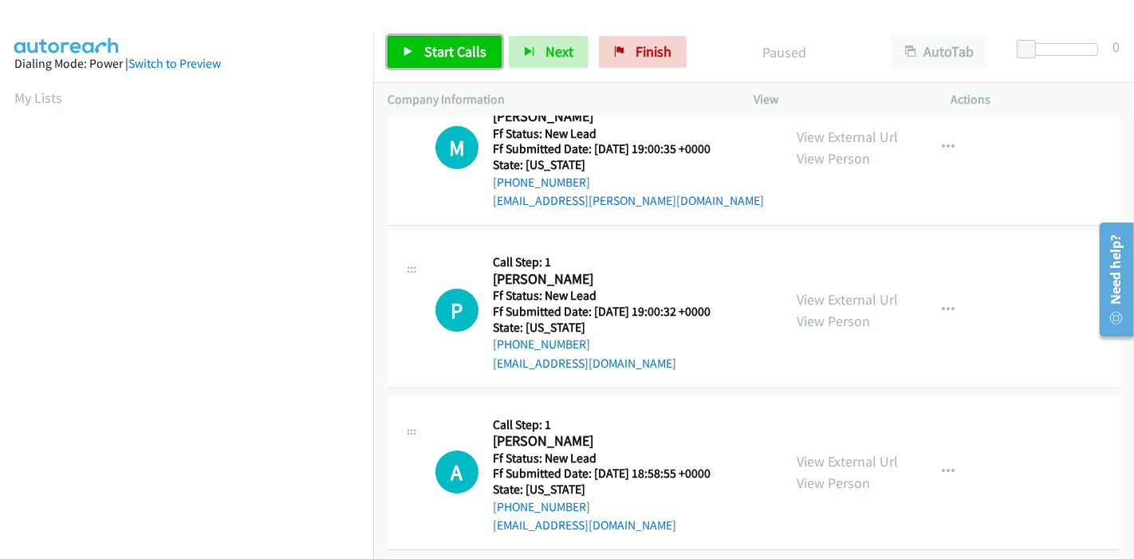
click at [419, 56] on link "Start Calls" at bounding box center [445, 52] width 114 height 32
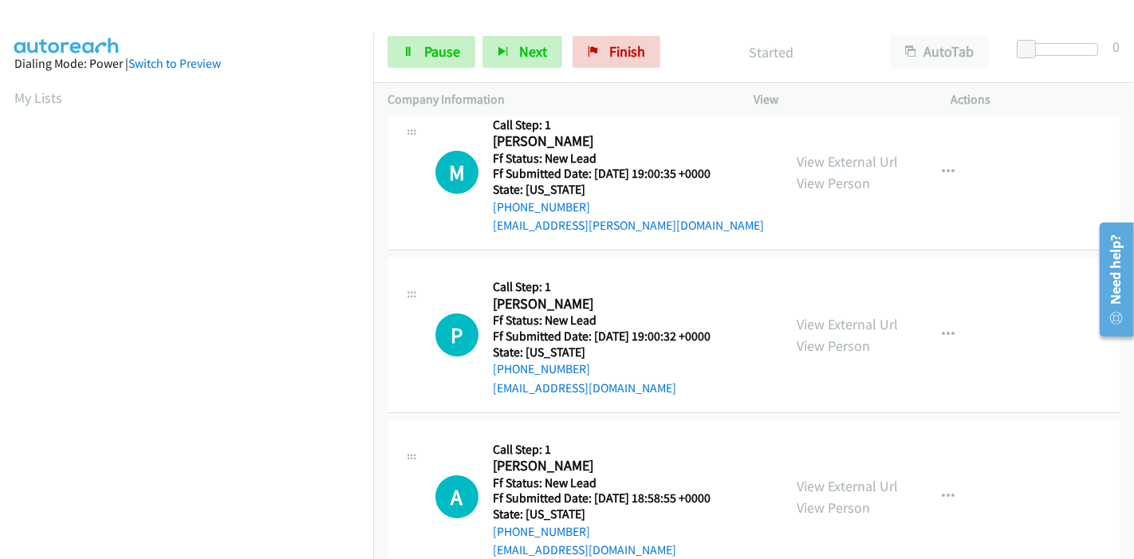
scroll to position [0, 0]
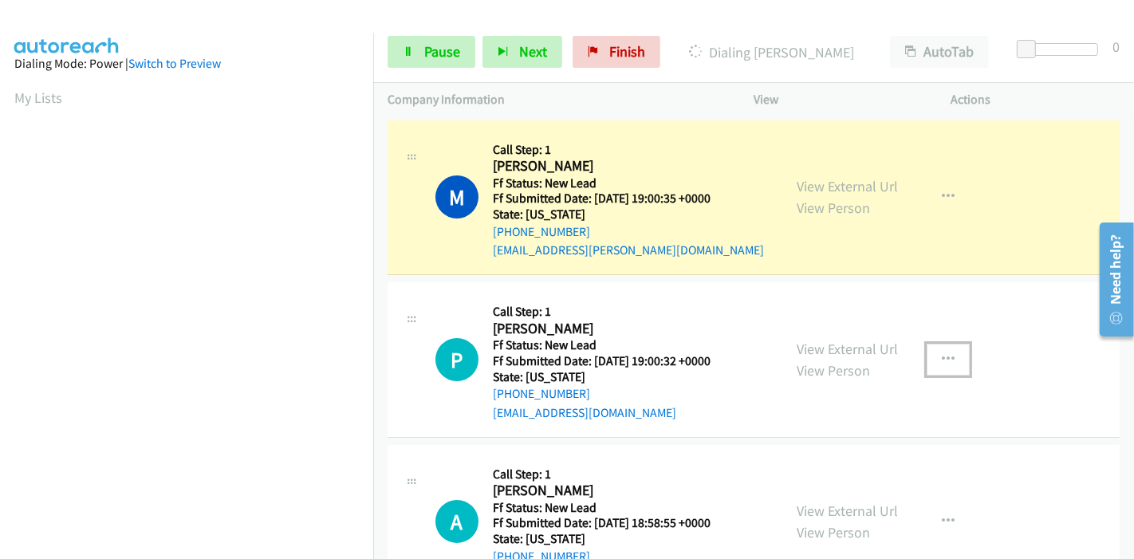
click at [945, 362] on icon "button" at bounding box center [948, 359] width 13 height 13
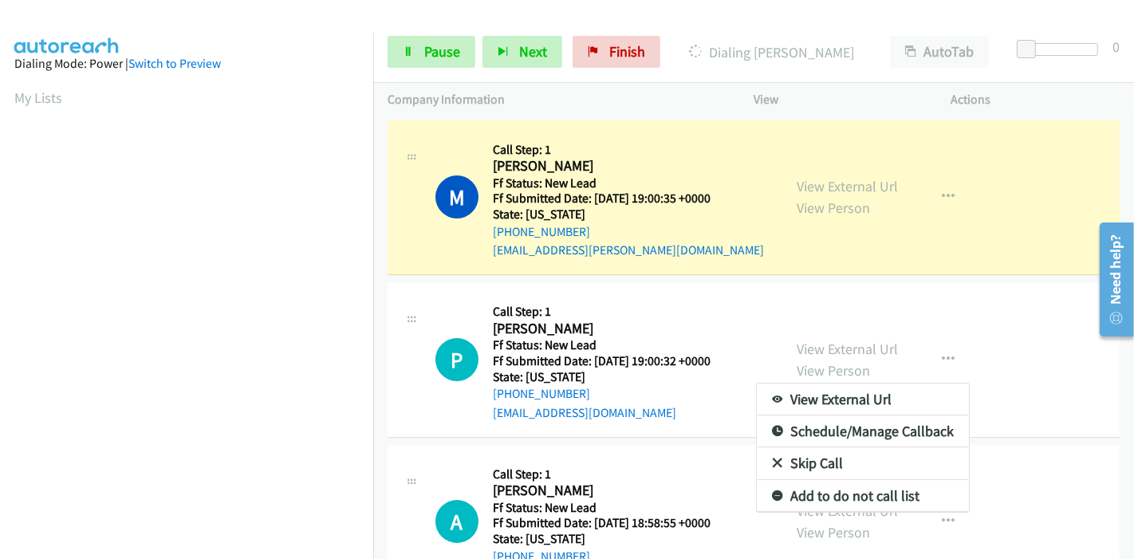
click at [810, 467] on link "Skip Call" at bounding box center [863, 463] width 212 height 32
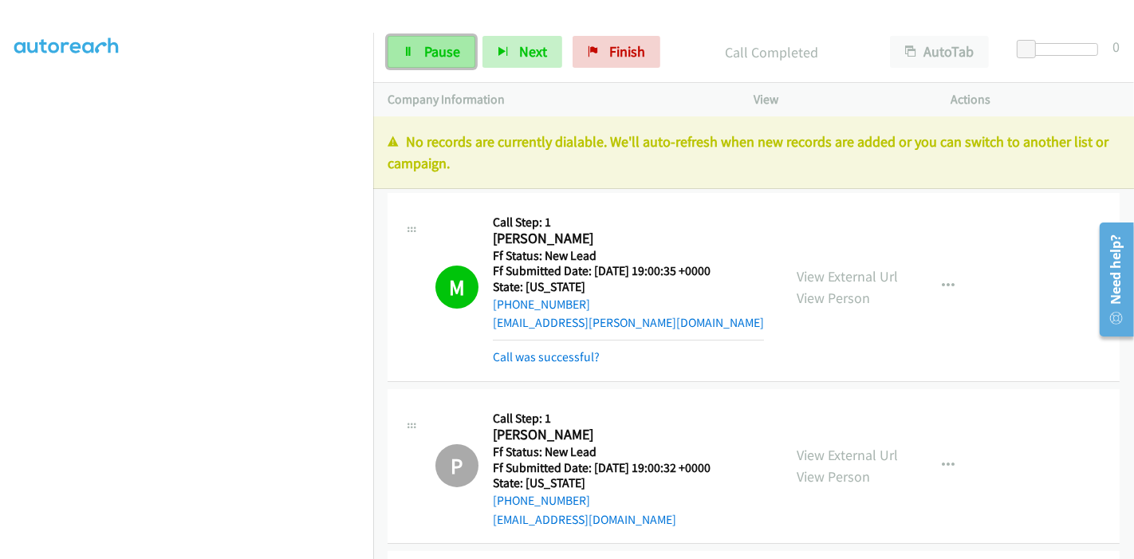
click at [410, 53] on icon at bounding box center [408, 52] width 11 height 11
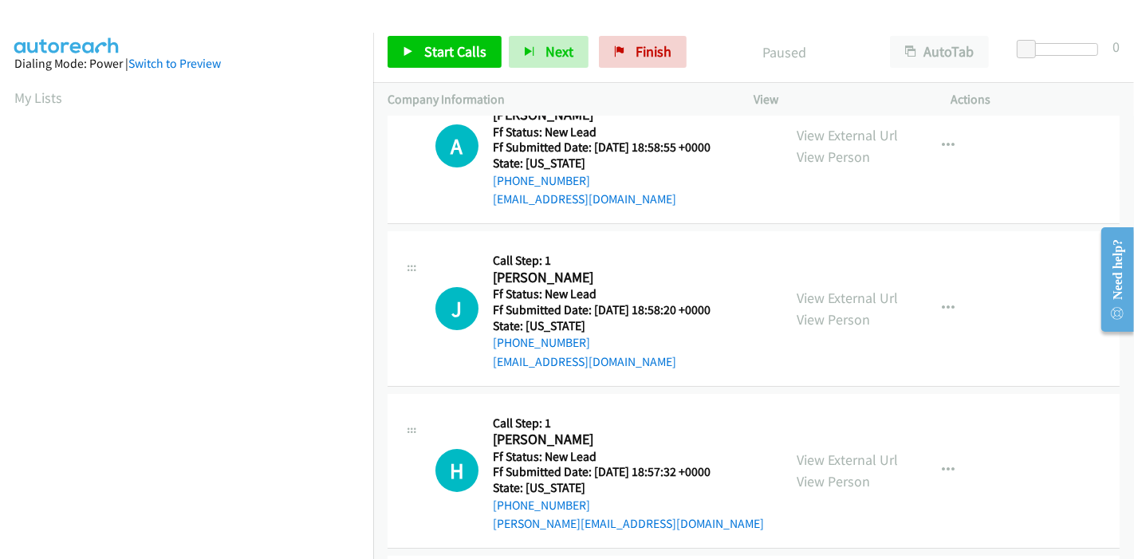
scroll to position [89, 0]
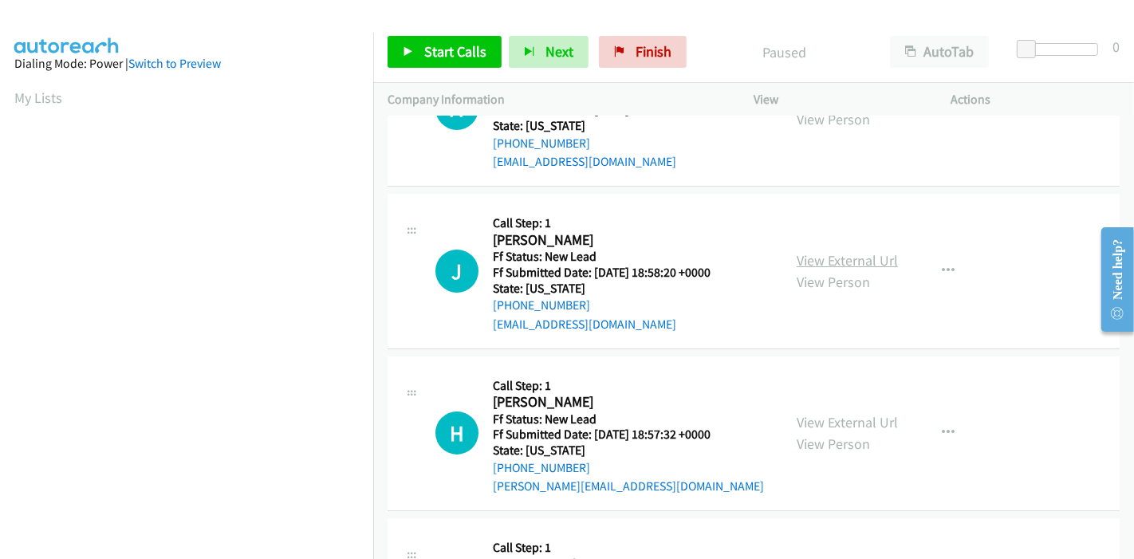
click at [863, 262] on link "View External Url" at bounding box center [847, 260] width 101 height 18
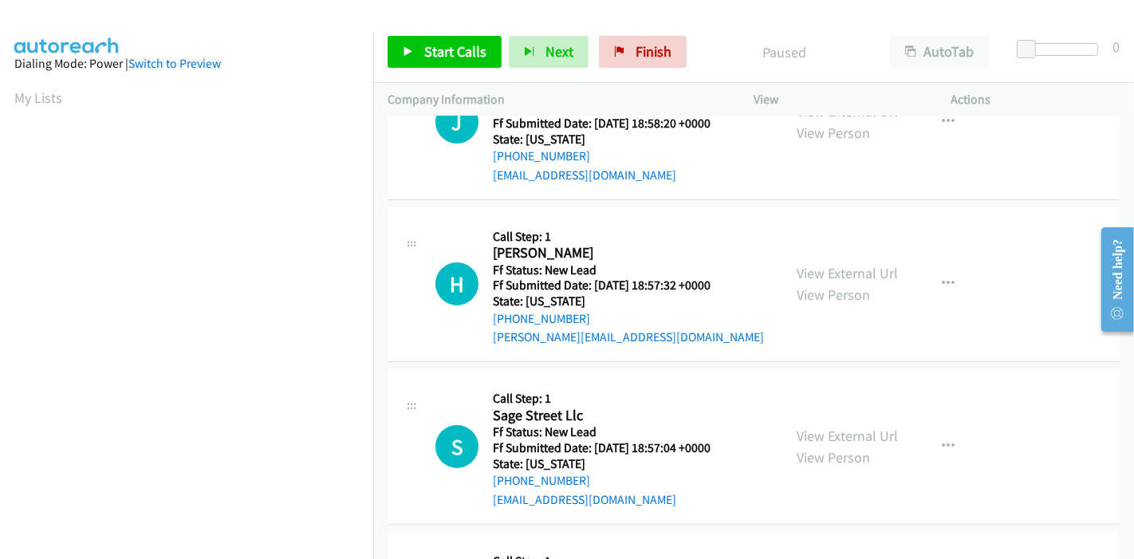
scroll to position [266, 0]
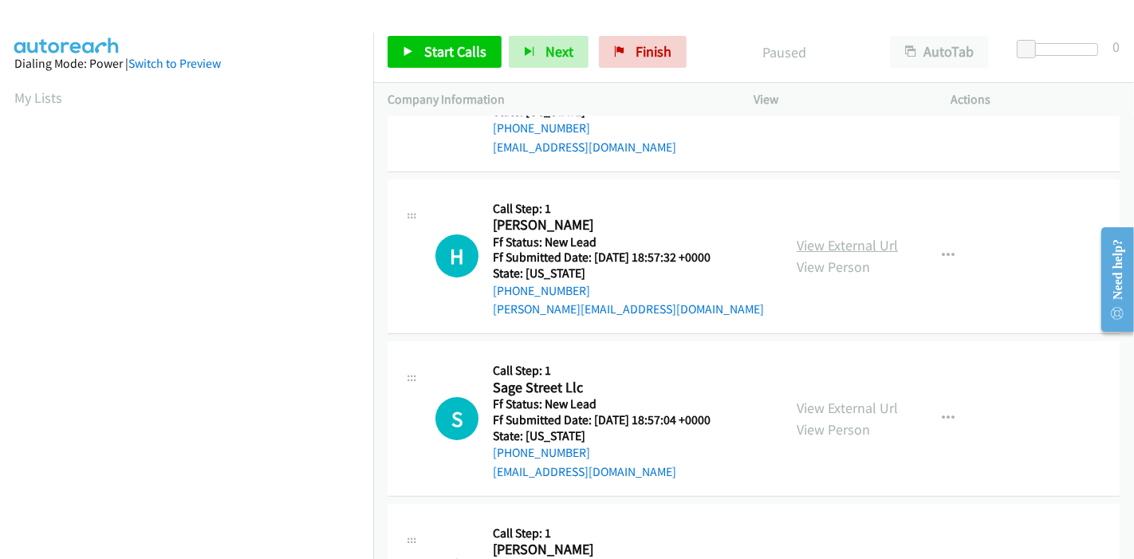
click at [838, 237] on link "View External Url" at bounding box center [847, 245] width 101 height 18
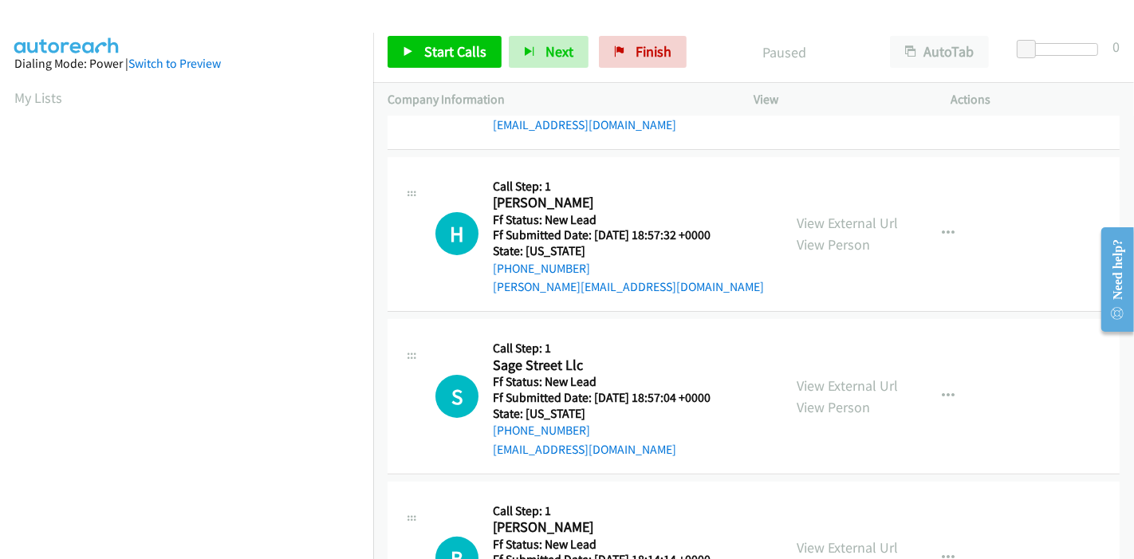
scroll to position [354, 0]
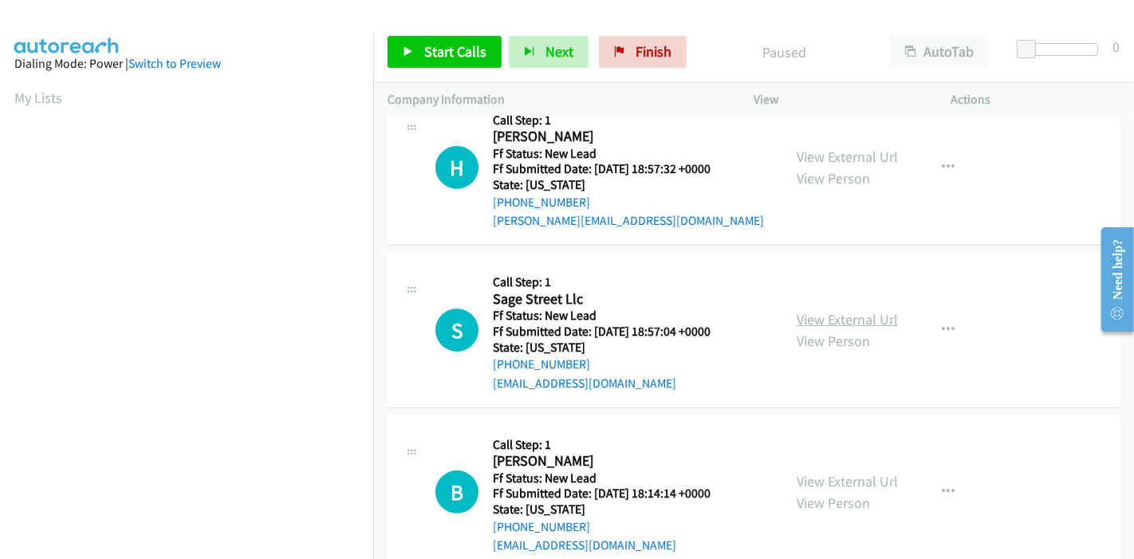
click at [824, 317] on link "View External Url" at bounding box center [847, 319] width 101 height 18
click at [866, 484] on link "View External Url" at bounding box center [847, 481] width 101 height 18
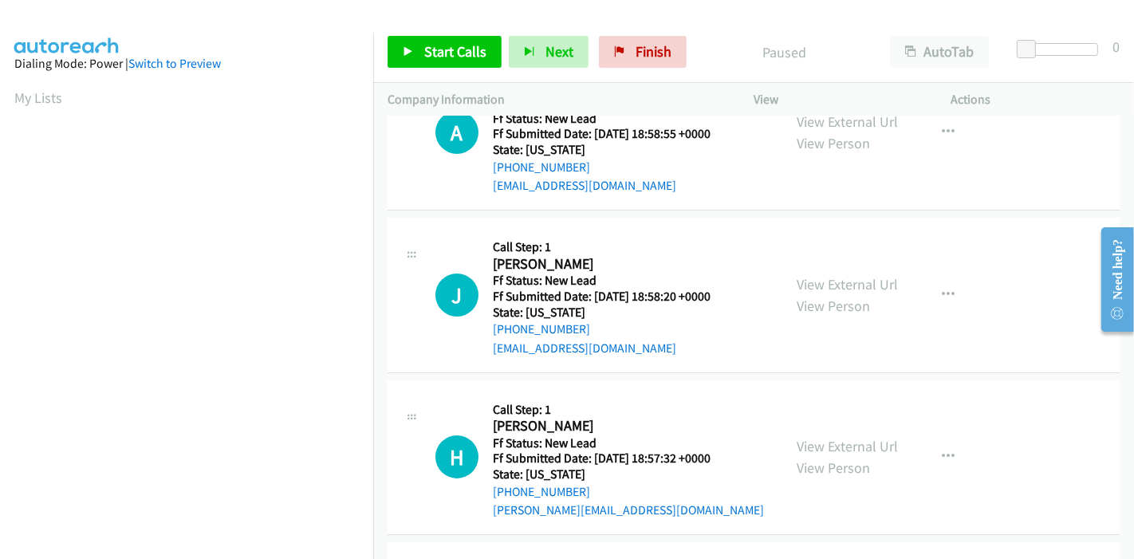
scroll to position [0, 0]
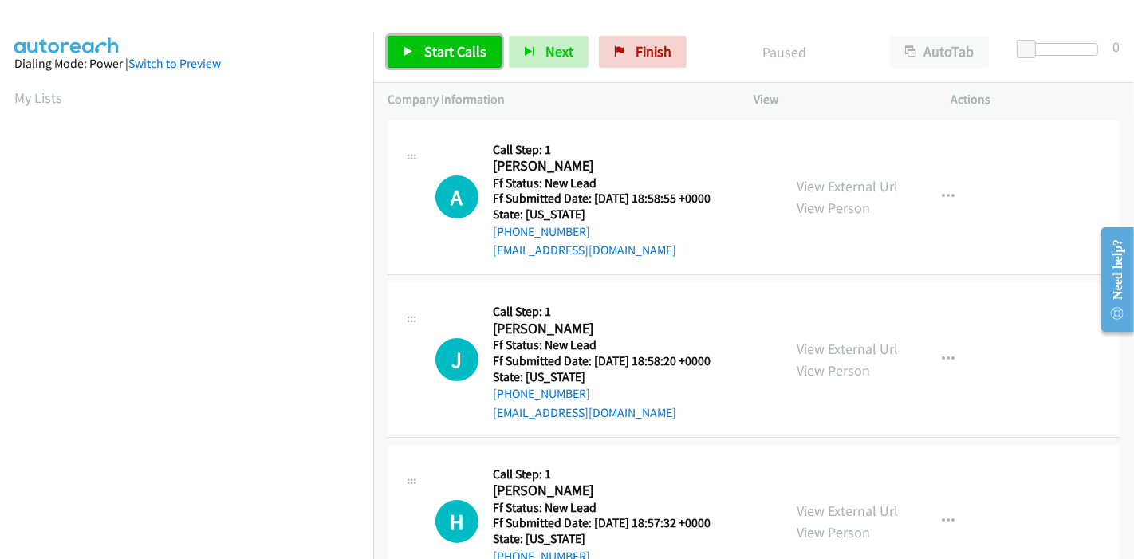
drag, startPoint x: 442, startPoint y: 49, endPoint x: 448, endPoint y: 54, distance: 8.5
click at [441, 49] on span "Start Calls" at bounding box center [455, 51] width 62 height 18
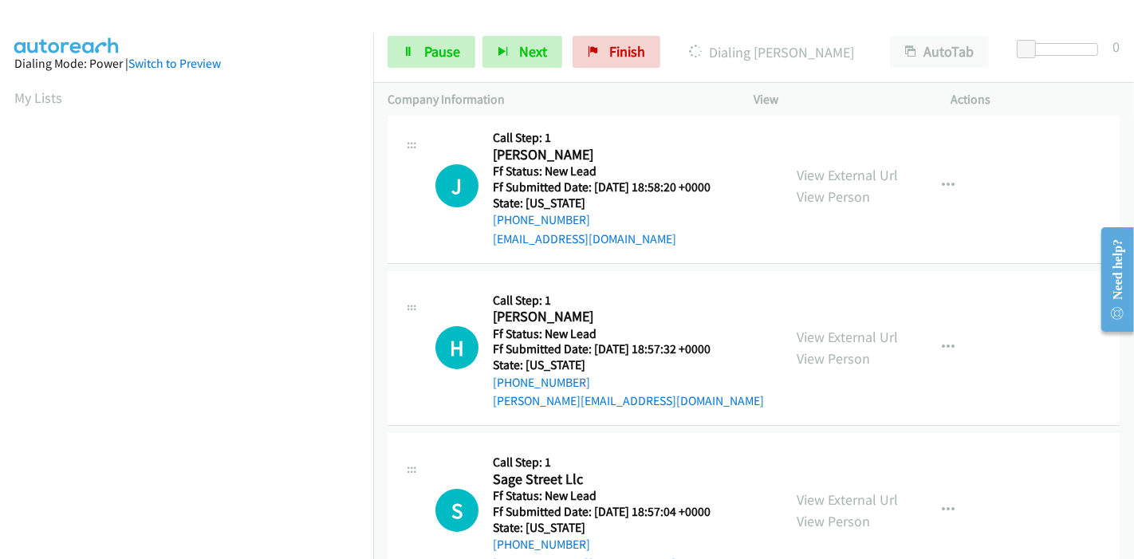
scroll to position [177, 0]
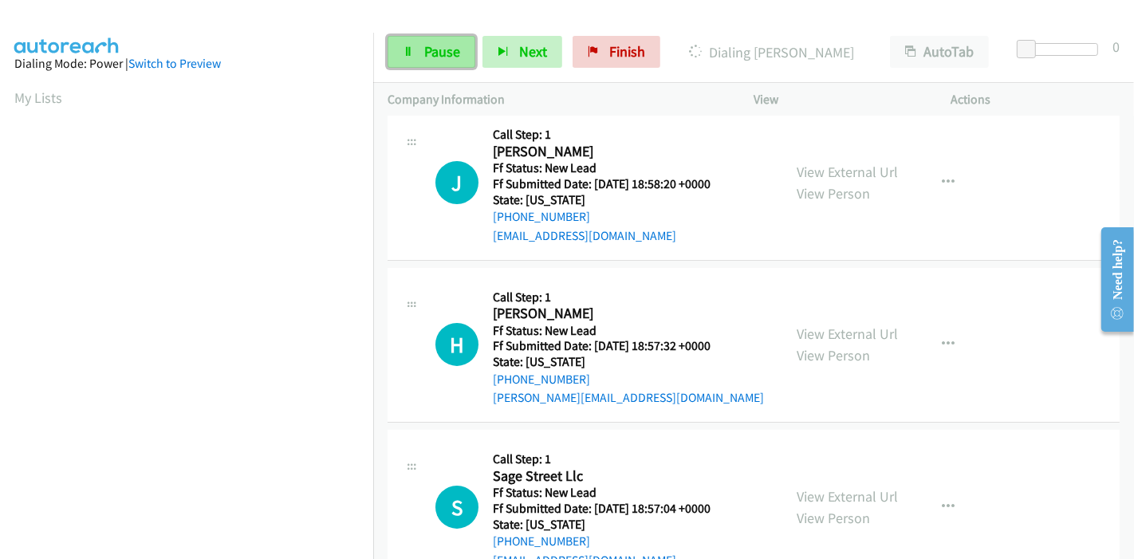
click at [420, 54] on link "Pause" at bounding box center [432, 52] width 88 height 32
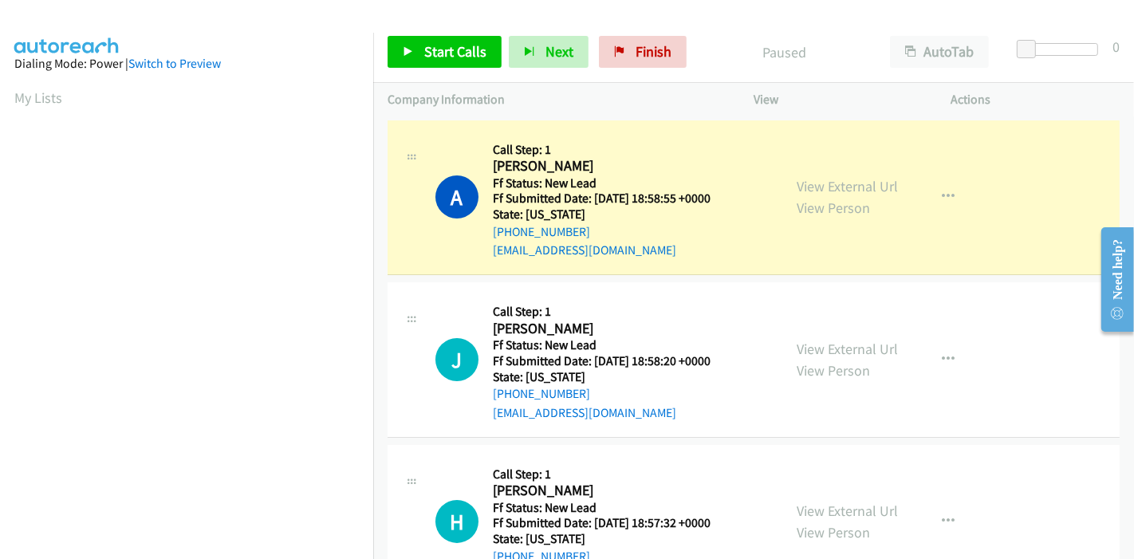
scroll to position [337, 0]
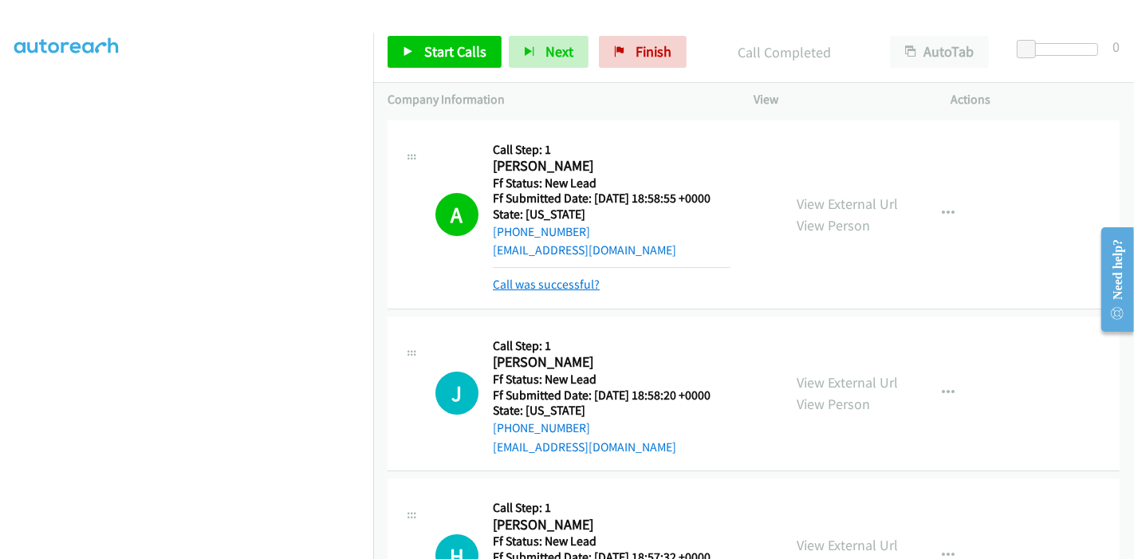
click at [558, 287] on link "Call was successful?" at bounding box center [546, 284] width 107 height 15
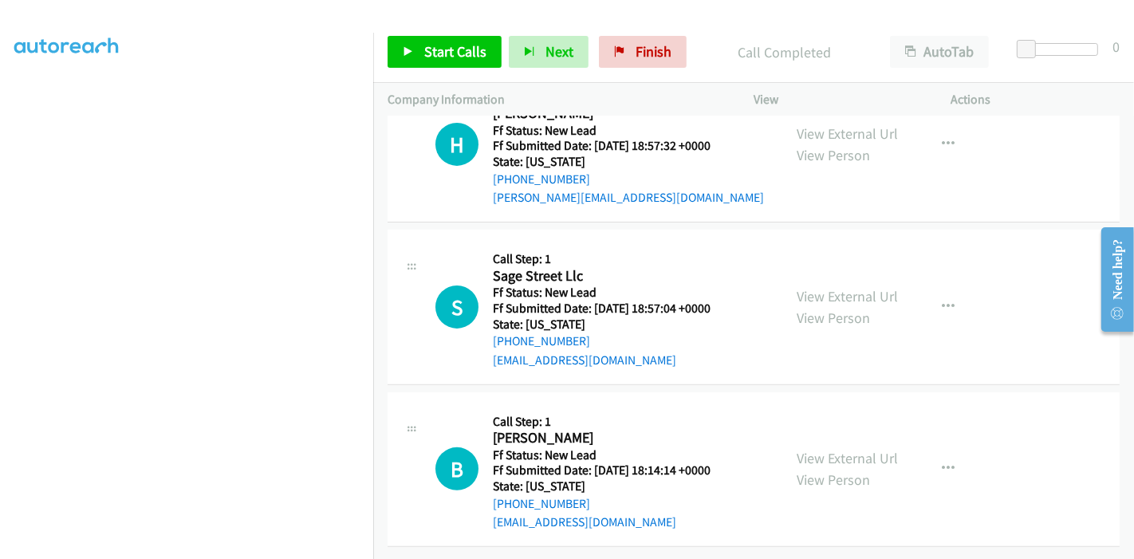
scroll to position [211, 0]
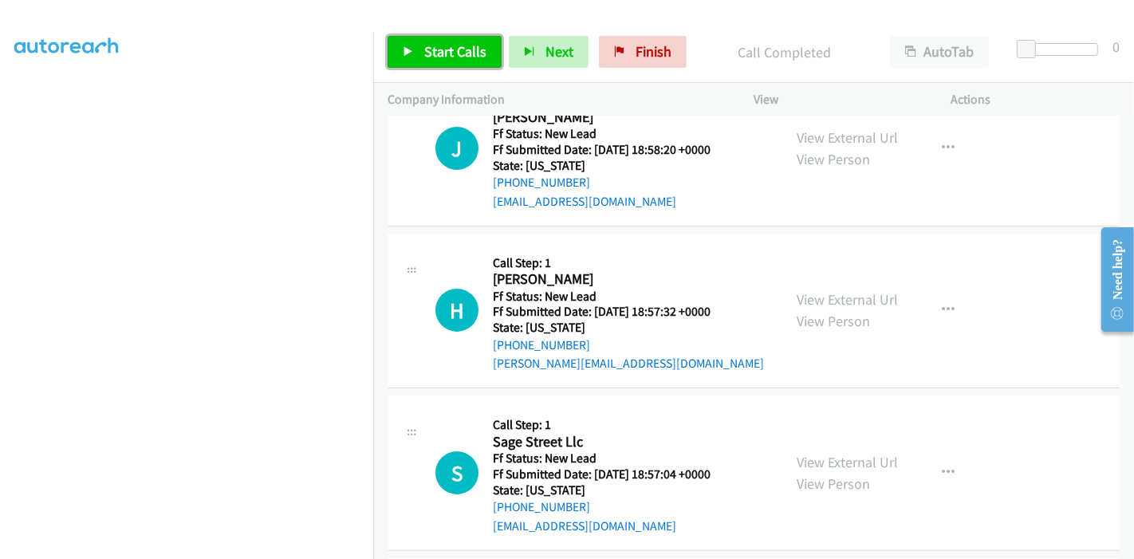
click at [410, 40] on link "Start Calls" at bounding box center [445, 52] width 114 height 32
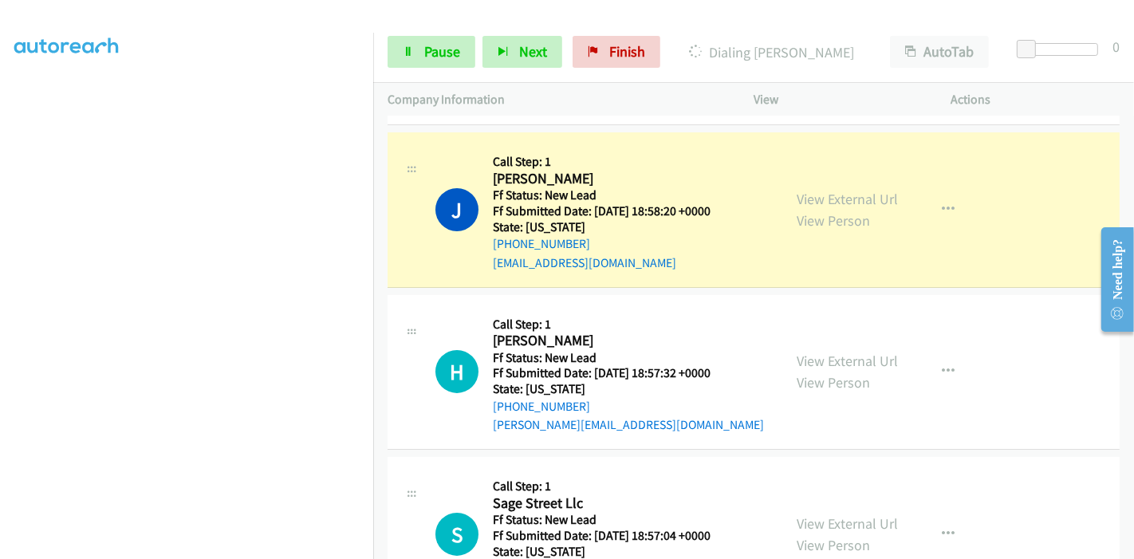
scroll to position [123, 0]
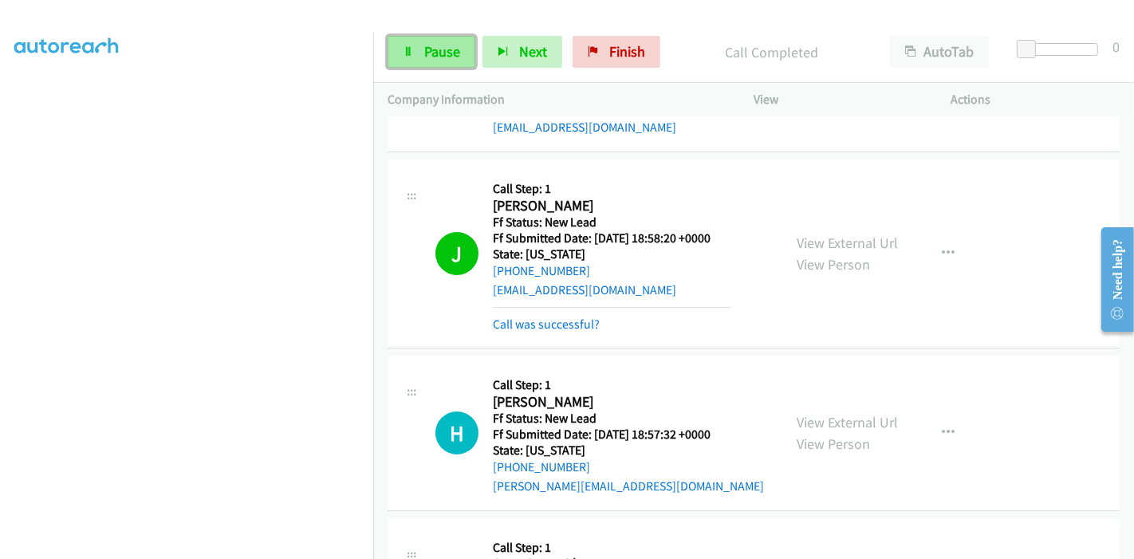
click at [419, 56] on link "Pause" at bounding box center [432, 52] width 88 height 32
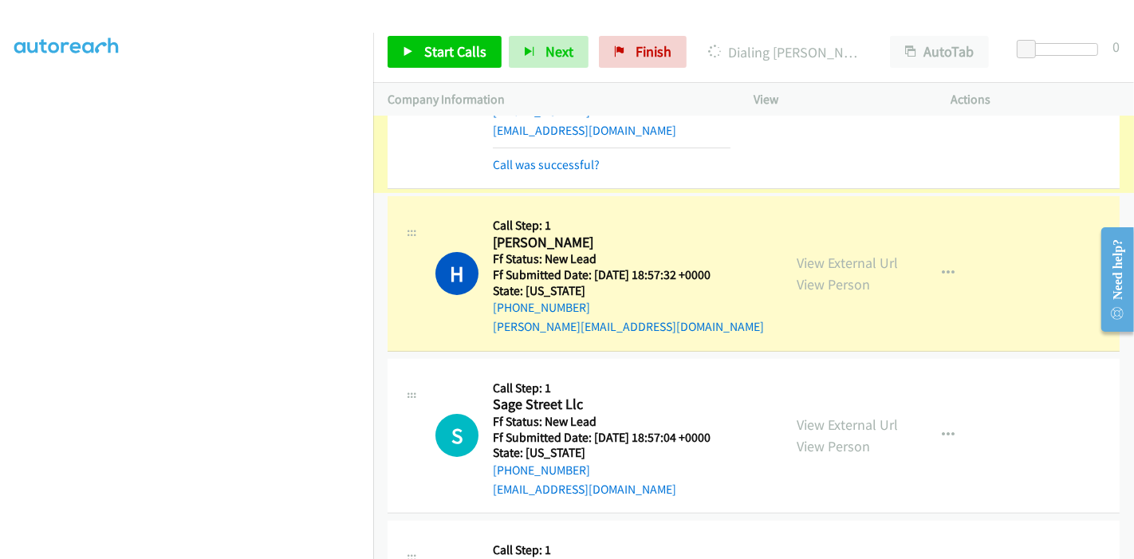
scroll to position [300, 0]
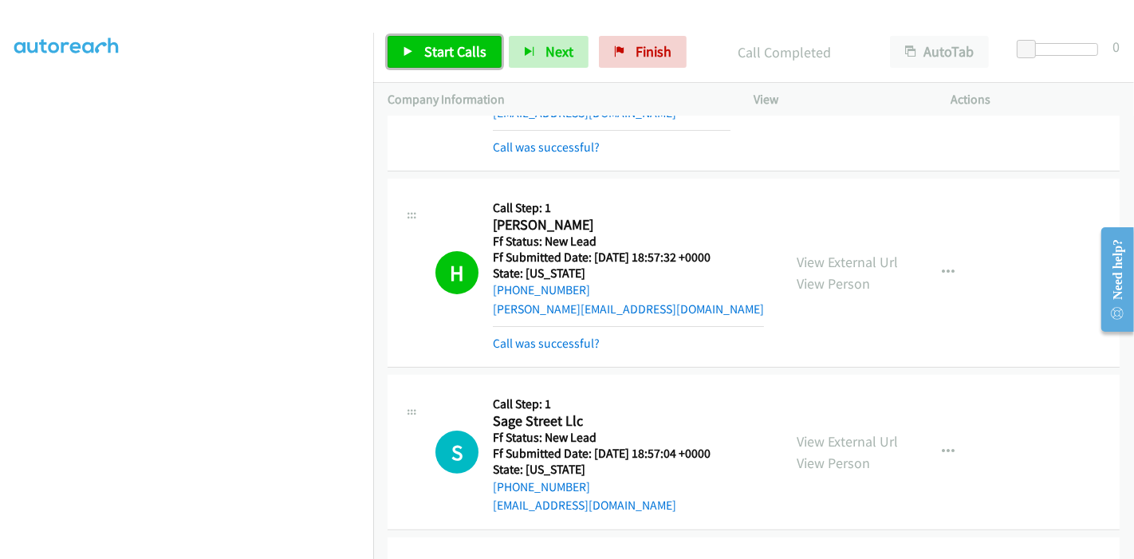
click at [447, 62] on link "Start Calls" at bounding box center [445, 52] width 114 height 32
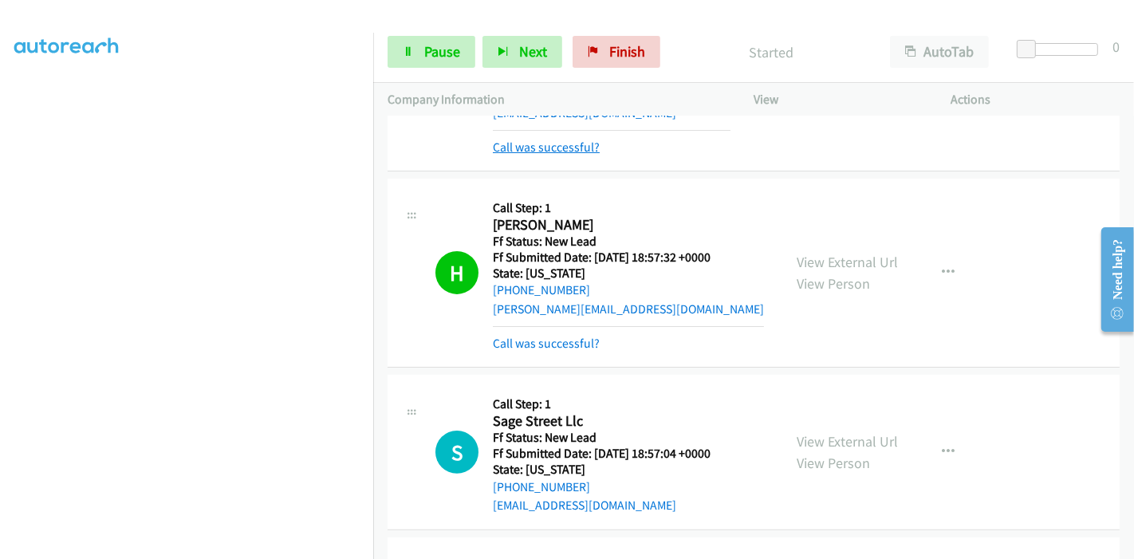
click at [573, 144] on link "Call was successful?" at bounding box center [546, 147] width 107 height 15
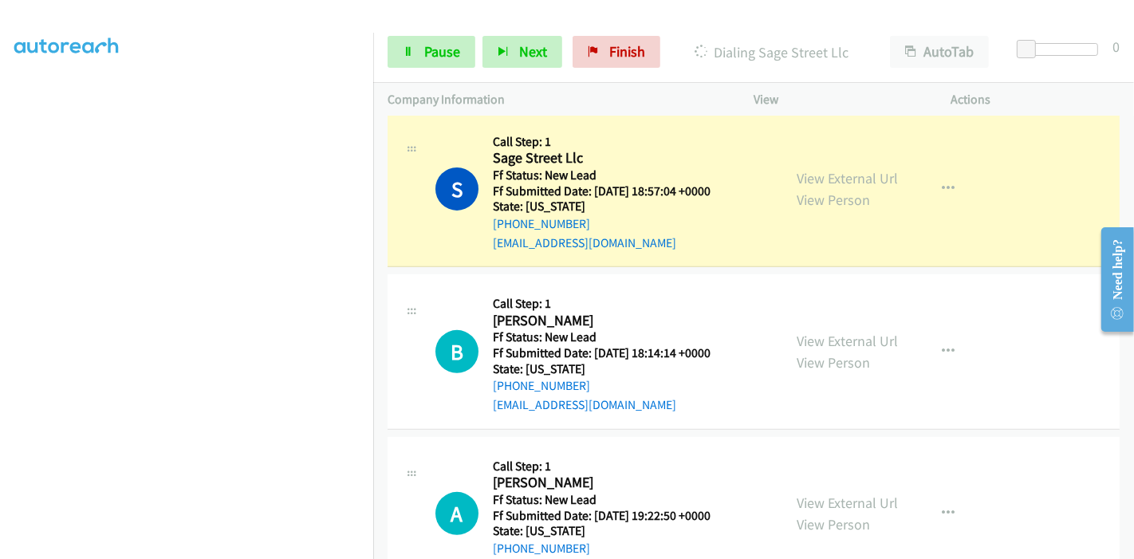
scroll to position [553, 0]
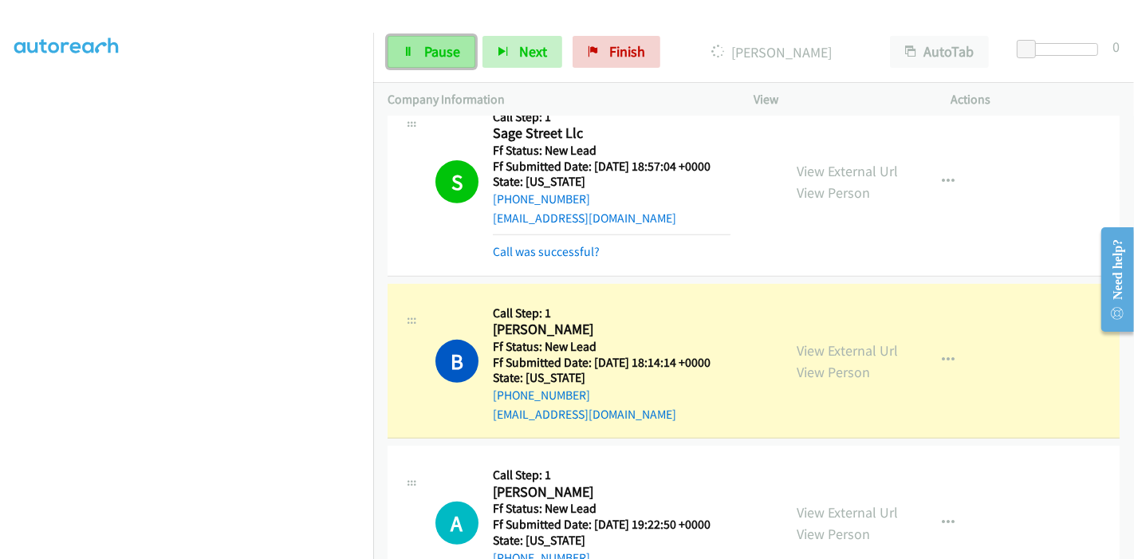
click at [447, 49] on span "Pause" at bounding box center [442, 51] width 36 height 18
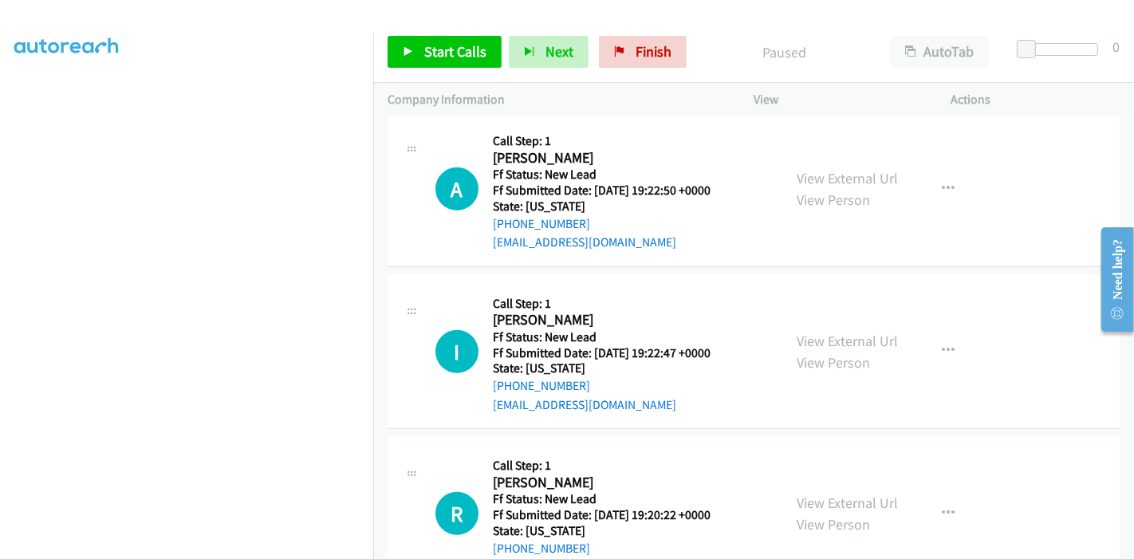
scroll to position [908, 0]
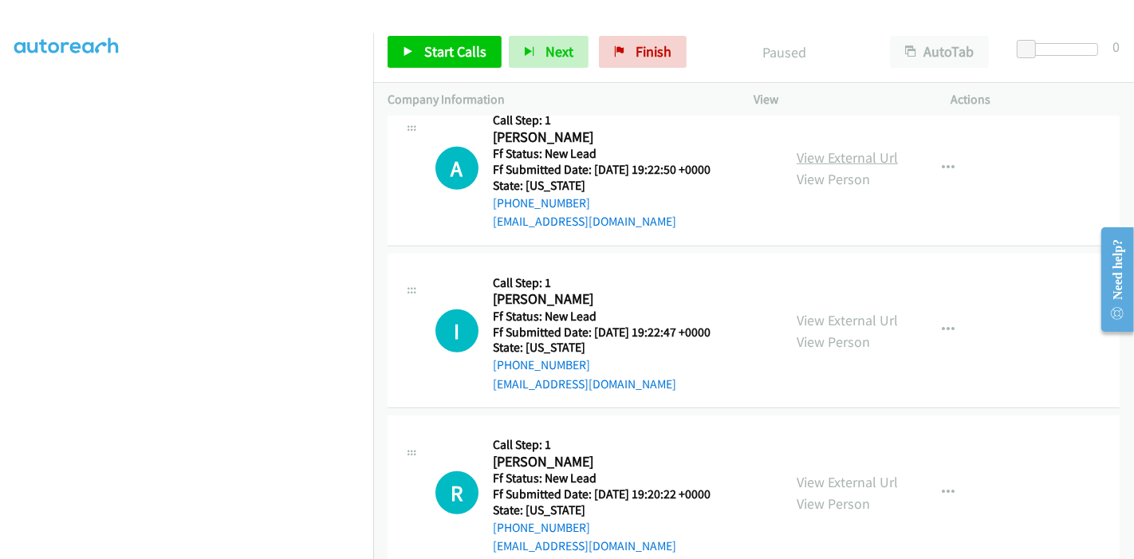
click at [817, 158] on link "View External Url" at bounding box center [847, 157] width 101 height 18
click at [853, 321] on link "View External Url" at bounding box center [847, 320] width 101 height 18
click at [876, 482] on link "View External Url" at bounding box center [847, 482] width 101 height 18
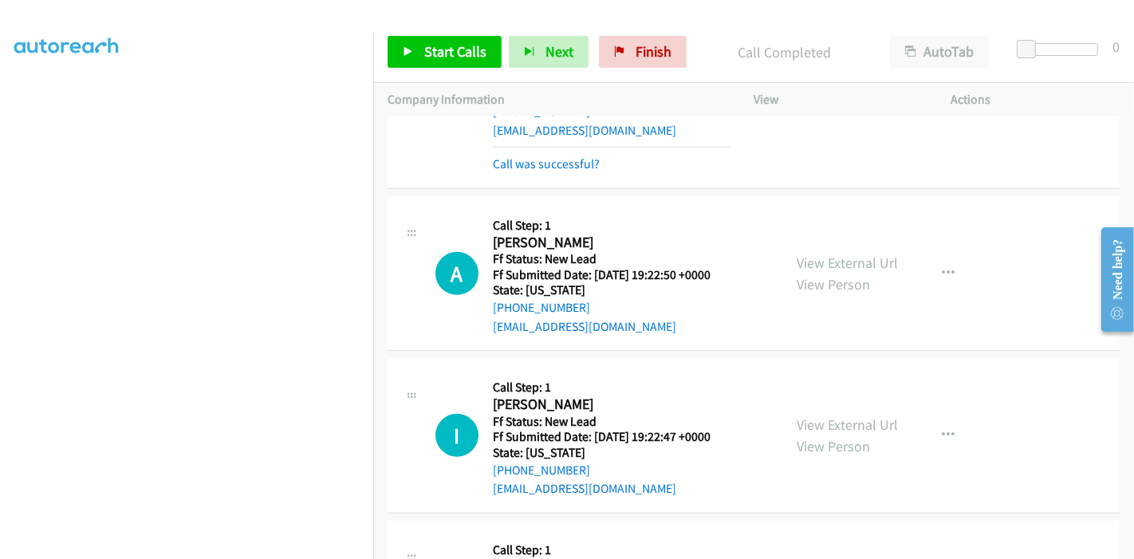
scroll to position [799, 0]
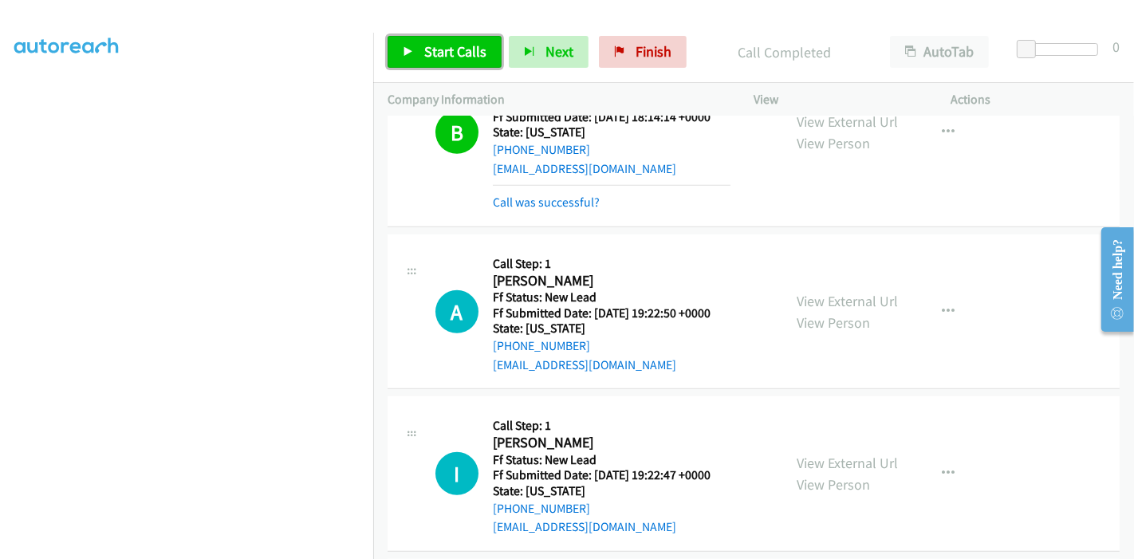
click at [462, 50] on span "Start Calls" at bounding box center [455, 51] width 62 height 18
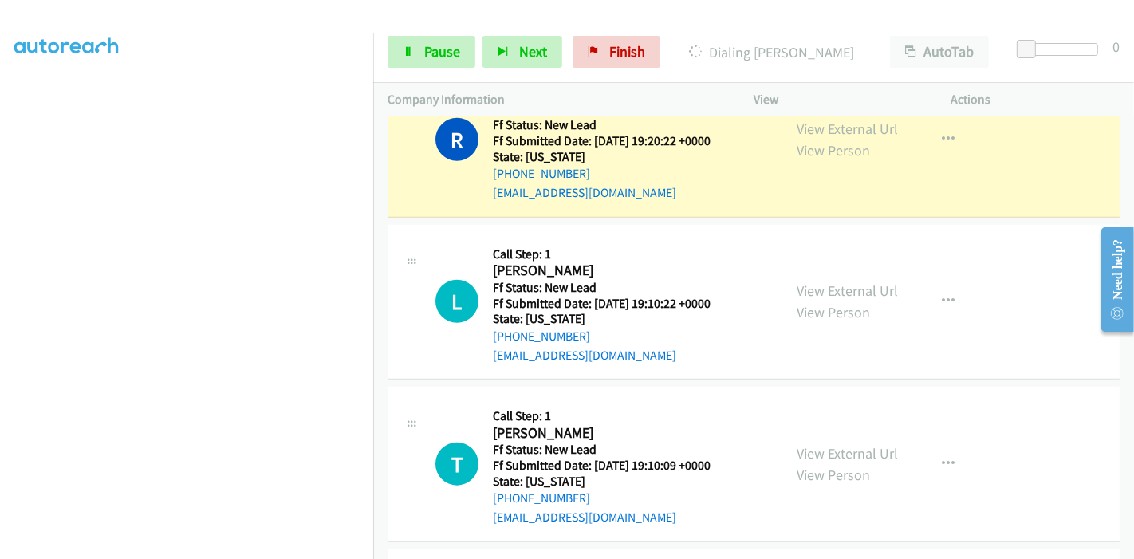
scroll to position [1365, 0]
click at [806, 282] on link "View External Url" at bounding box center [847, 290] width 101 height 18
click at [802, 449] on link "View External Url" at bounding box center [847, 452] width 101 height 18
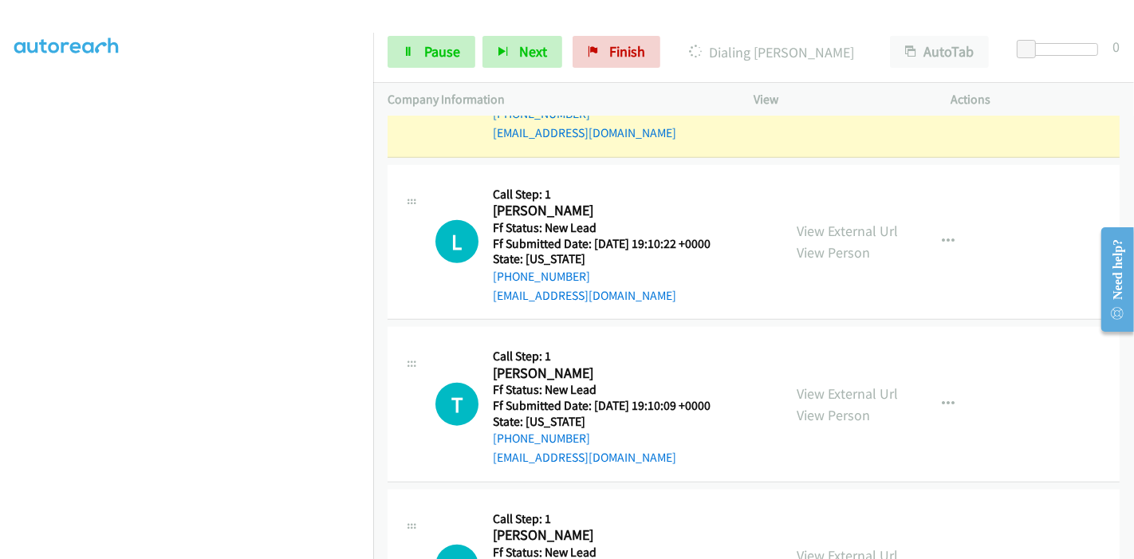
scroll to position [1530, 0]
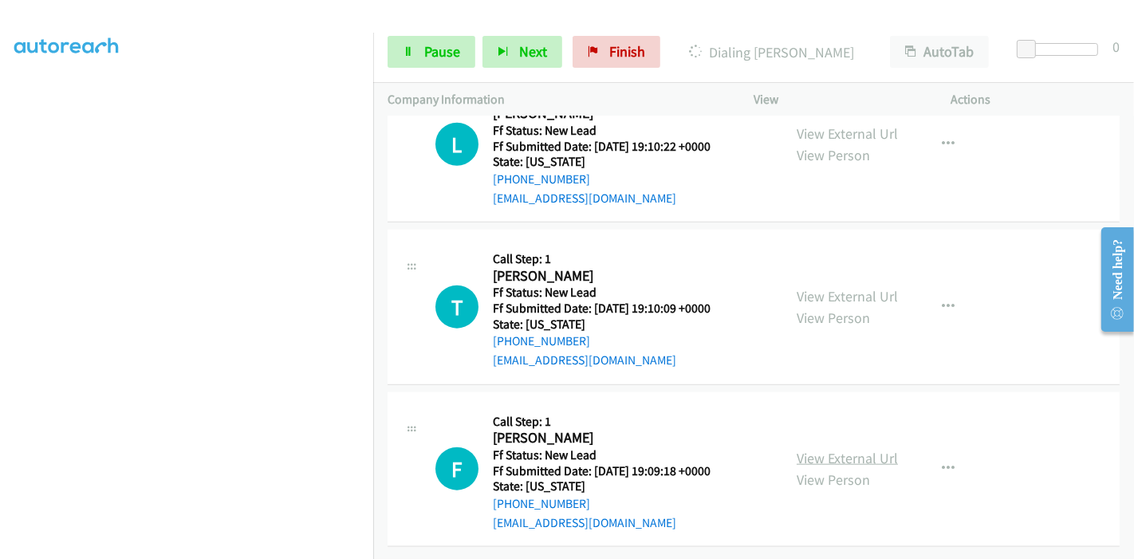
click at [802, 449] on link "View External Url" at bounding box center [847, 458] width 101 height 18
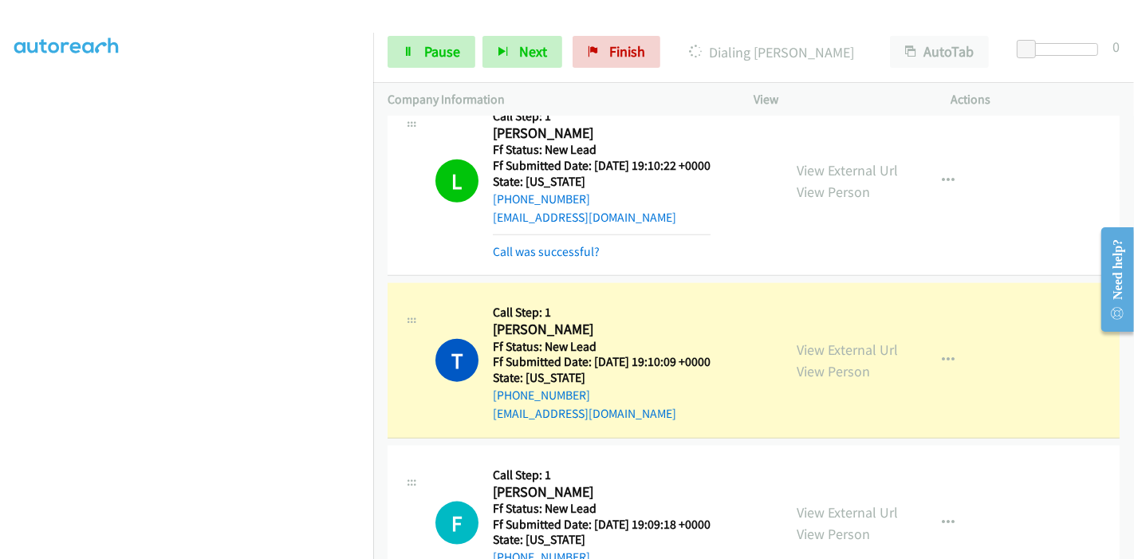
scroll to position [1563, 0]
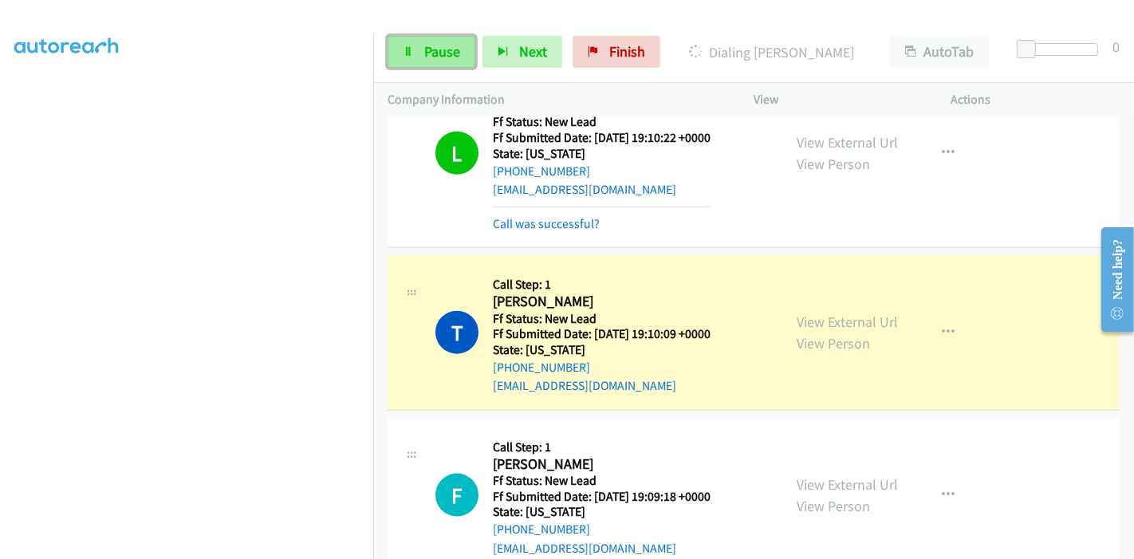
click at [437, 53] on span "Pause" at bounding box center [442, 51] width 36 height 18
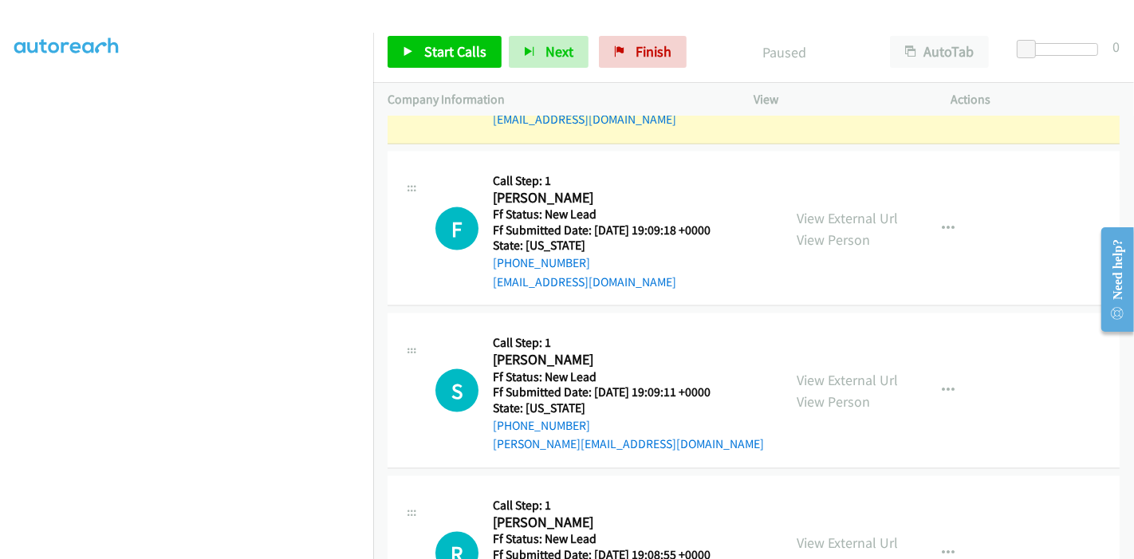
scroll to position [2007, 0]
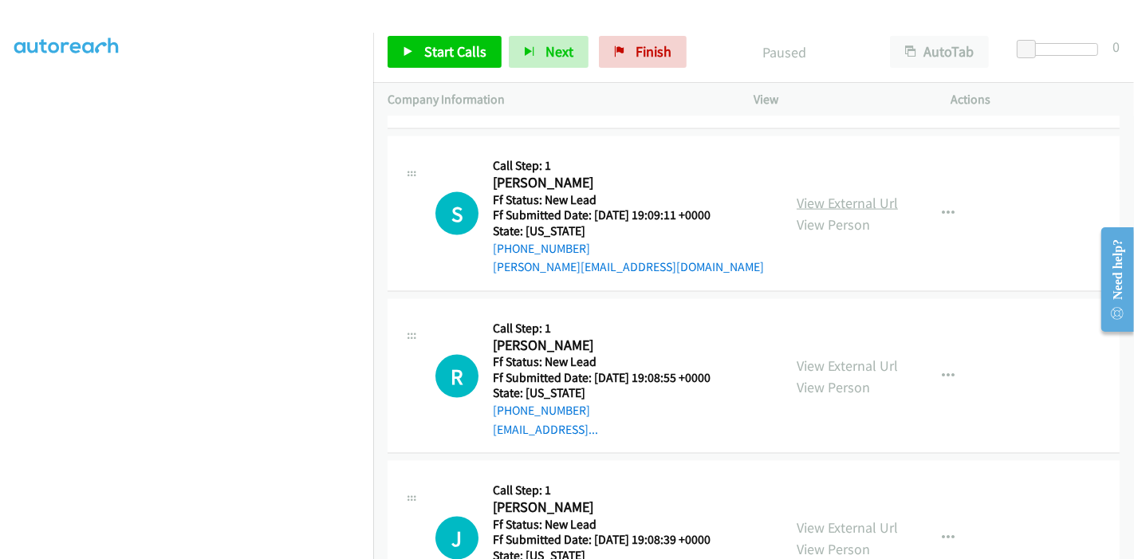
click at [798, 197] on link "View External Url" at bounding box center [847, 203] width 101 height 18
click at [798, 359] on link "View External Url" at bounding box center [847, 365] width 101 height 18
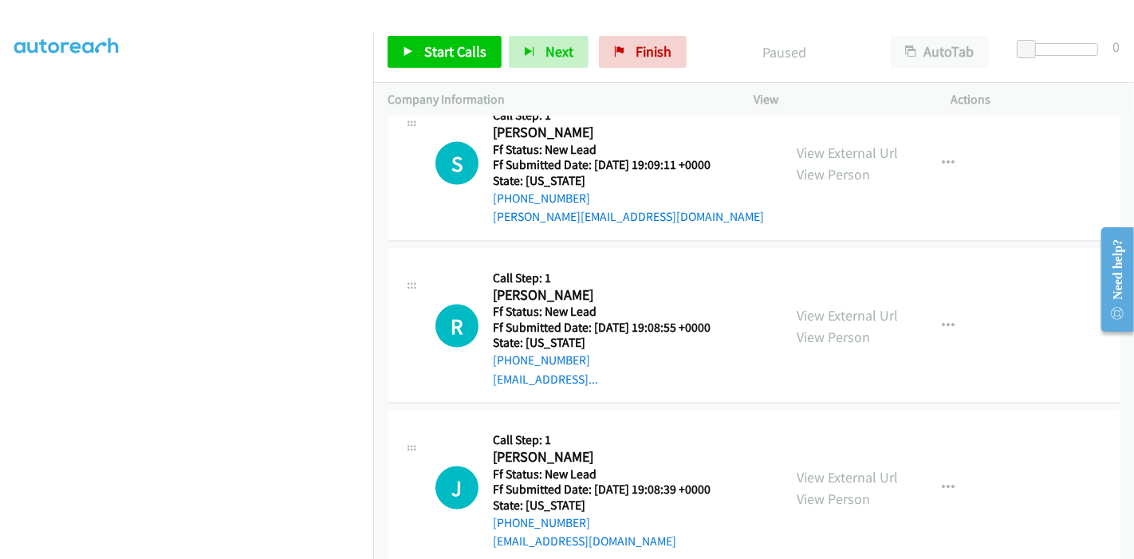
scroll to position [2083, 0]
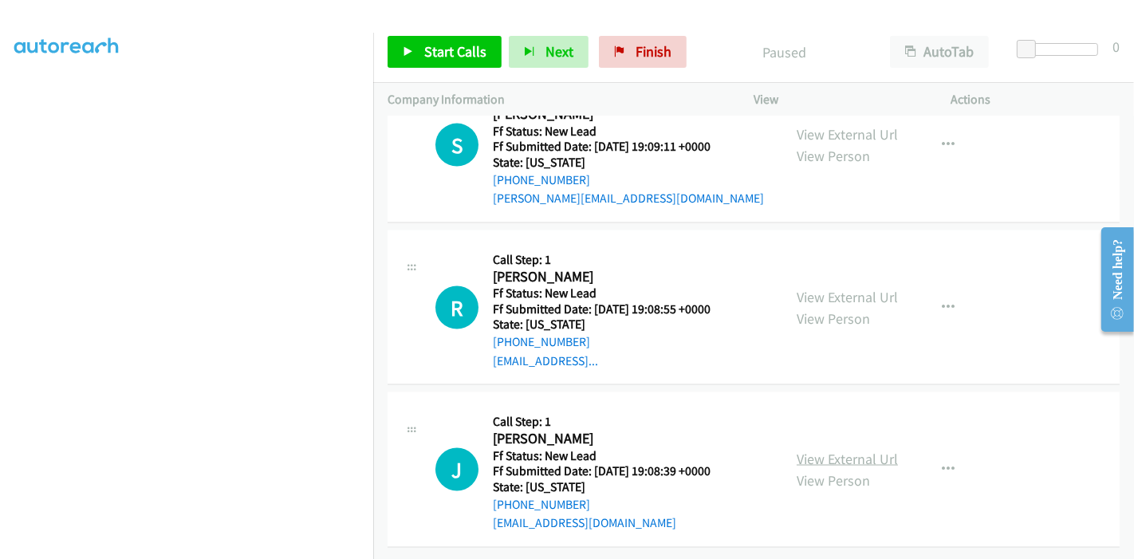
click at [820, 450] on link "View External Url" at bounding box center [847, 459] width 101 height 18
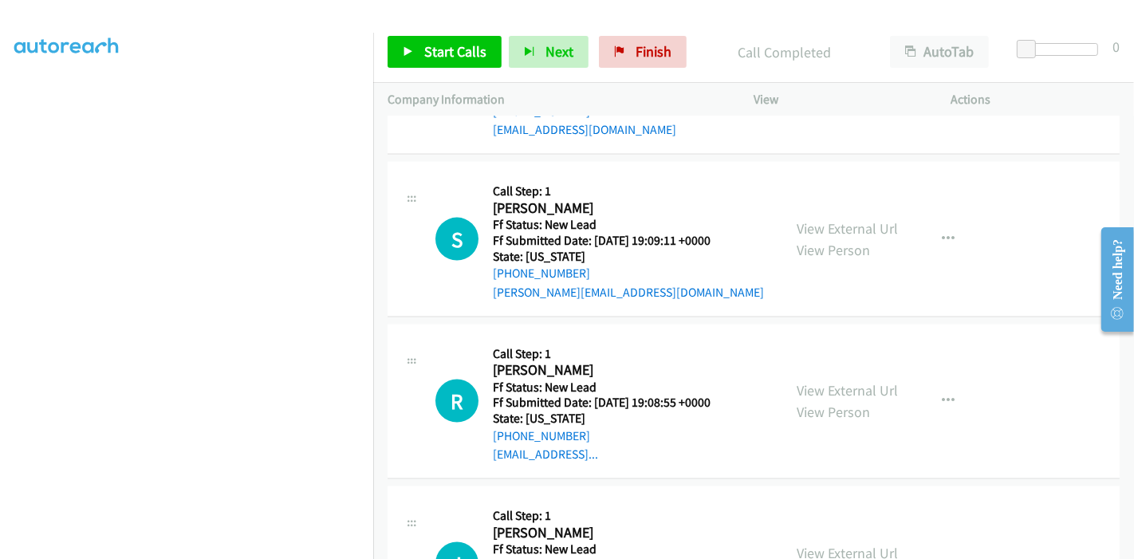
scroll to position [1818, 0]
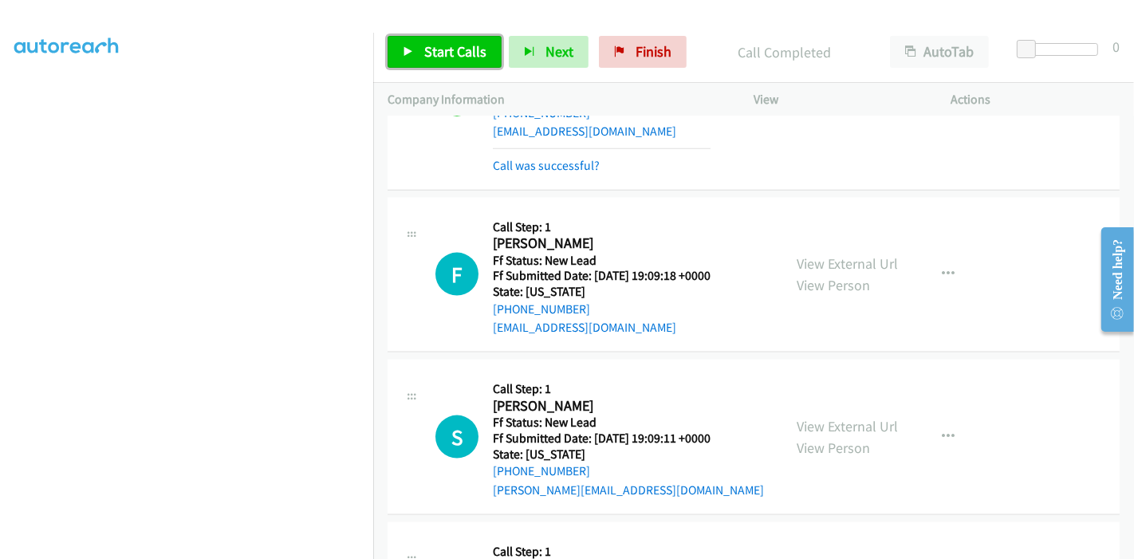
click at [430, 45] on span "Start Calls" at bounding box center [455, 51] width 62 height 18
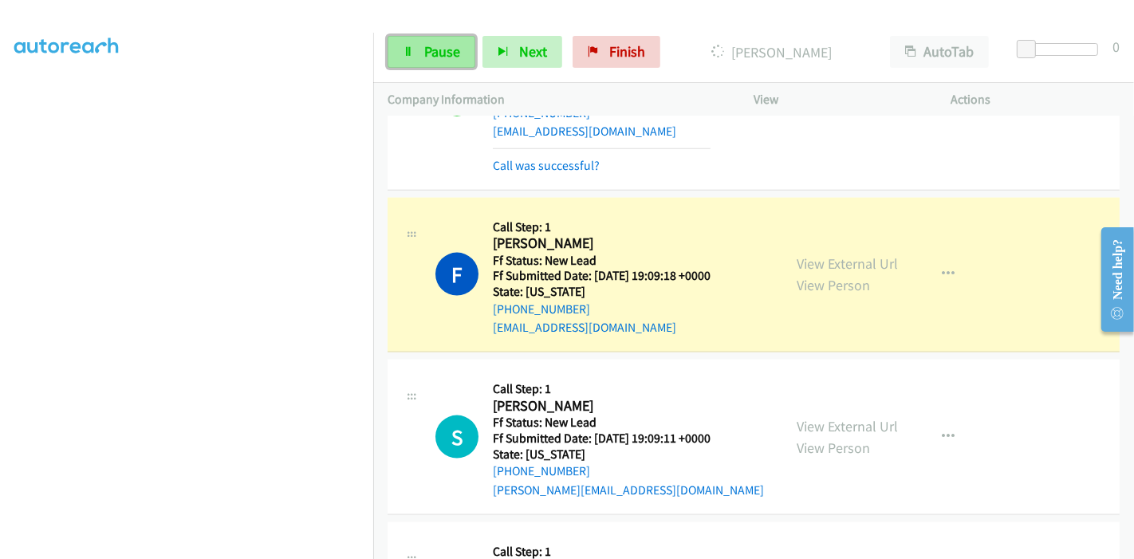
click at [426, 61] on link "Pause" at bounding box center [432, 52] width 88 height 32
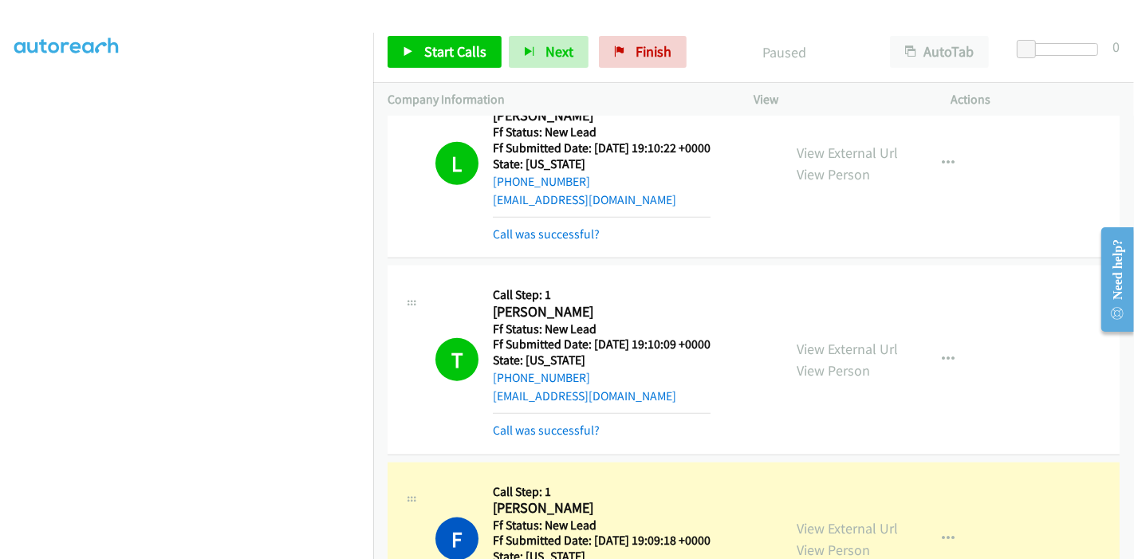
scroll to position [1551, 0]
click at [551, 426] on link "Call was successful?" at bounding box center [546, 431] width 107 height 15
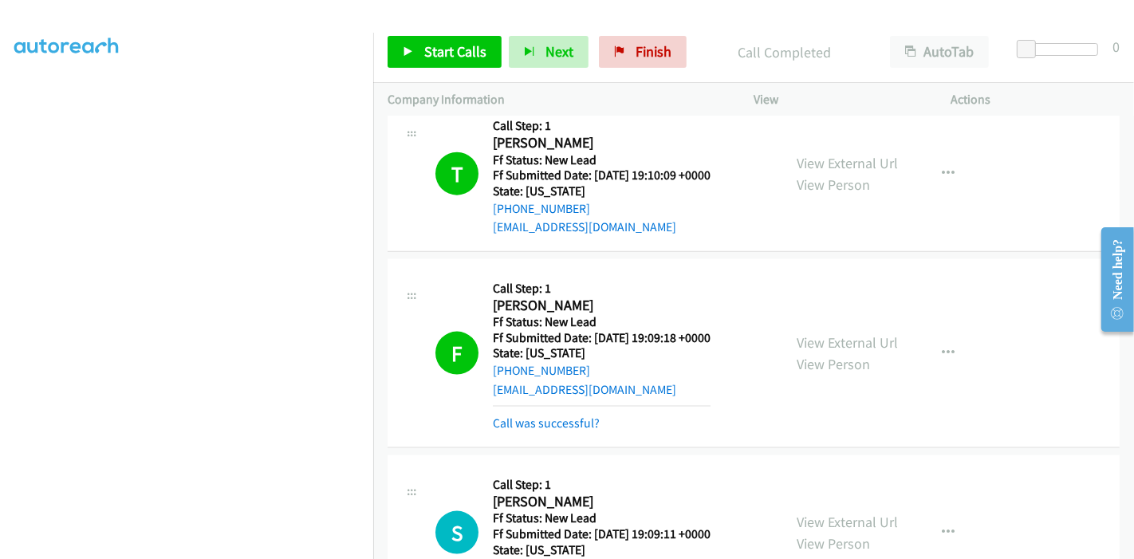
scroll to position [1729, 0]
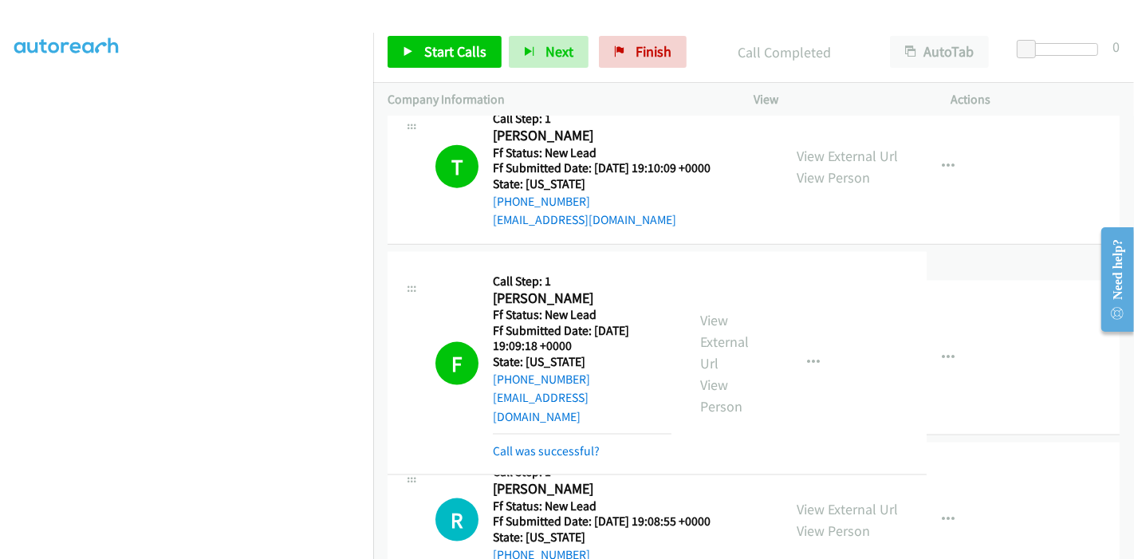
drag, startPoint x: 531, startPoint y: 292, endPoint x: 500, endPoint y: 295, distance: 31.3
drag, startPoint x: 490, startPoint y: 288, endPoint x: 522, endPoint y: 293, distance: 32.3
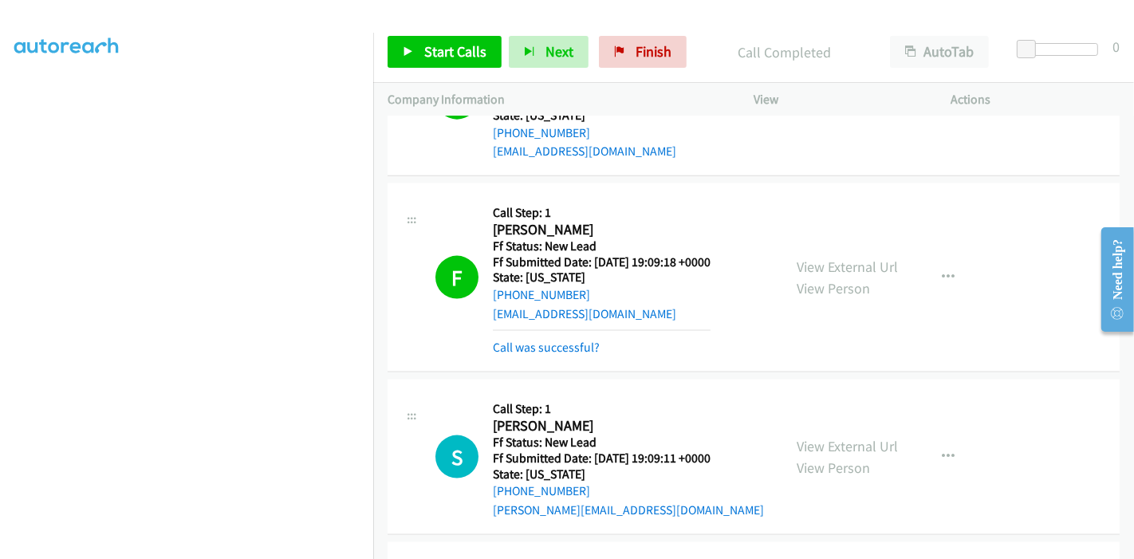
scroll to position [1906, 0]
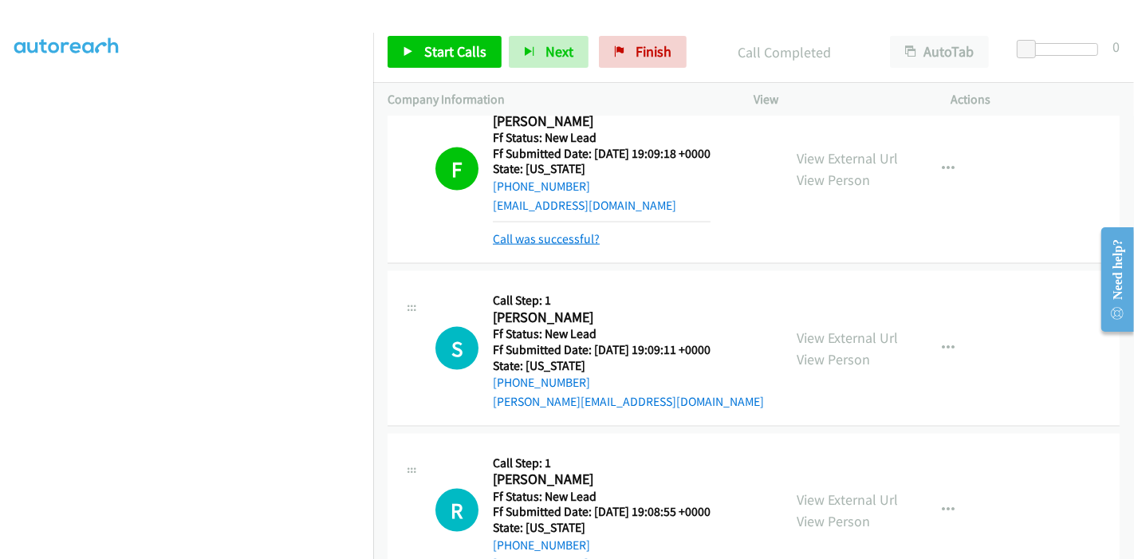
click at [573, 234] on link "Call was successful?" at bounding box center [546, 238] width 107 height 15
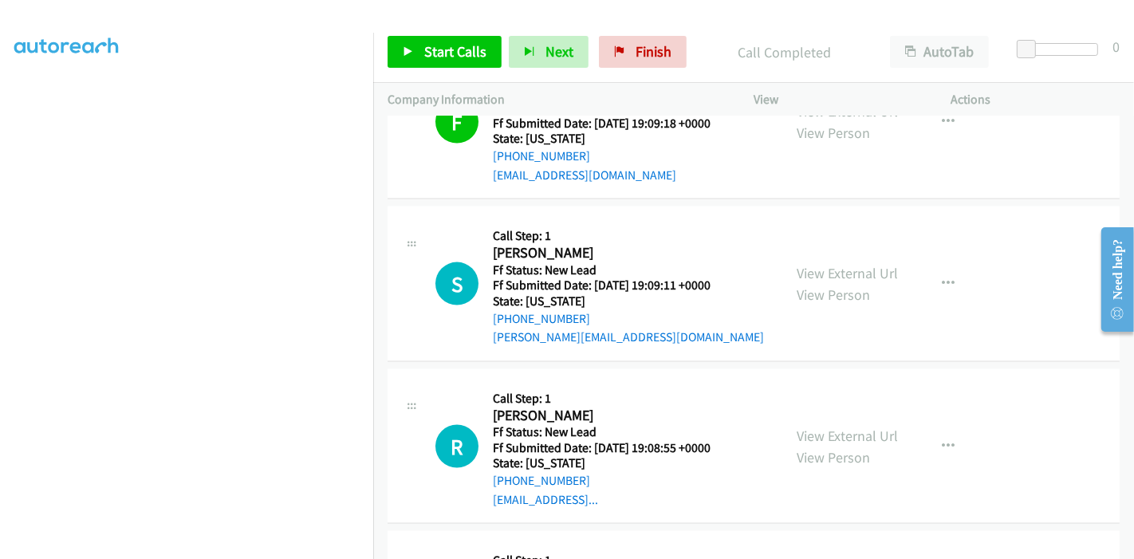
scroll to position [1995, 0]
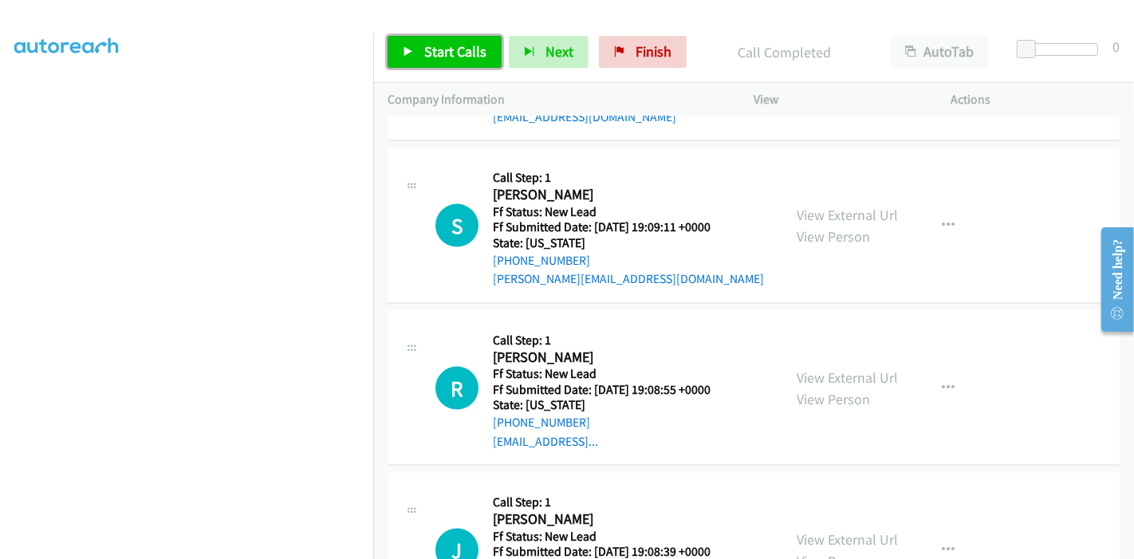
click at [439, 56] on span "Start Calls" at bounding box center [455, 51] width 62 height 18
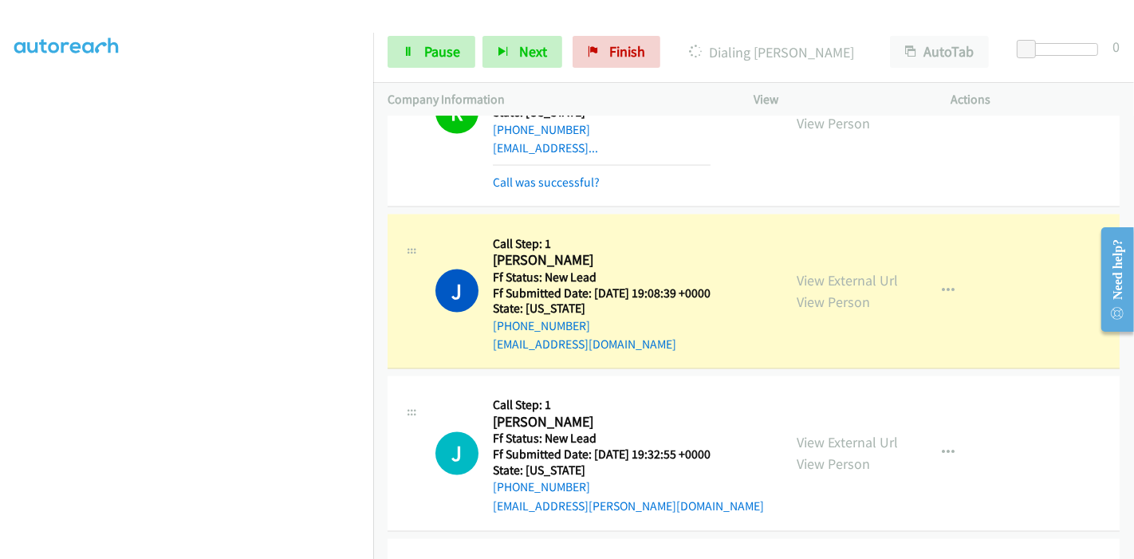
scroll to position [2349, 0]
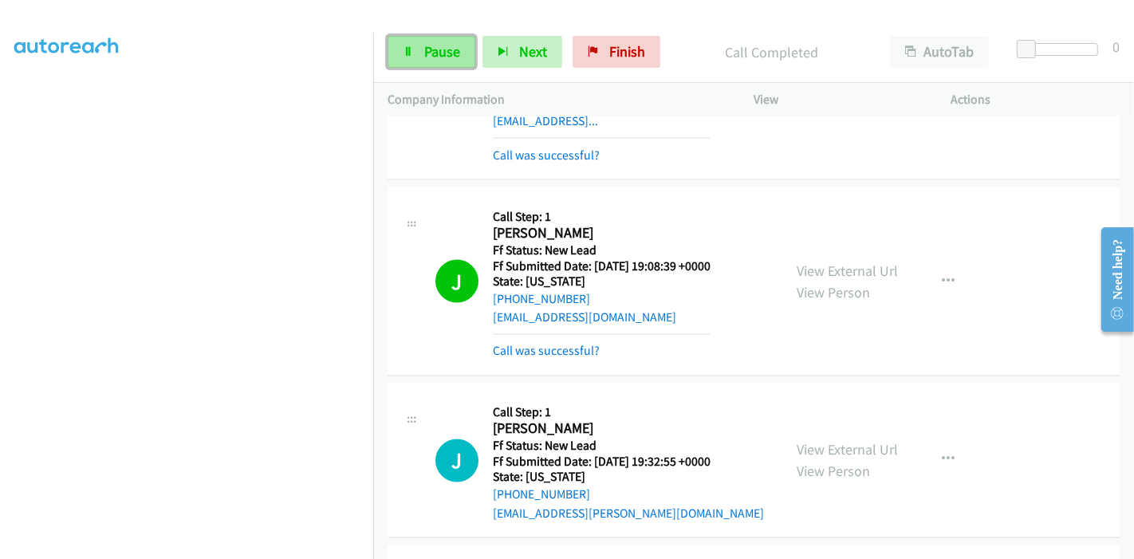
click at [447, 53] on span "Pause" at bounding box center [442, 51] width 36 height 18
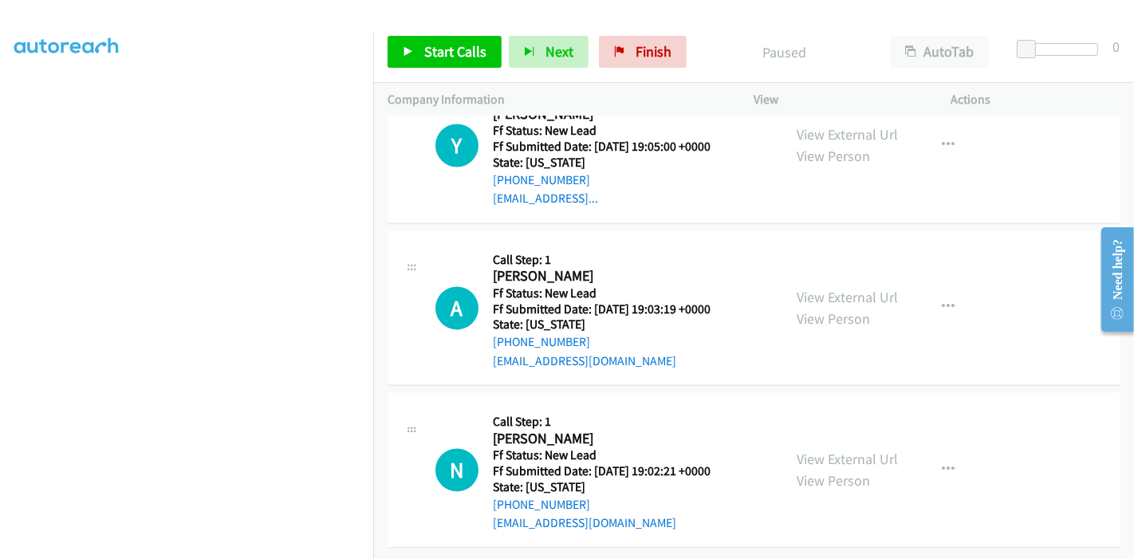
scroll to position [2833, 0]
click at [638, 45] on span "Finish" at bounding box center [654, 51] width 36 height 18
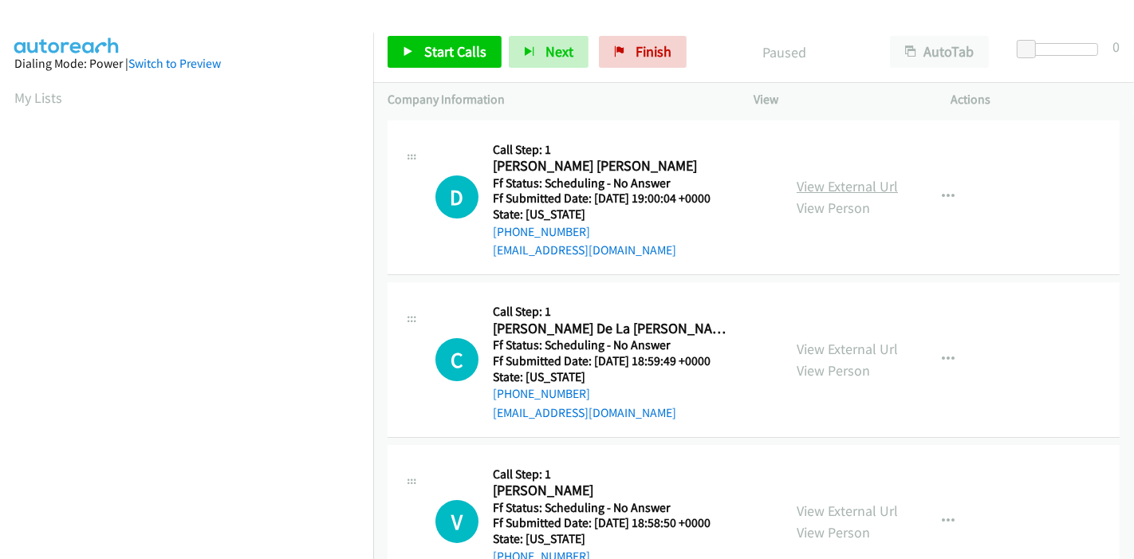
click at [824, 185] on link "View External Url" at bounding box center [847, 186] width 101 height 18
click at [822, 349] on link "View External Url" at bounding box center [847, 349] width 101 height 18
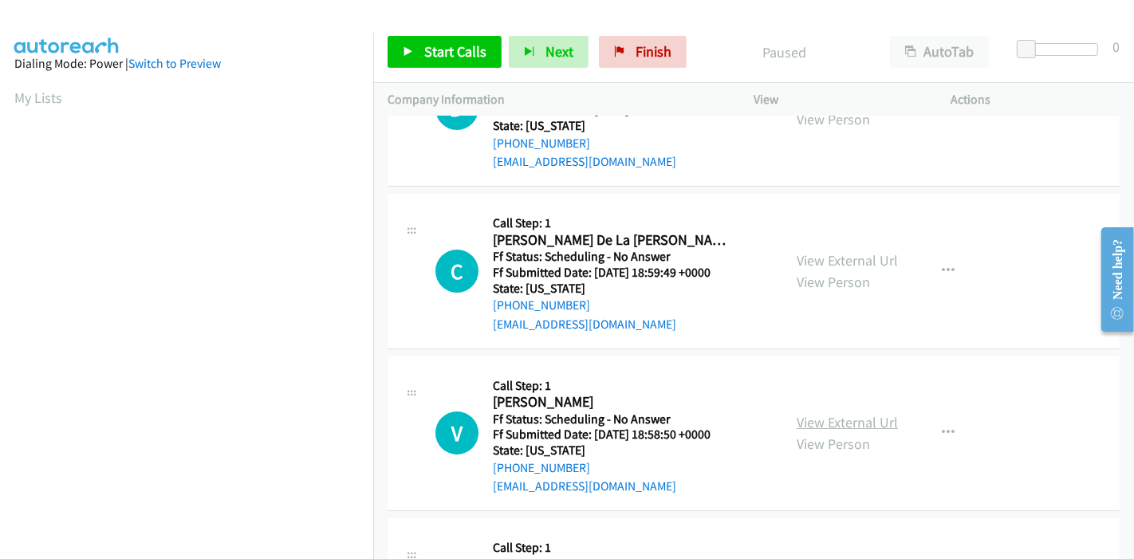
click at [830, 427] on link "View External Url" at bounding box center [847, 422] width 101 height 18
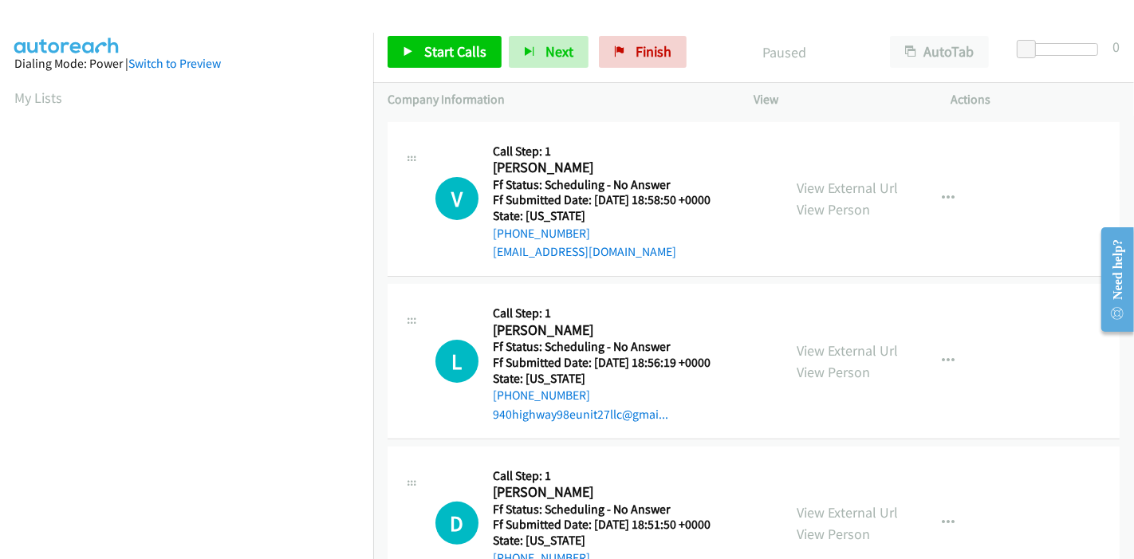
scroll to position [354, 0]
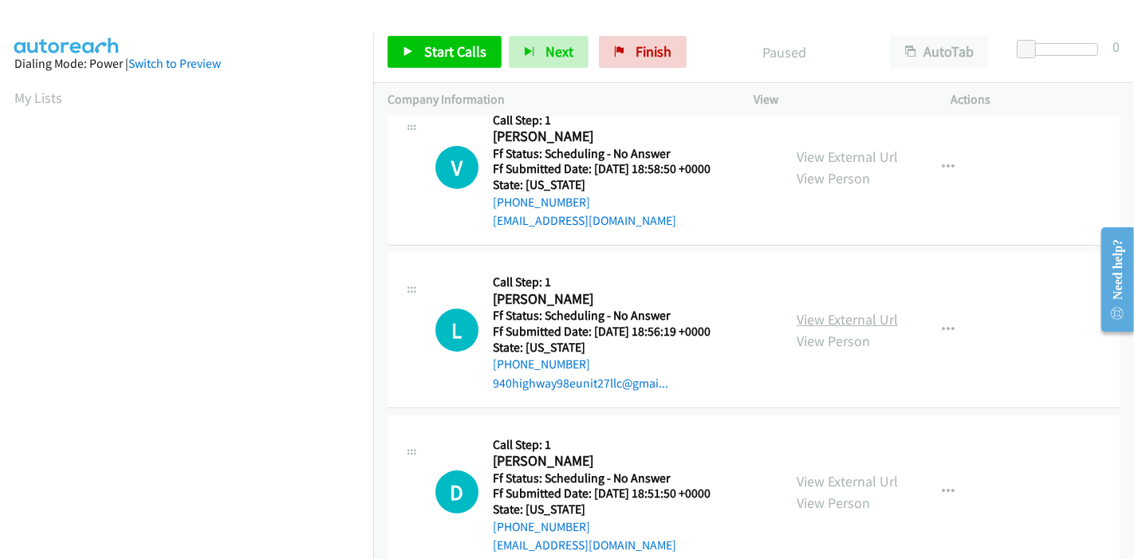
click at [808, 320] on link "View External Url" at bounding box center [847, 319] width 101 height 18
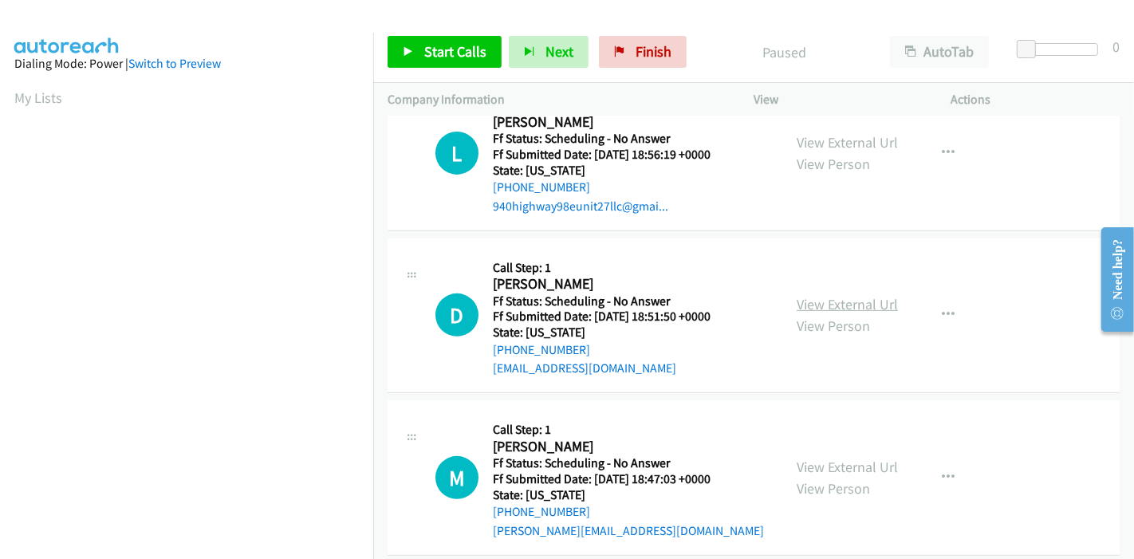
click at [813, 304] on link "View External Url" at bounding box center [847, 304] width 101 height 18
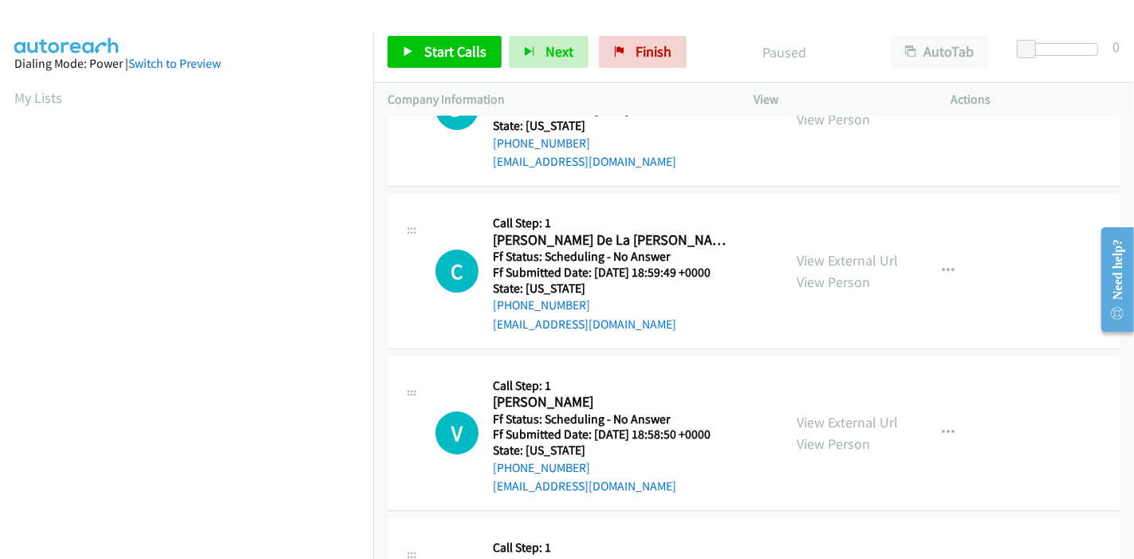
scroll to position [0, 0]
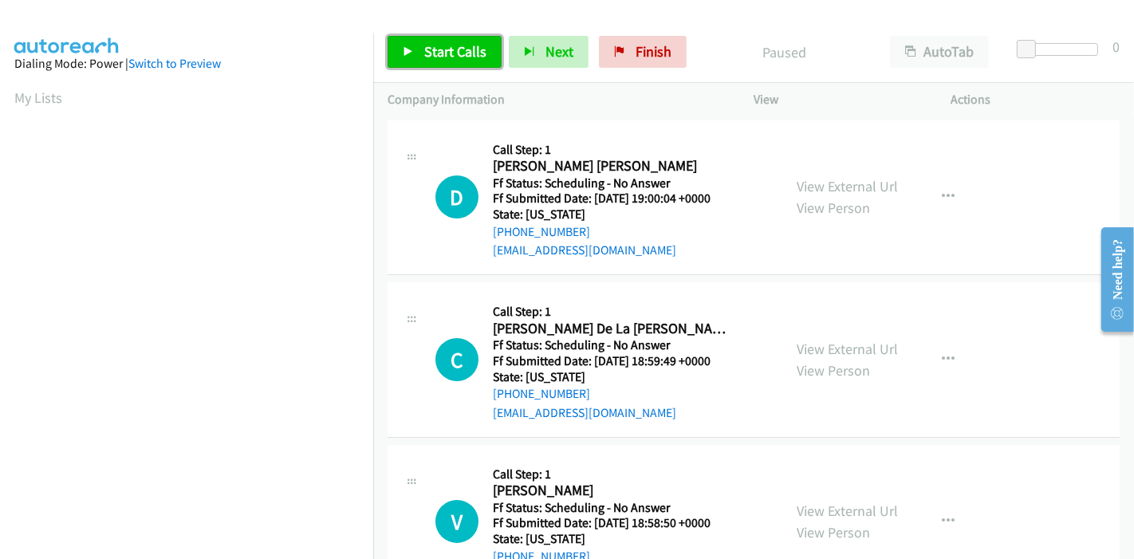
click at [418, 56] on link "Start Calls" at bounding box center [445, 52] width 114 height 32
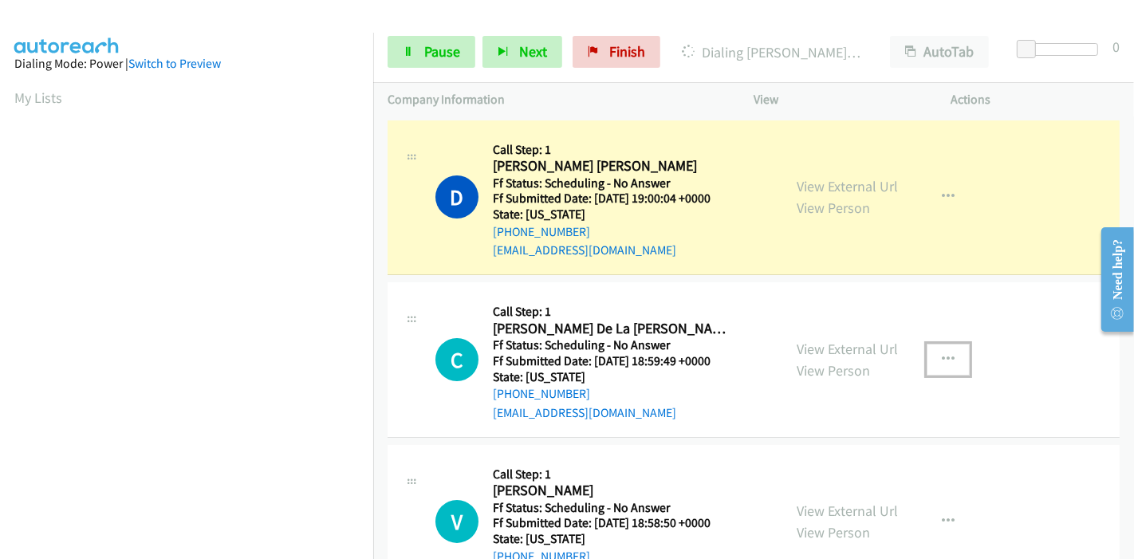
click at [942, 360] on icon "button" at bounding box center [948, 359] width 13 height 13
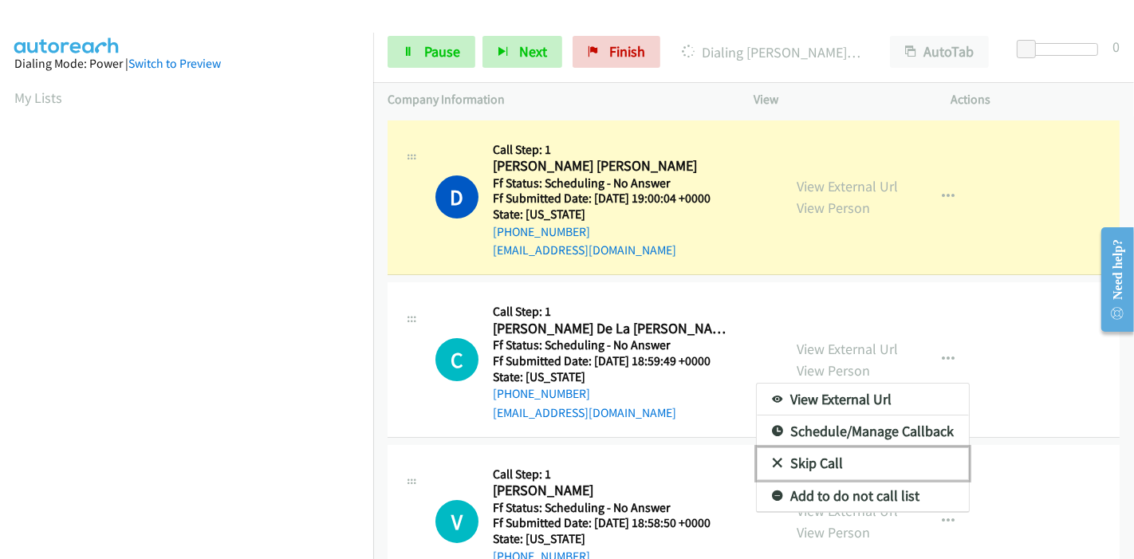
click at [833, 453] on link "Skip Call" at bounding box center [863, 463] width 212 height 32
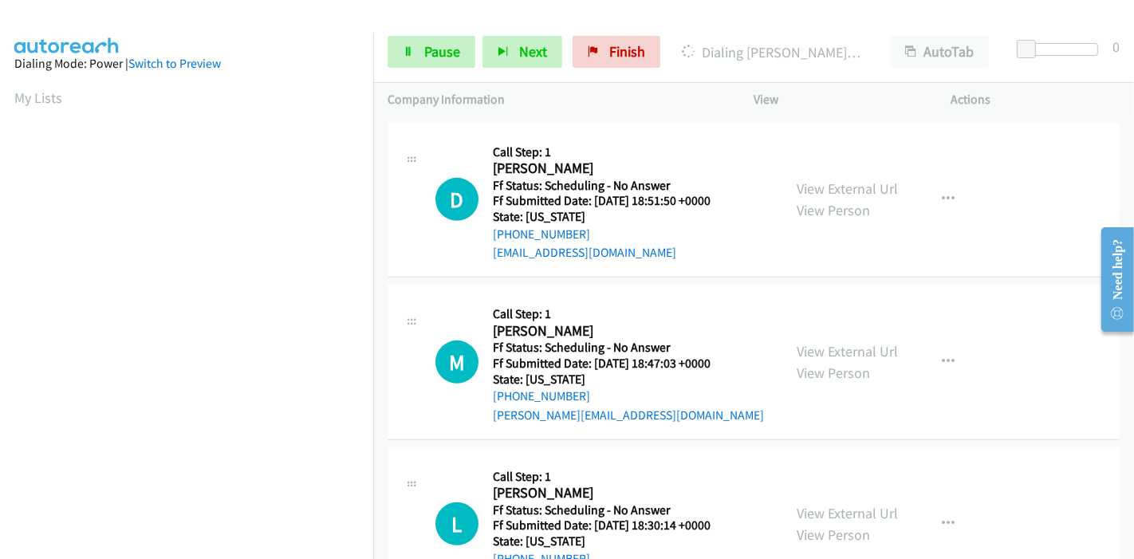
scroll to position [620, 0]
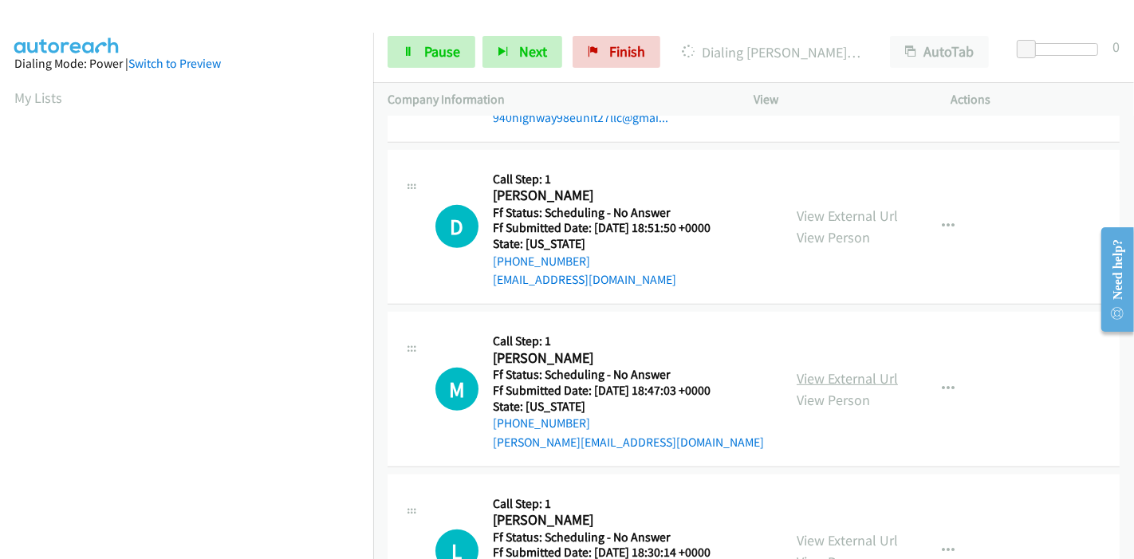
click at [843, 375] on link "View External Url" at bounding box center [847, 378] width 101 height 18
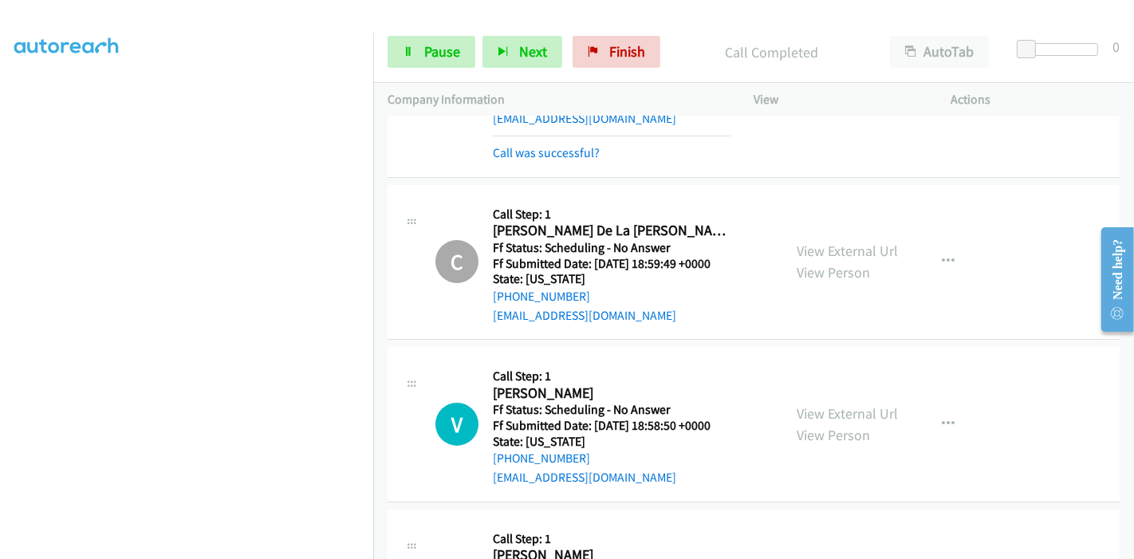
scroll to position [0, 0]
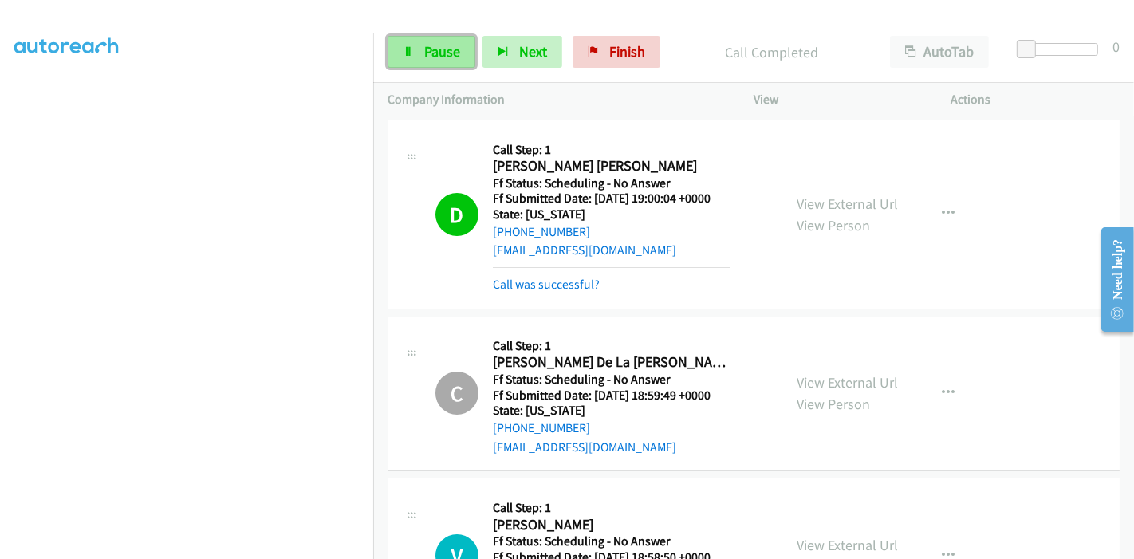
click at [445, 63] on link "Pause" at bounding box center [432, 52] width 88 height 32
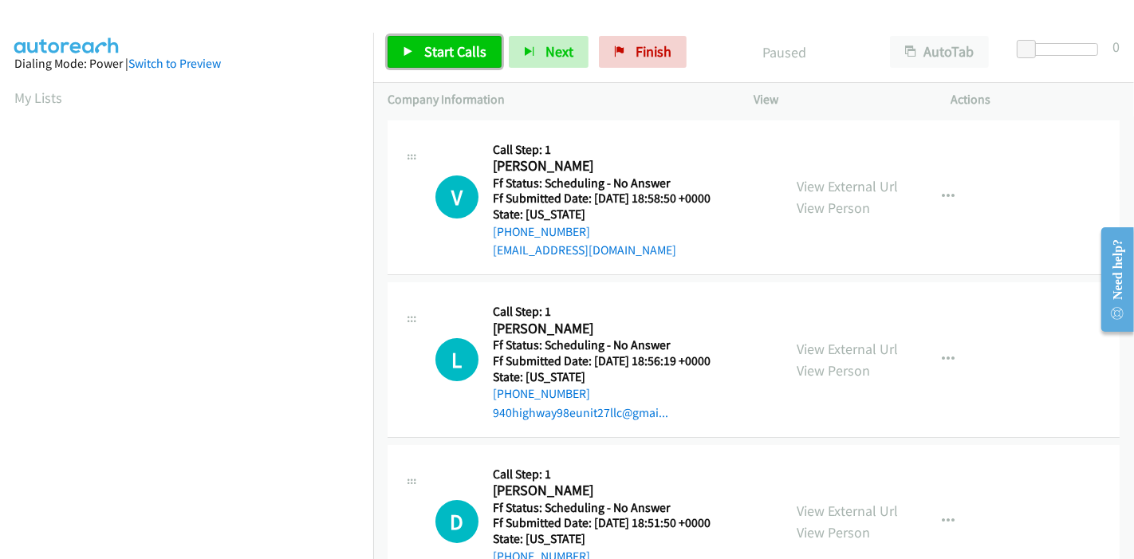
click at [426, 48] on span "Start Calls" at bounding box center [455, 51] width 62 height 18
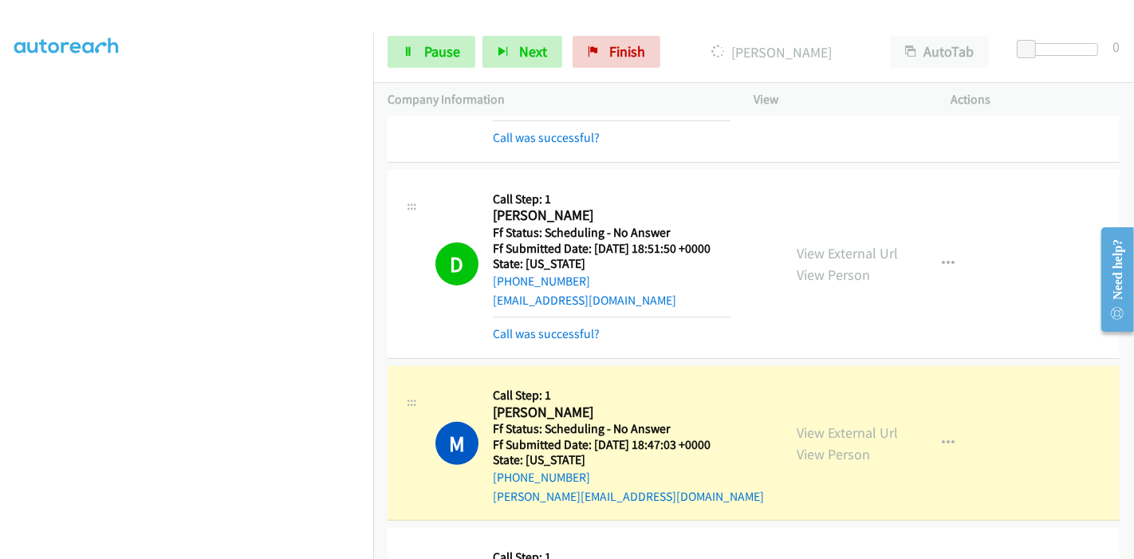
scroll to position [371, 0]
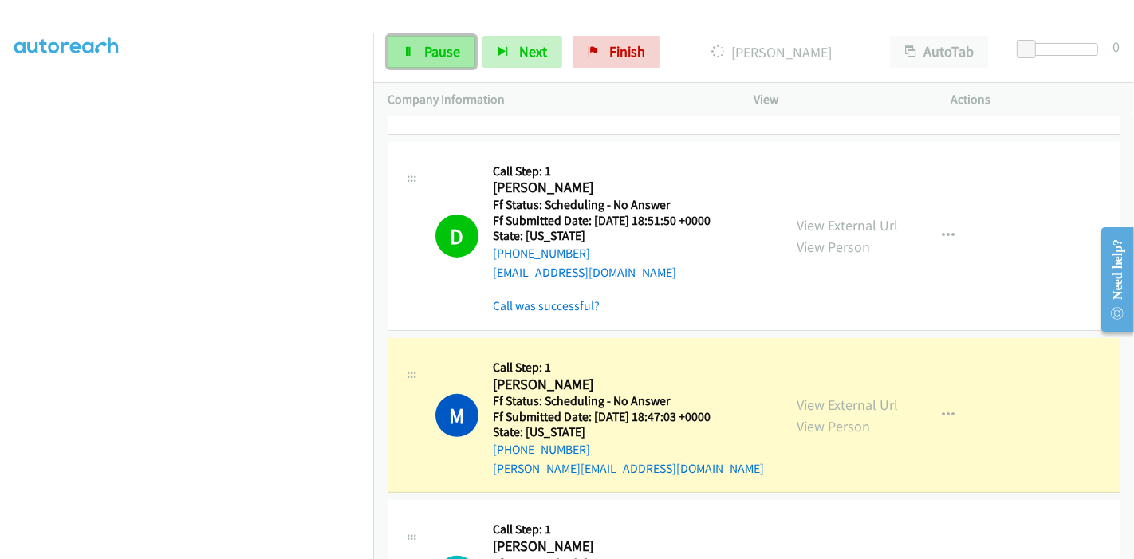
click at [441, 53] on span "Pause" at bounding box center [442, 51] width 36 height 18
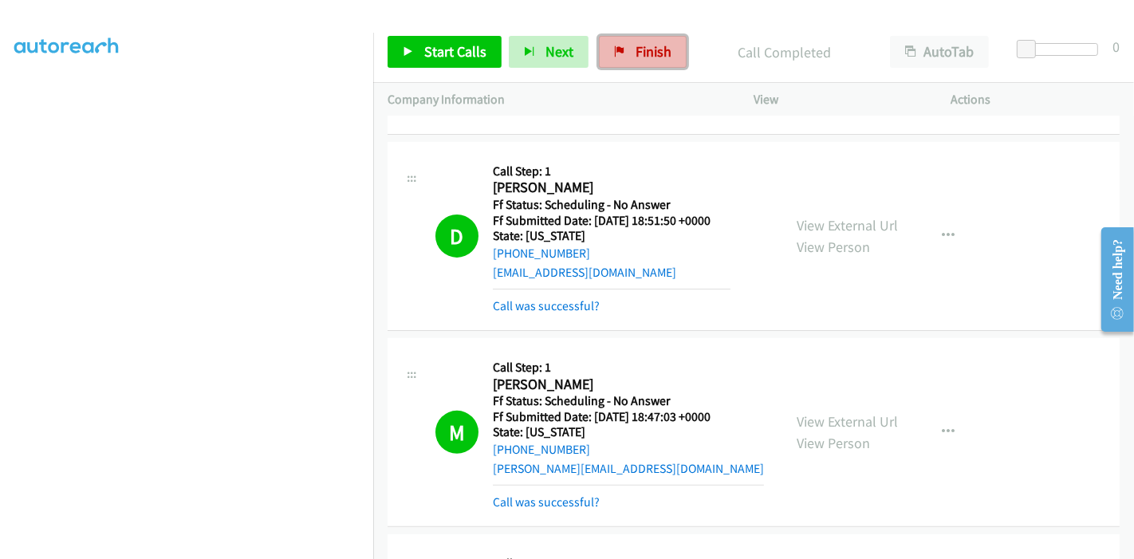
click at [636, 55] on span "Finish" at bounding box center [654, 51] width 36 height 18
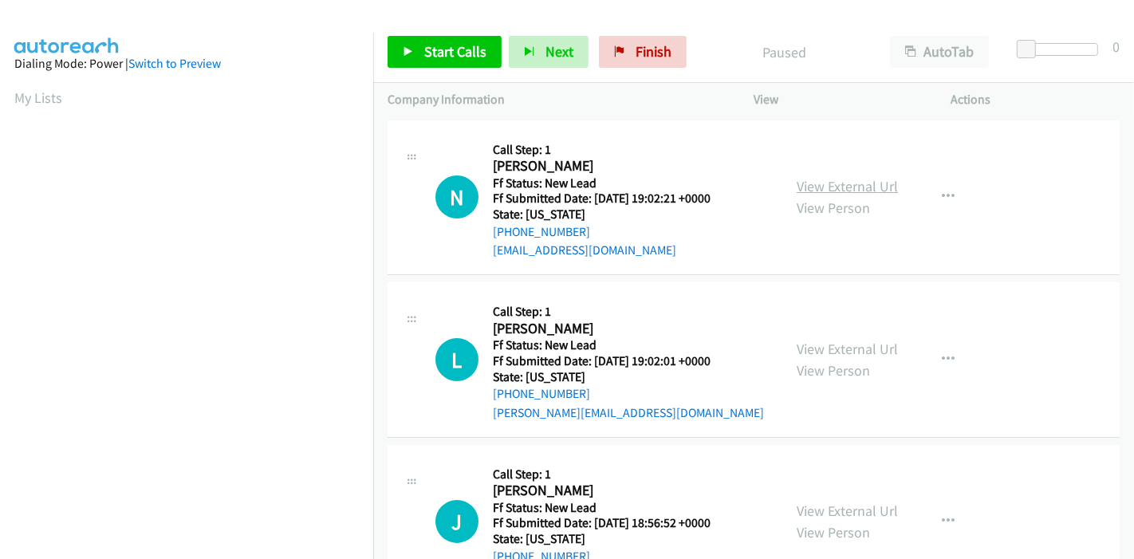
click at [831, 185] on link "View External Url" at bounding box center [847, 186] width 101 height 18
click at [811, 348] on link "View External Url" at bounding box center [847, 349] width 101 height 18
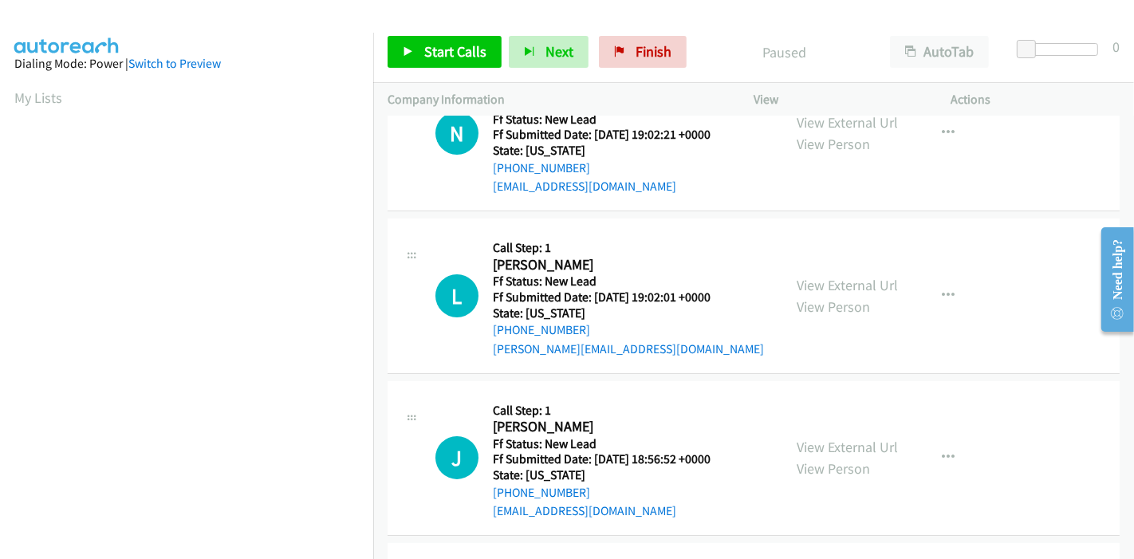
scroll to position [89, 0]
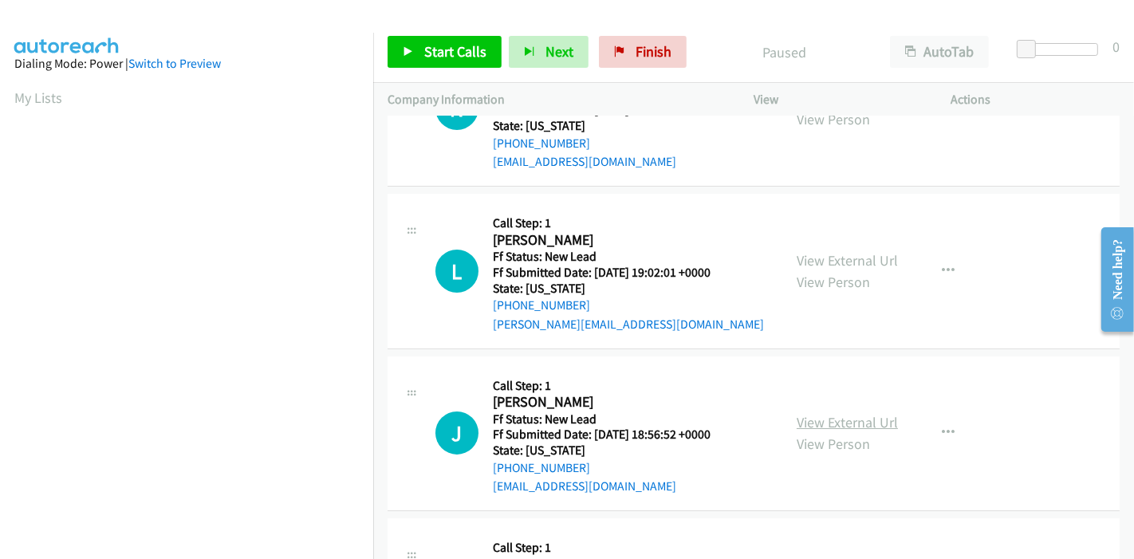
click at [833, 418] on link "View External Url" at bounding box center [847, 422] width 101 height 18
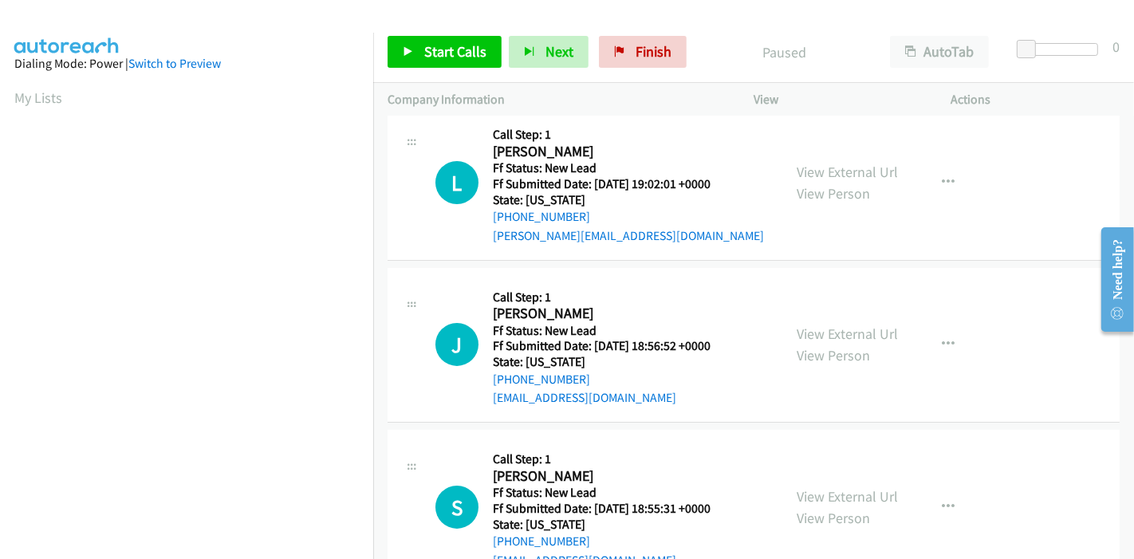
scroll to position [266, 0]
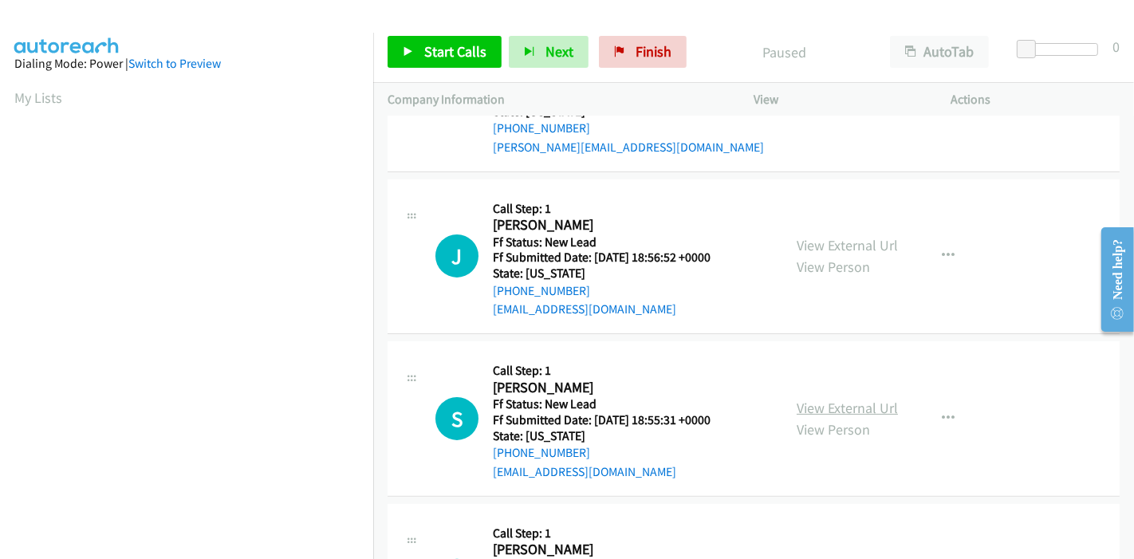
click at [808, 404] on link "View External Url" at bounding box center [847, 408] width 101 height 18
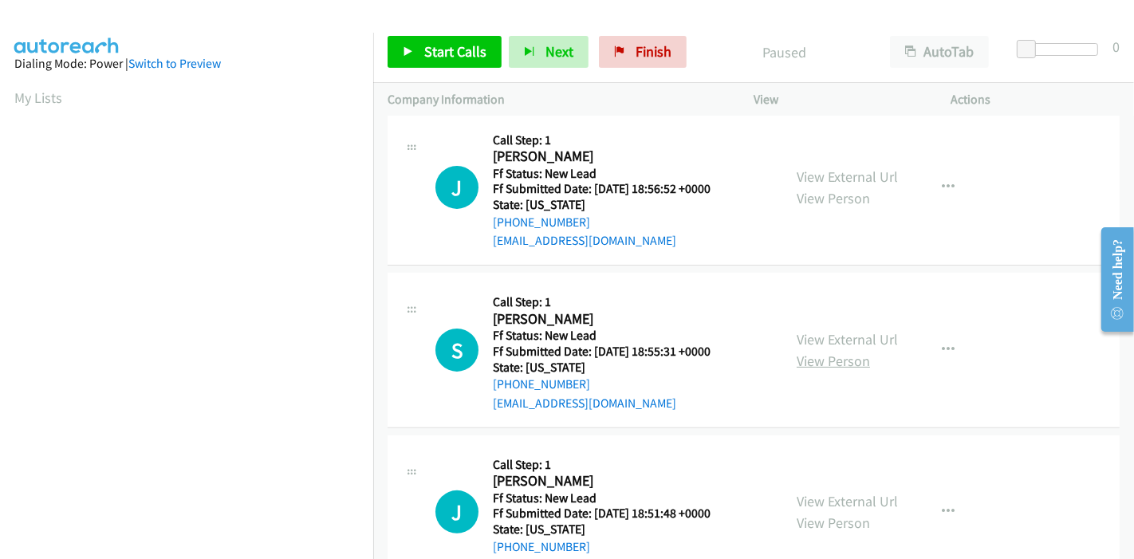
scroll to position [388, 0]
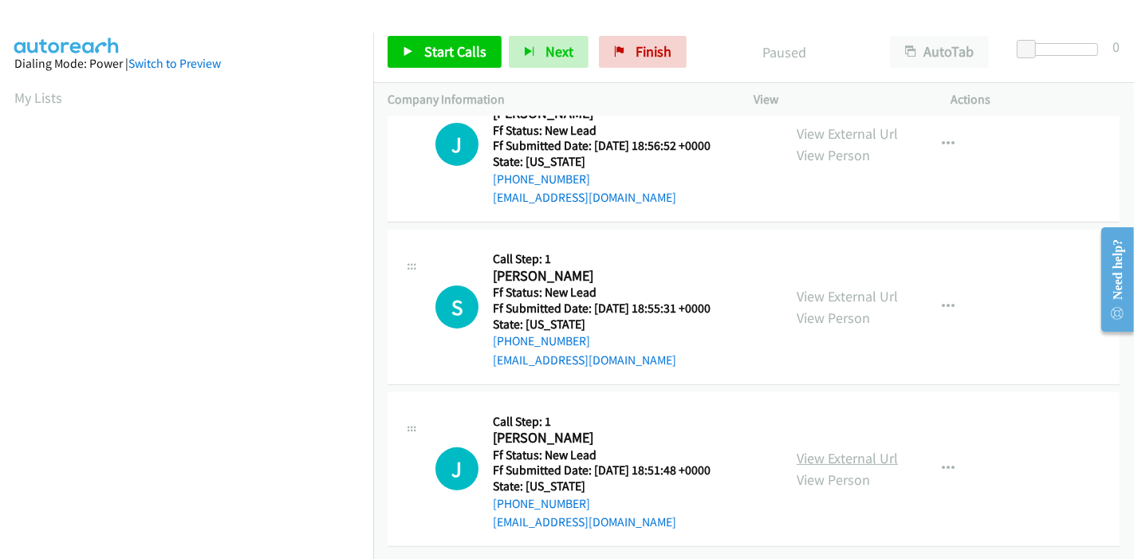
click at [837, 449] on link "View External Url" at bounding box center [847, 458] width 101 height 18
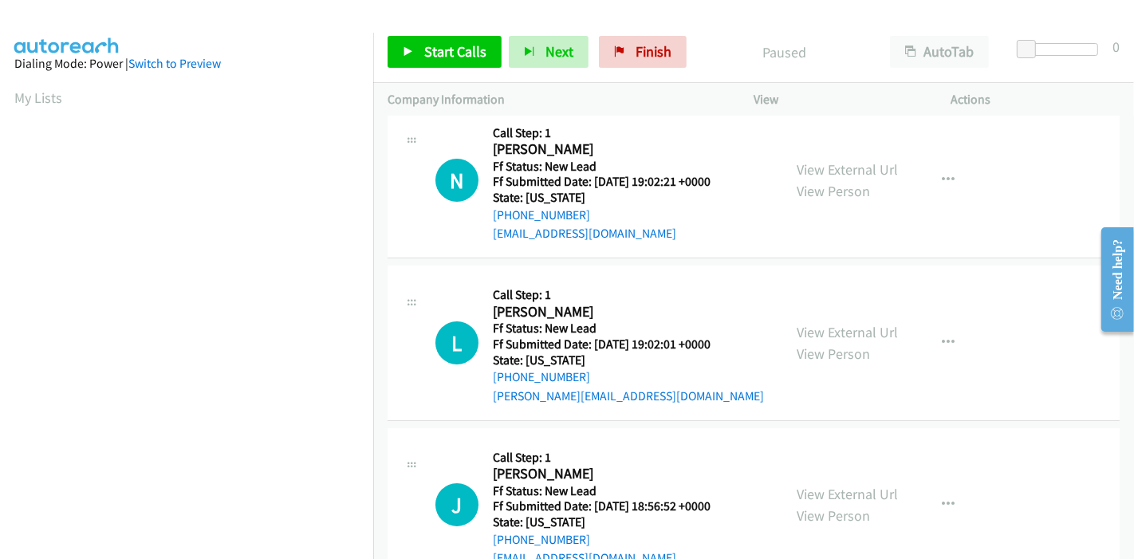
scroll to position [0, 0]
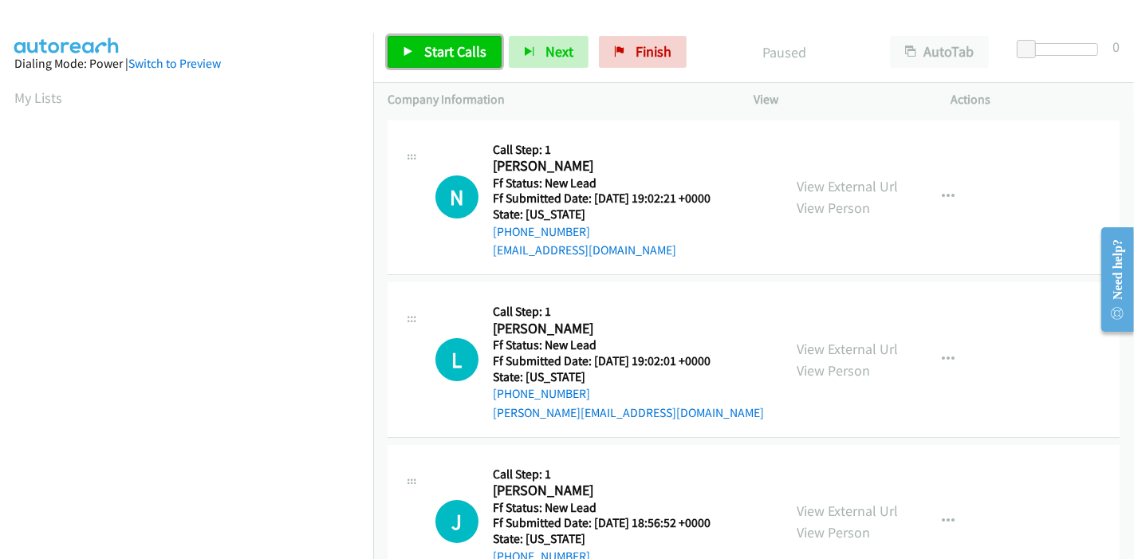
click at [435, 57] on span "Start Calls" at bounding box center [455, 51] width 62 height 18
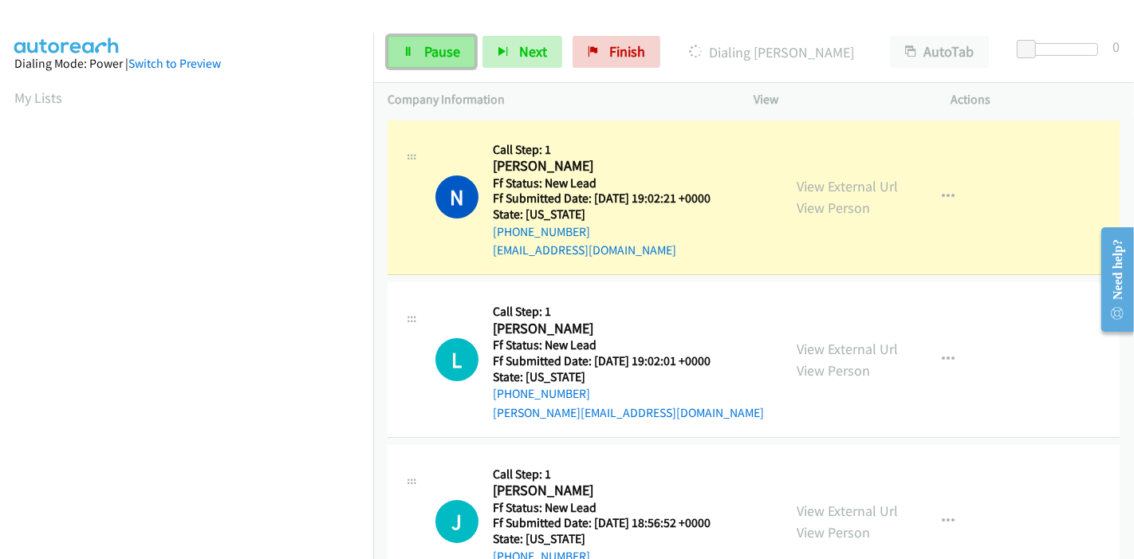
click at [419, 51] on link "Pause" at bounding box center [432, 52] width 88 height 32
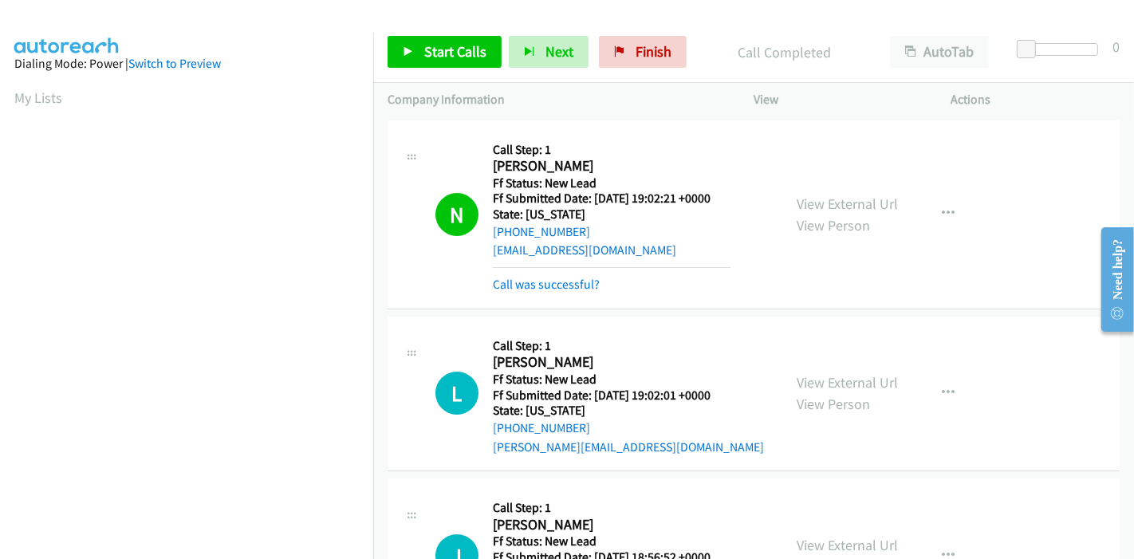
scroll to position [337, 0]
click at [538, 285] on link "Call was successful?" at bounding box center [546, 284] width 107 height 15
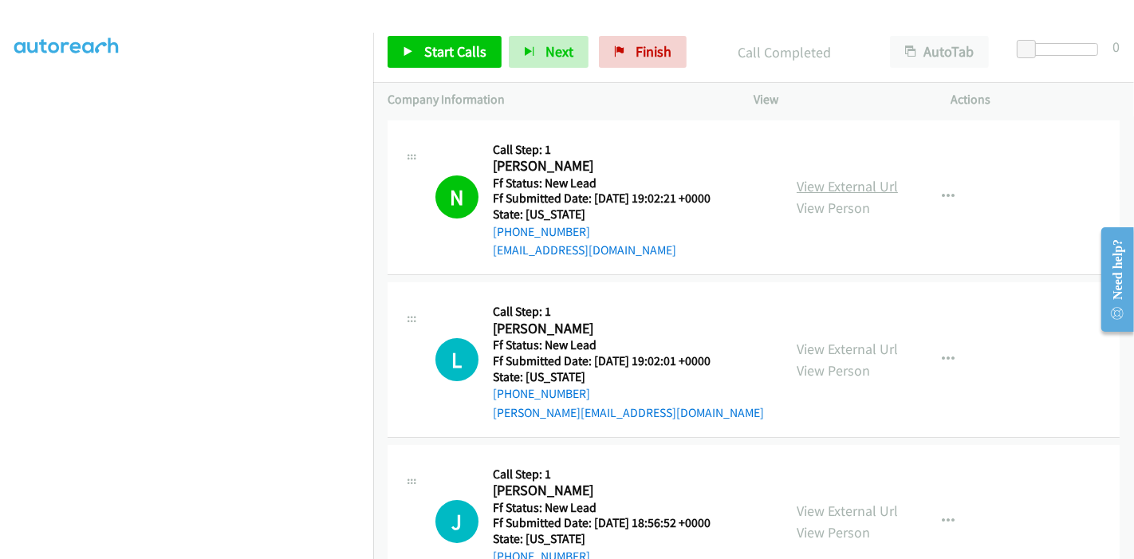
click at [860, 189] on link "View External Url" at bounding box center [847, 186] width 101 height 18
click at [427, 51] on span "Start Calls" at bounding box center [455, 51] width 62 height 18
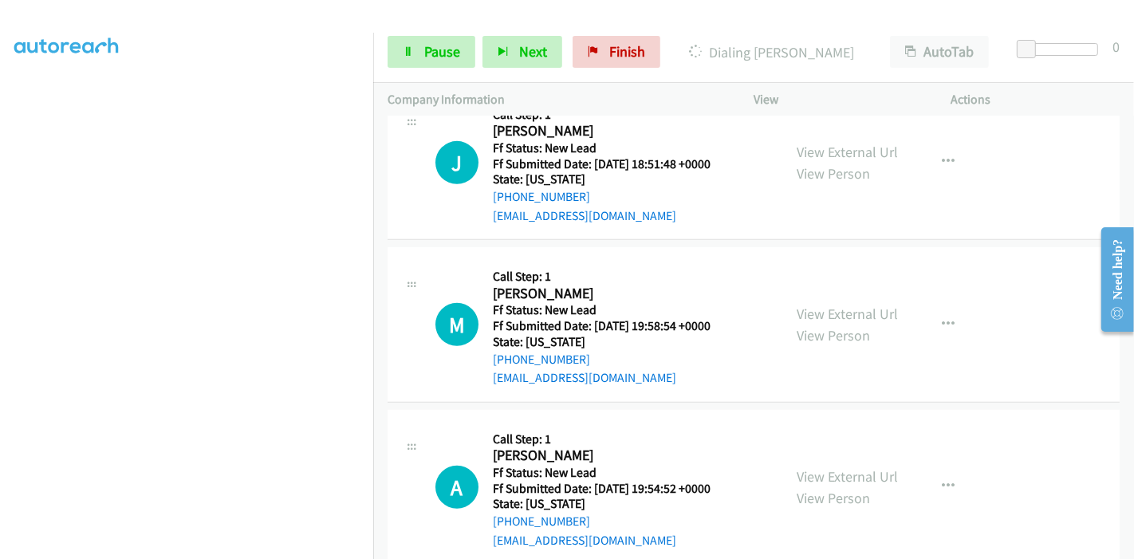
scroll to position [865, 0]
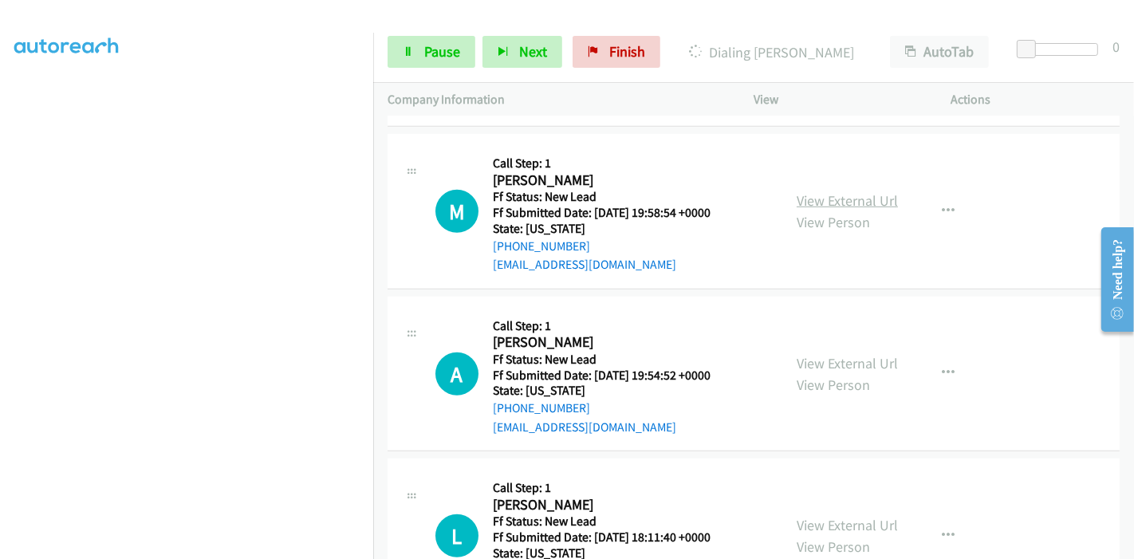
click at [827, 197] on link "View External Url" at bounding box center [847, 200] width 101 height 18
click at [823, 367] on link "View External Url" at bounding box center [847, 363] width 101 height 18
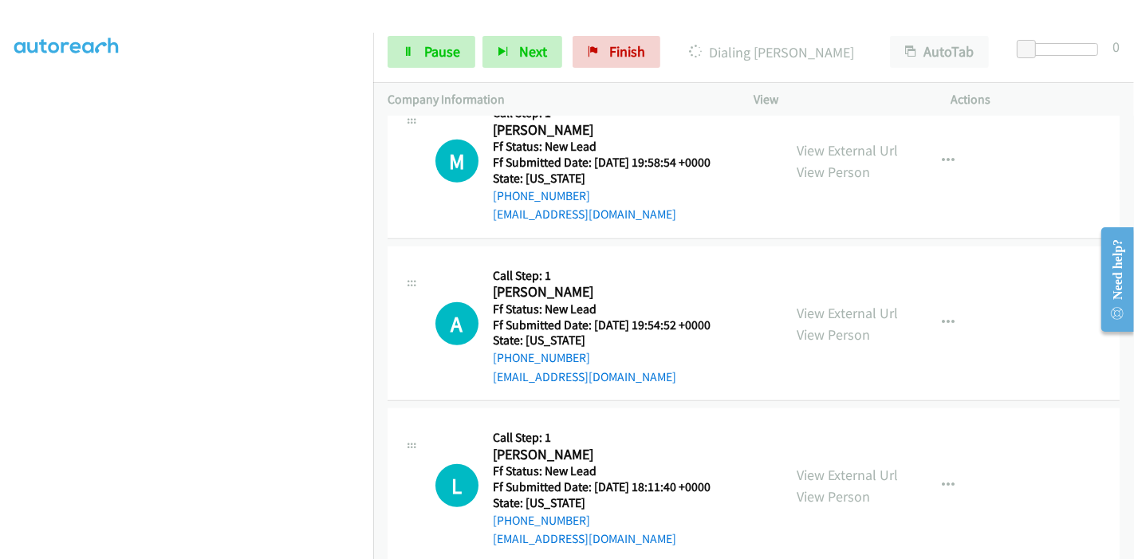
scroll to position [942, 0]
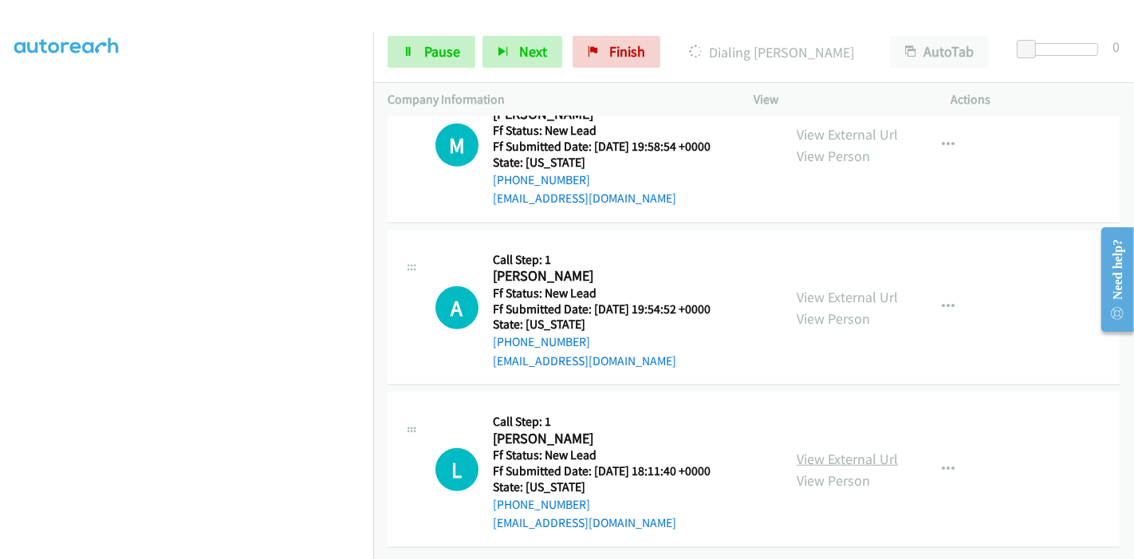
click at [827, 450] on link "View External Url" at bounding box center [847, 459] width 101 height 18
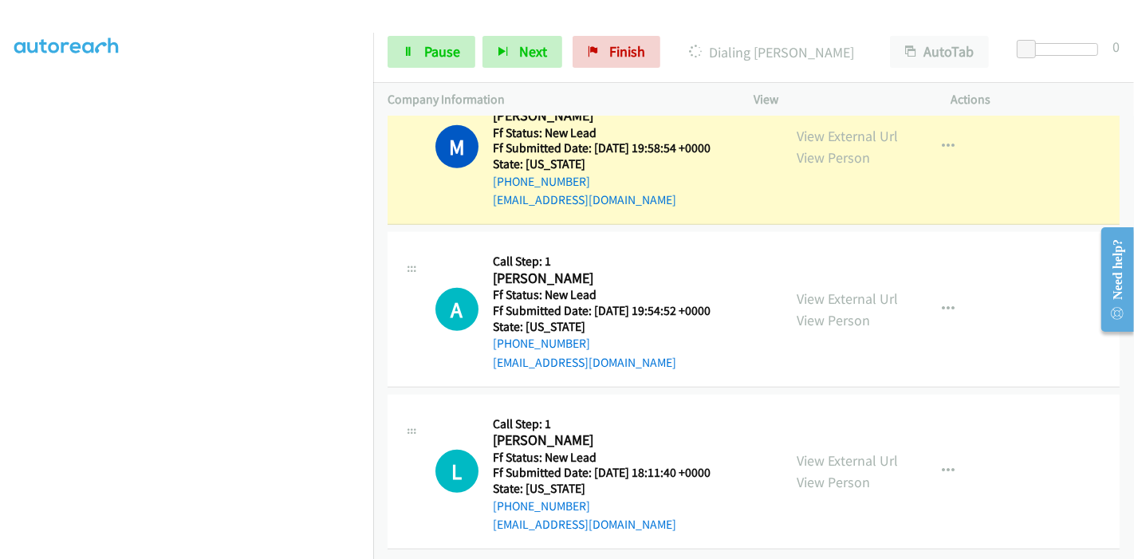
scroll to position [1010, 0]
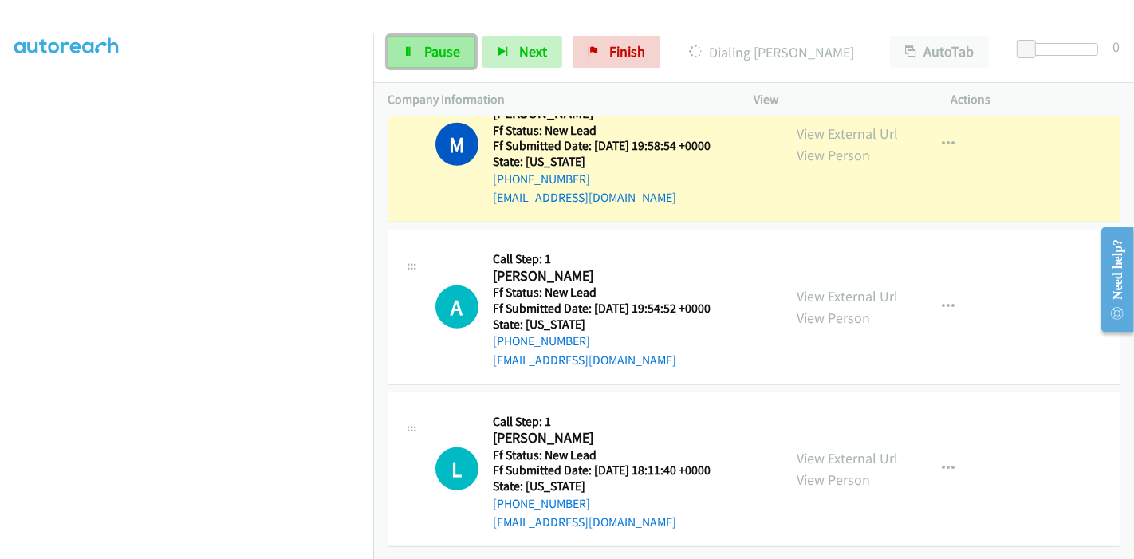
click at [431, 44] on span "Pause" at bounding box center [442, 51] width 36 height 18
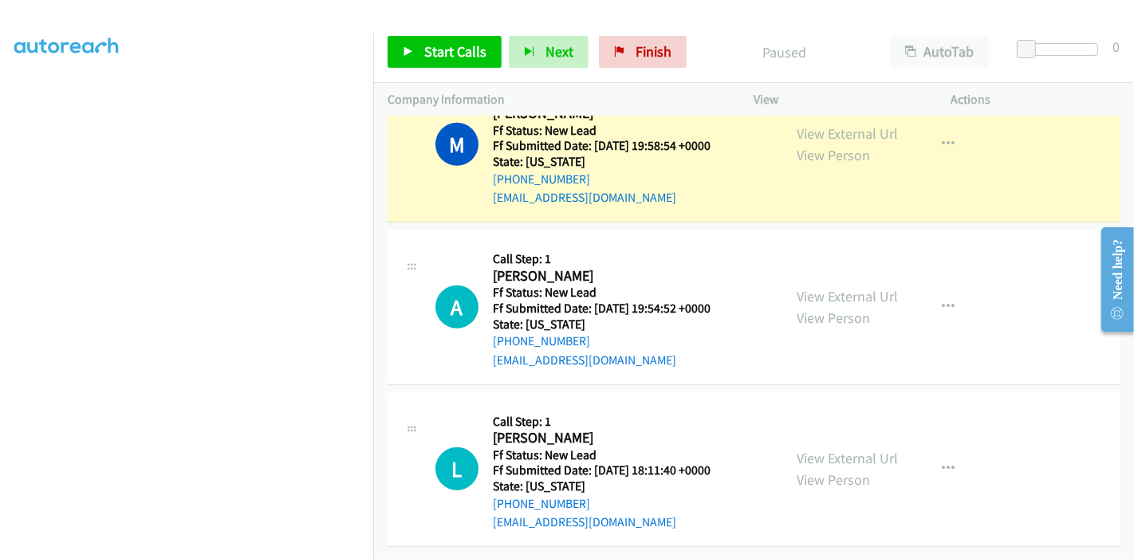
scroll to position [921, 0]
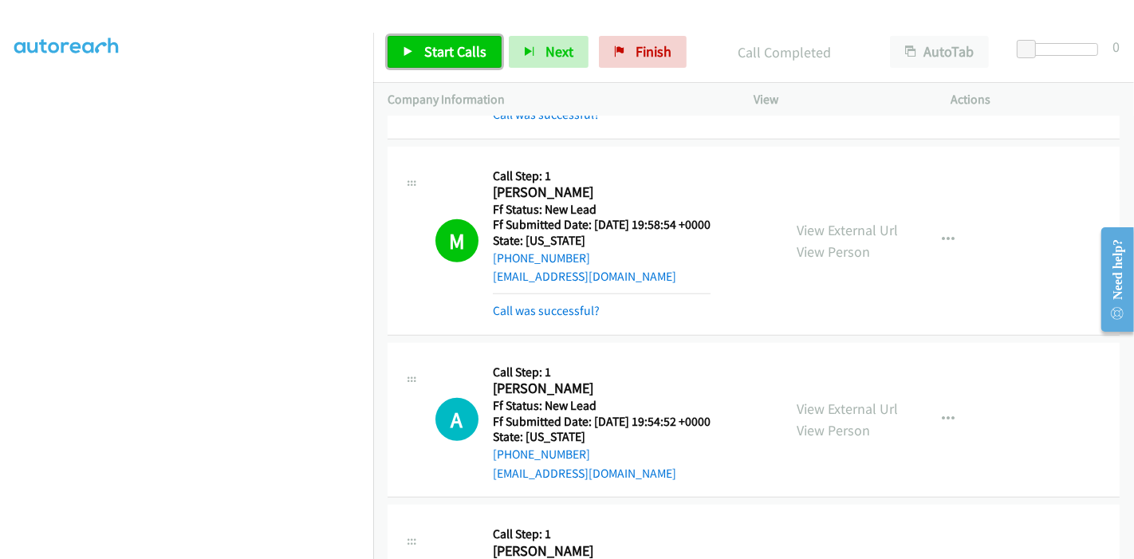
click at [423, 41] on link "Start Calls" at bounding box center [445, 52] width 114 height 32
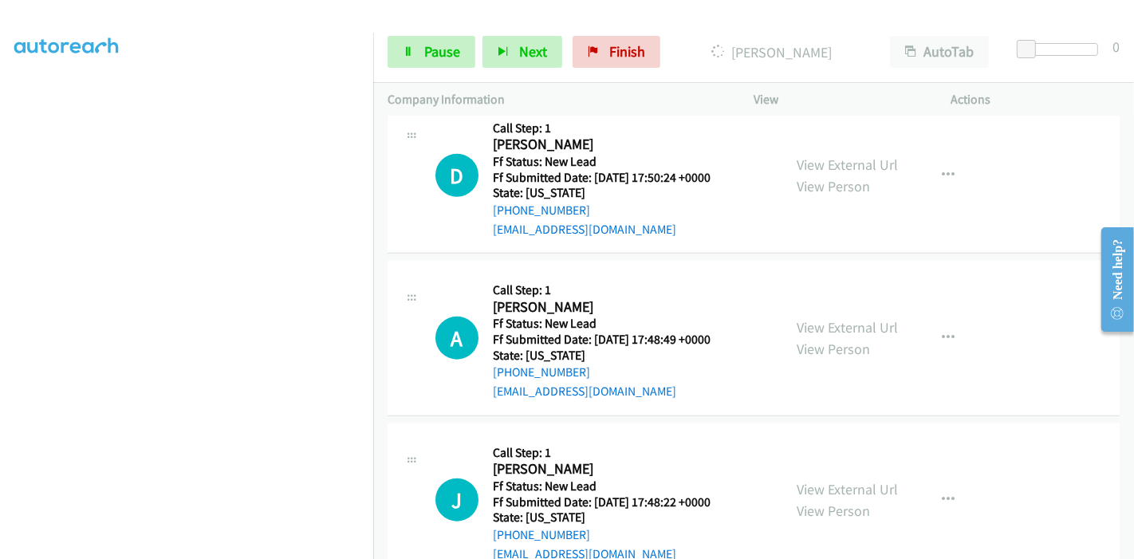
scroll to position [1530, 0]
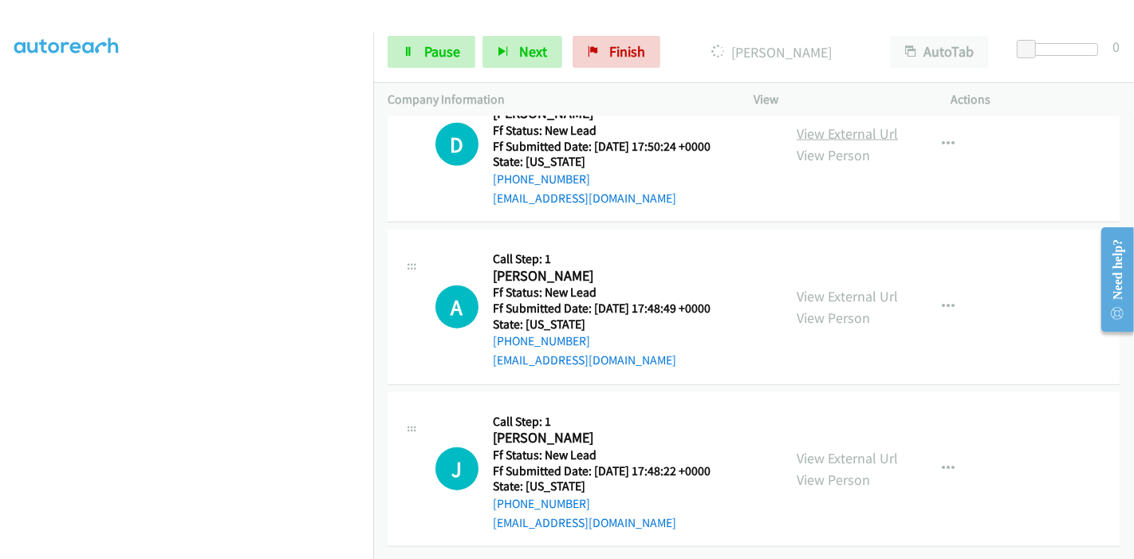
click at [841, 124] on link "View External Url" at bounding box center [847, 133] width 101 height 18
click at [806, 287] on link "View External Url" at bounding box center [847, 296] width 101 height 18
click at [817, 449] on link "View External Url" at bounding box center [847, 458] width 101 height 18
click at [412, 53] on icon at bounding box center [408, 52] width 11 height 11
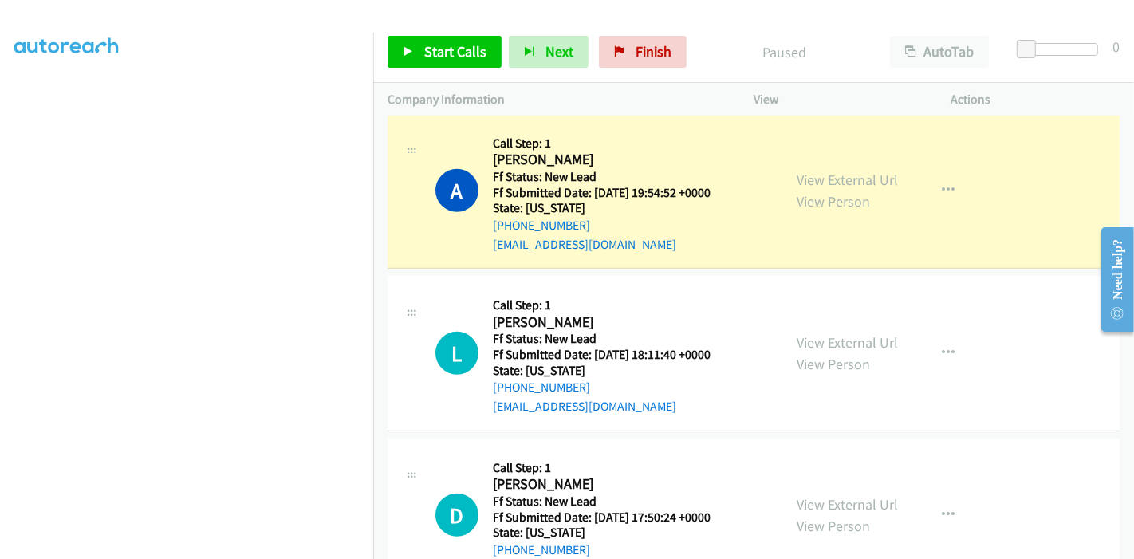
scroll to position [1176, 0]
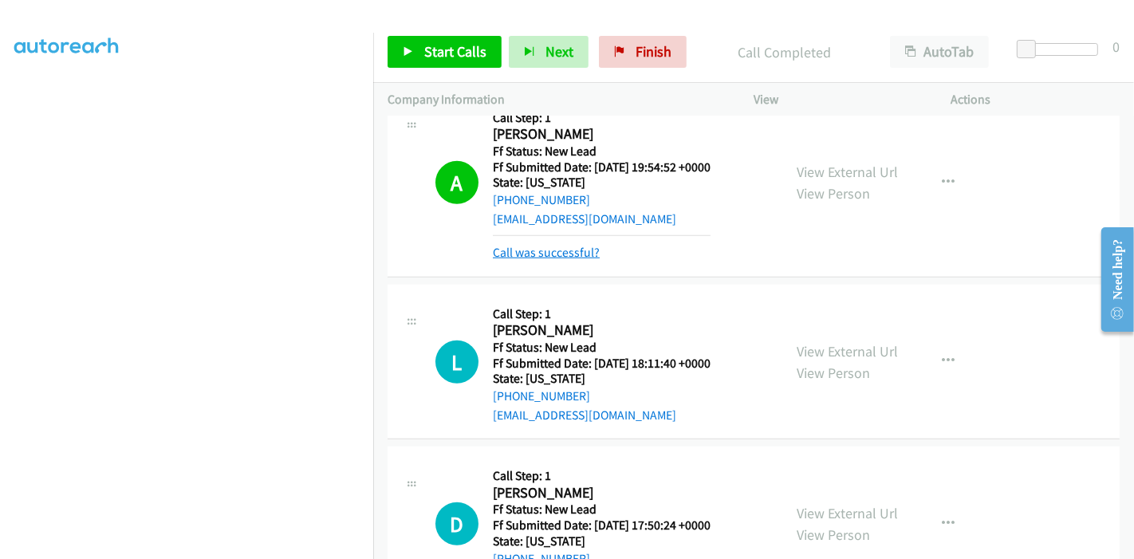
click at [569, 254] on link "Call was successful?" at bounding box center [546, 252] width 107 height 15
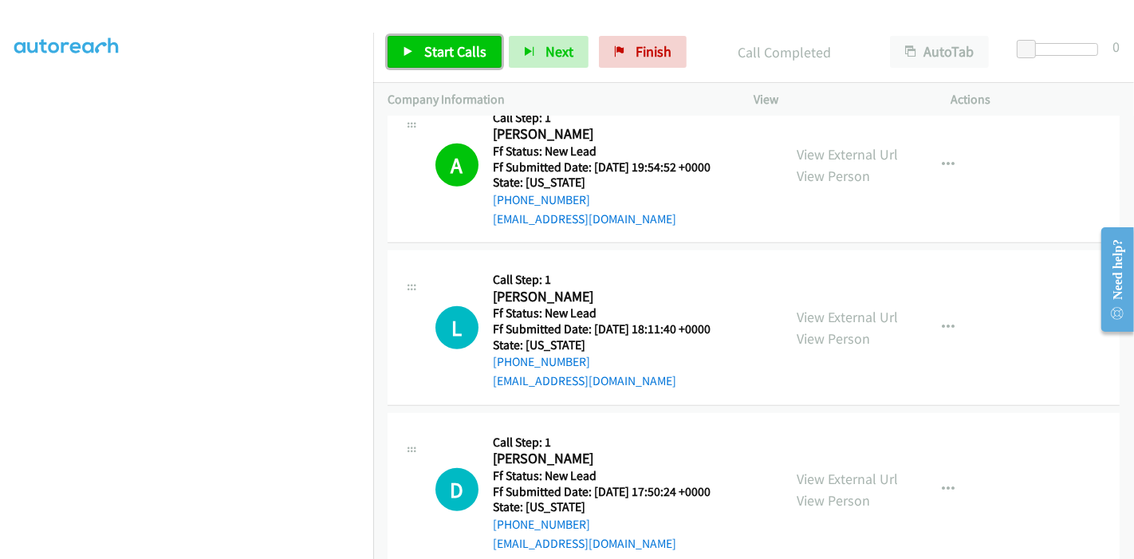
click at [433, 57] on span "Start Calls" at bounding box center [455, 51] width 62 height 18
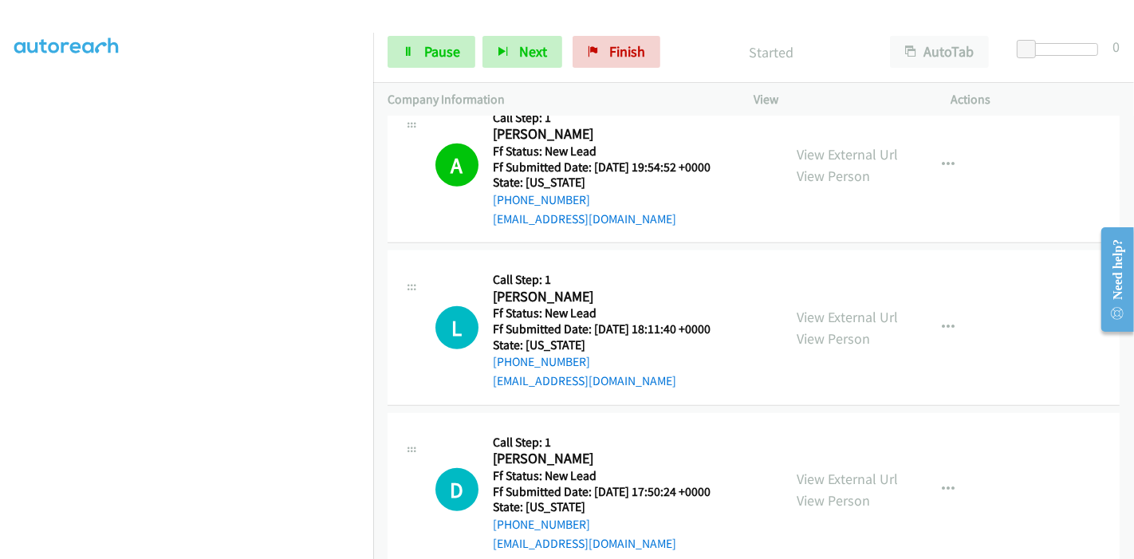
scroll to position [1353, 0]
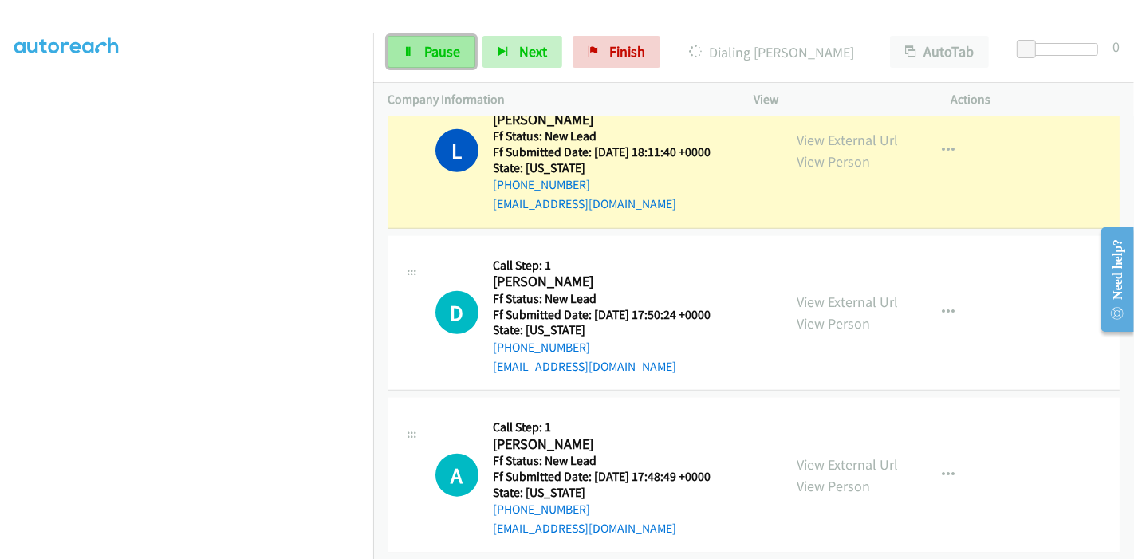
click at [441, 42] on span "Pause" at bounding box center [442, 51] width 36 height 18
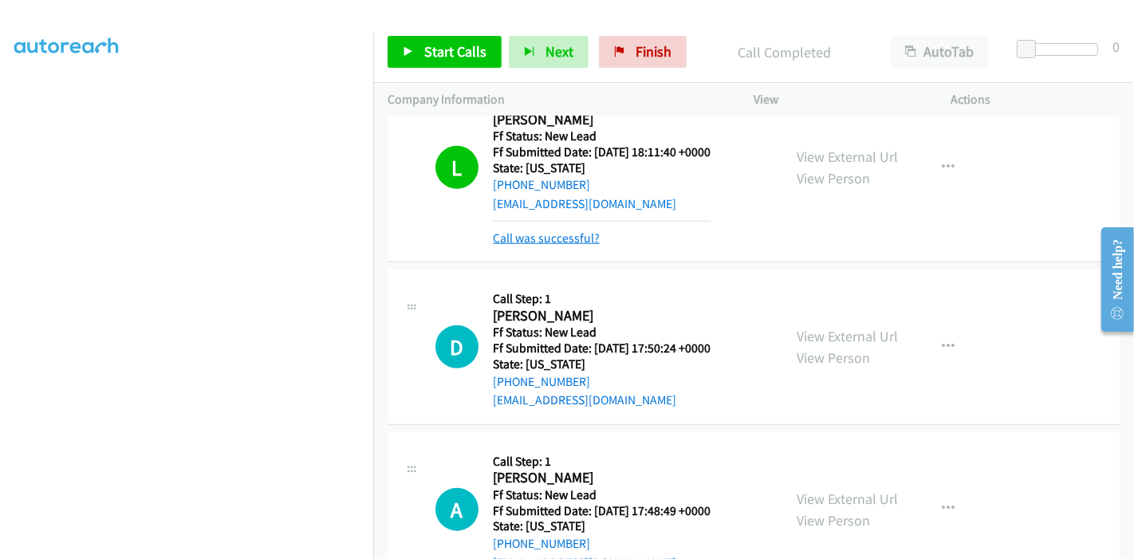
click at [558, 236] on link "Call was successful?" at bounding box center [546, 237] width 107 height 15
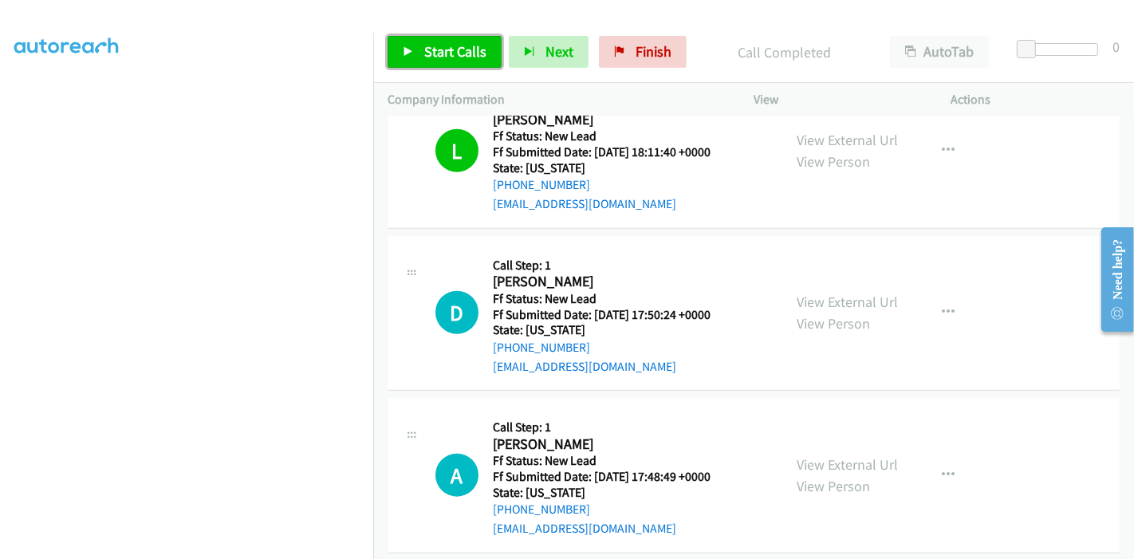
click at [442, 42] on span "Start Calls" at bounding box center [455, 51] width 62 height 18
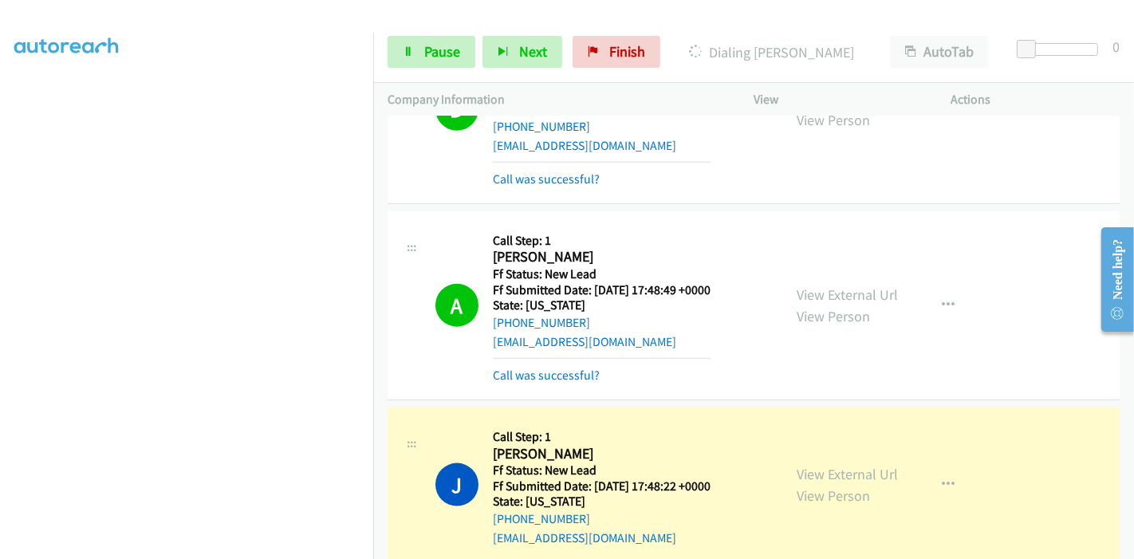
scroll to position [1597, 0]
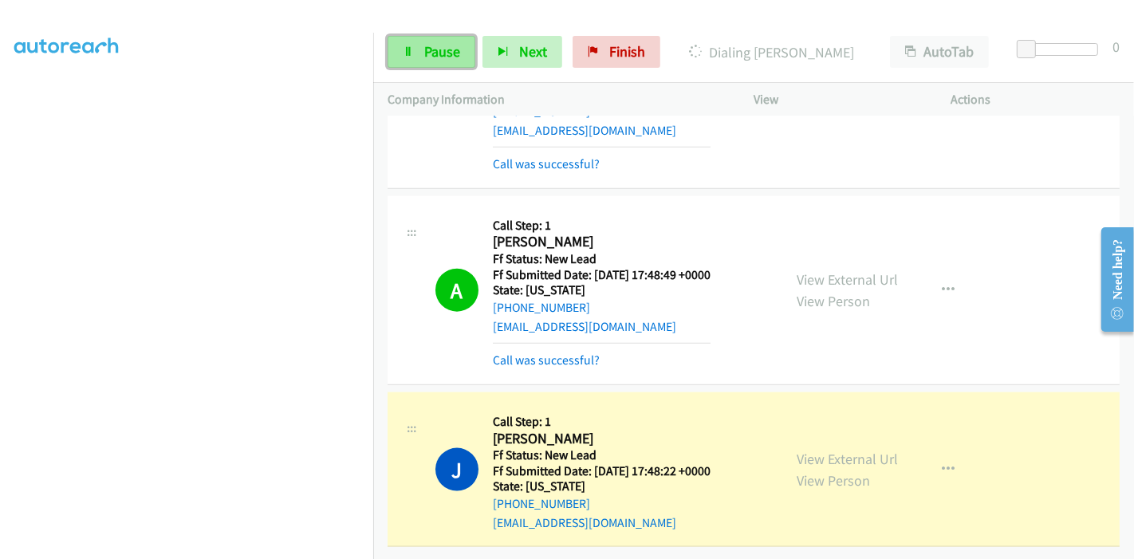
click at [416, 54] on link "Pause" at bounding box center [432, 52] width 88 height 32
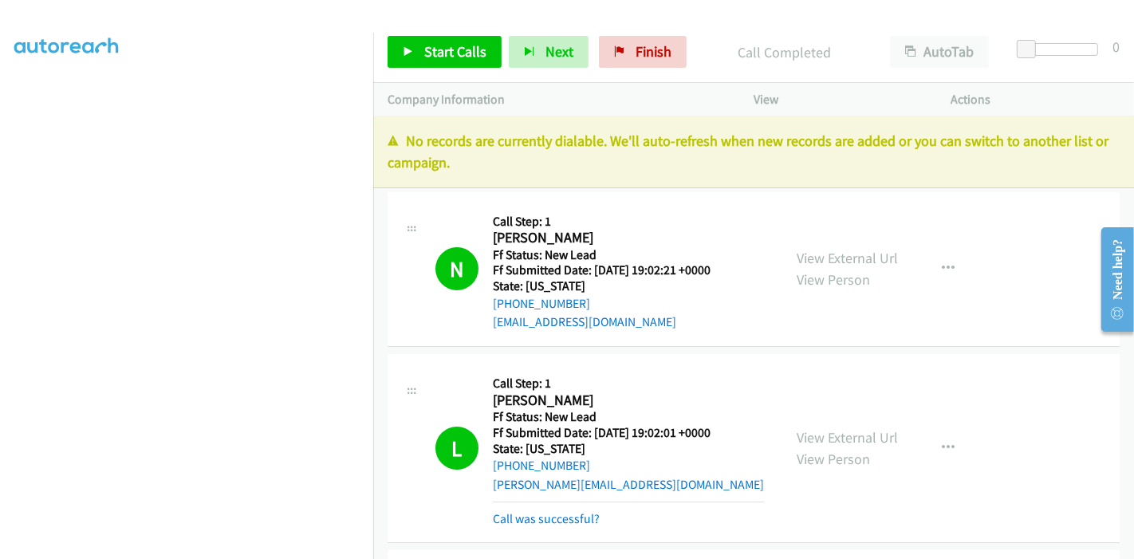
scroll to position [0, 0]
click at [647, 45] on span "Finish" at bounding box center [654, 51] width 36 height 18
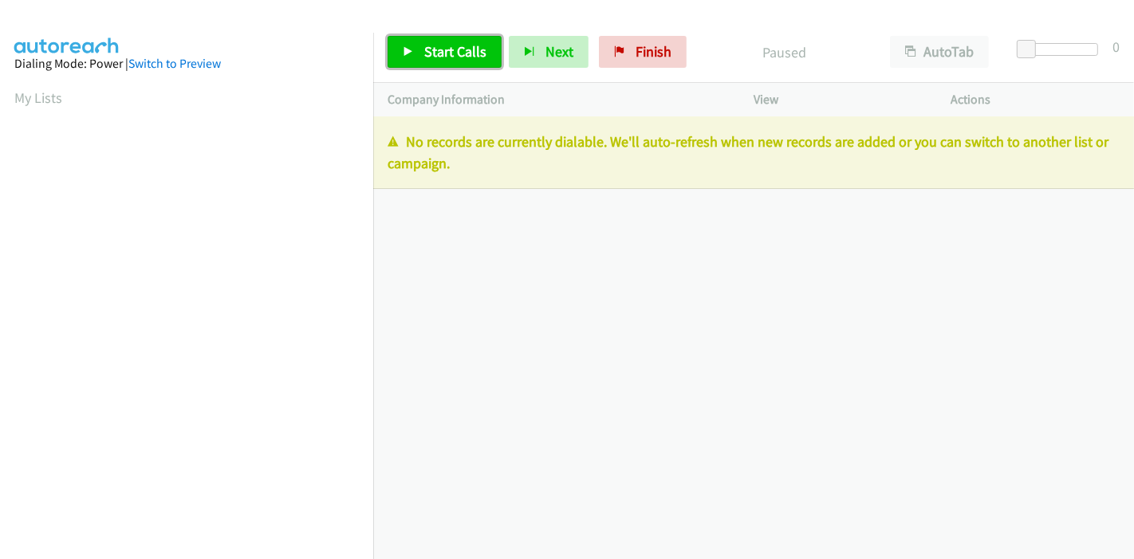
click at [443, 53] on span "Start Calls" at bounding box center [455, 51] width 62 height 18
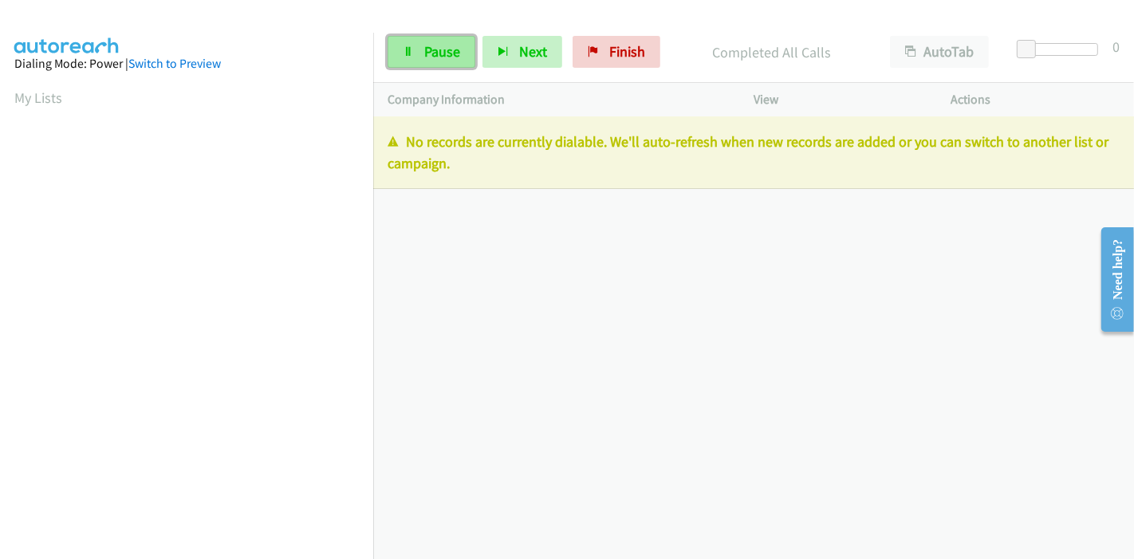
click at [431, 59] on span "Pause" at bounding box center [442, 51] width 36 height 18
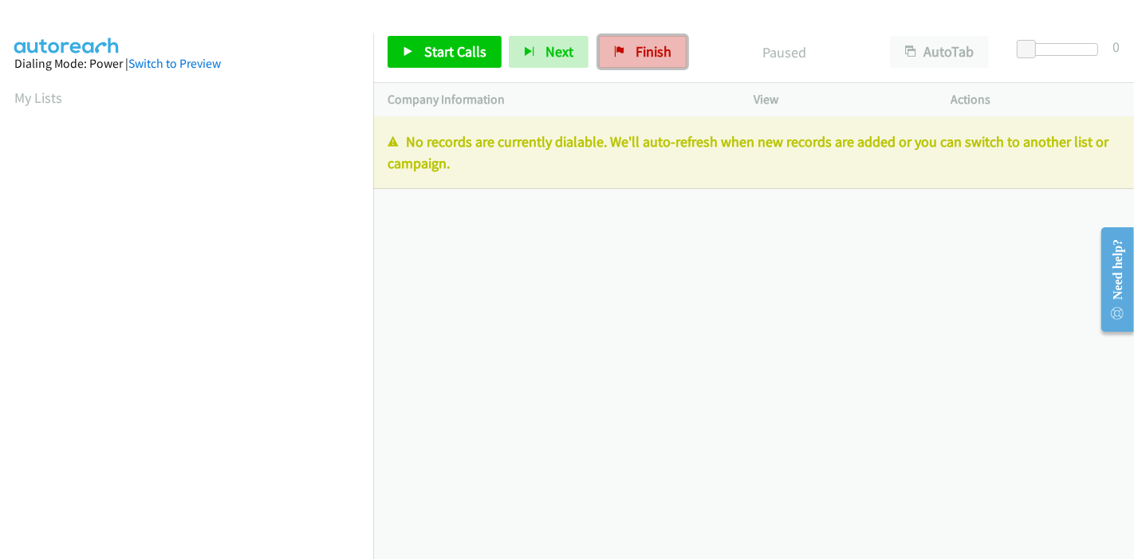
click at [614, 49] on icon at bounding box center [619, 52] width 11 height 11
